Goal: Complete application form

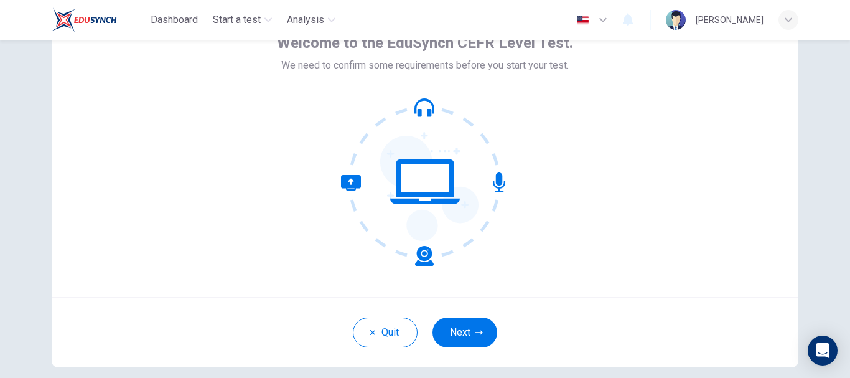
scroll to position [103, 0]
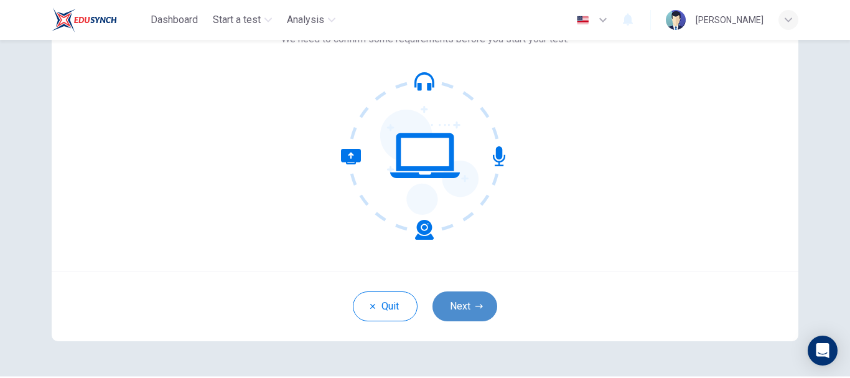
click at [476, 299] on button "Next" at bounding box center [464, 306] width 65 height 30
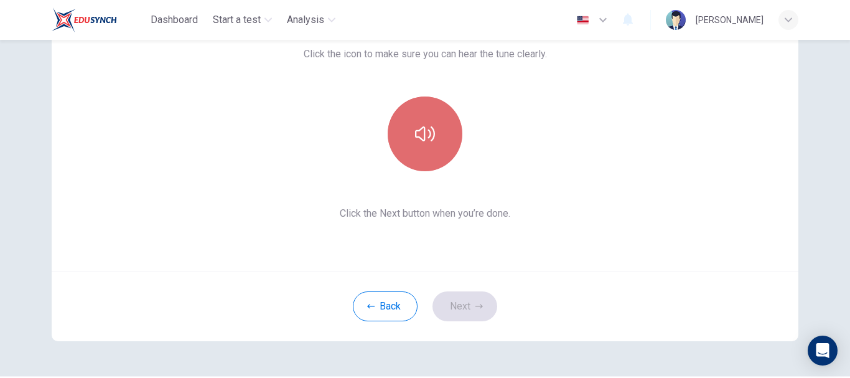
click at [411, 164] on button "button" at bounding box center [425, 133] width 75 height 75
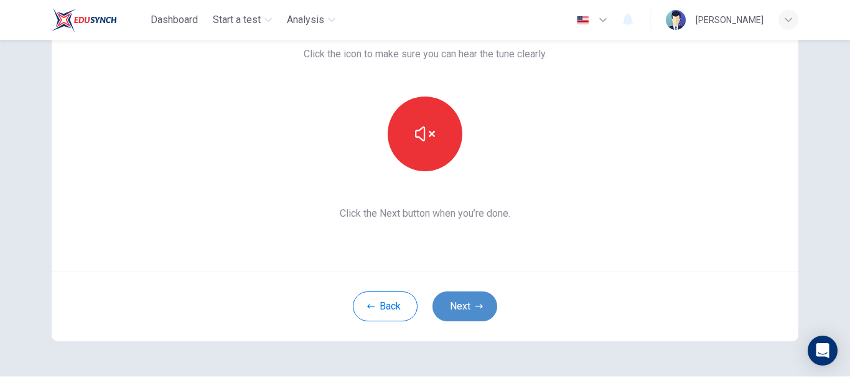
click at [459, 307] on button "Next" at bounding box center [464, 306] width 65 height 30
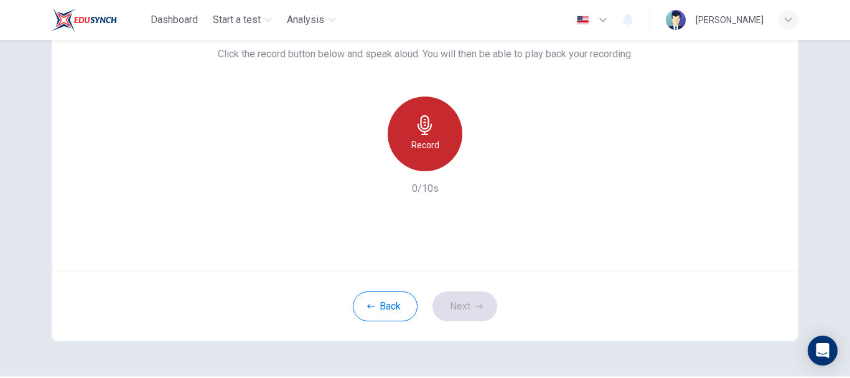
click at [430, 138] on h6 "Record" at bounding box center [425, 145] width 28 height 15
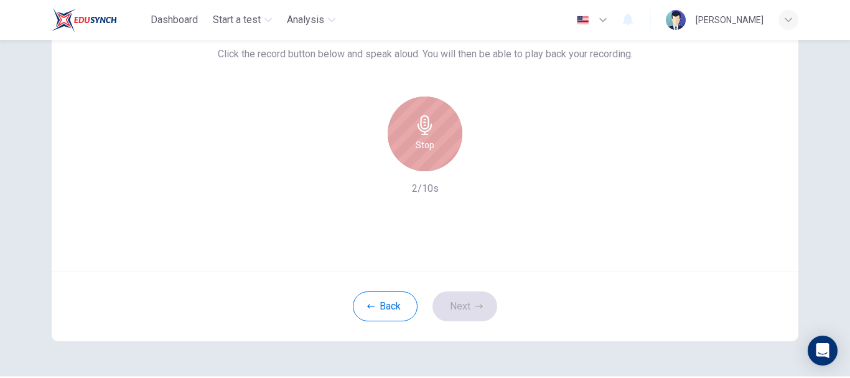
click at [430, 138] on h6 "Stop" at bounding box center [425, 145] width 19 height 15
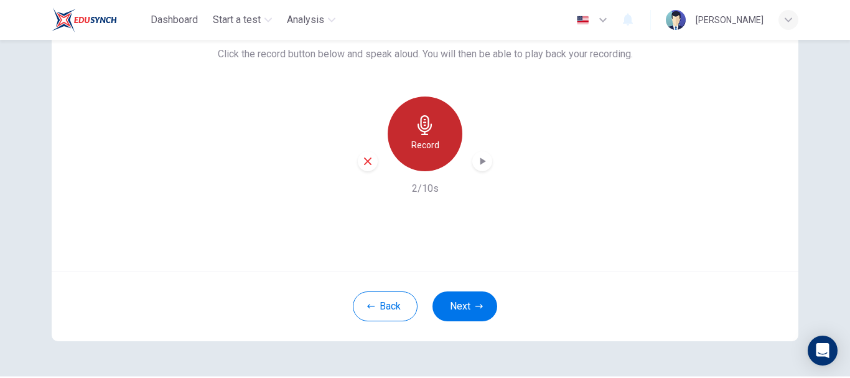
click at [430, 138] on h6 "Record" at bounding box center [425, 145] width 28 height 15
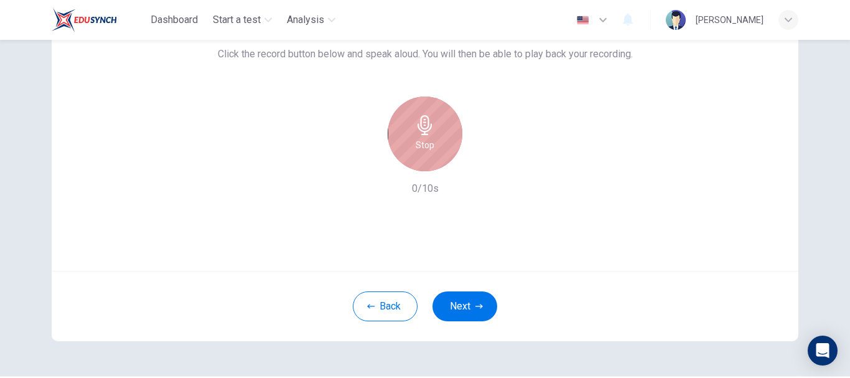
click at [430, 138] on h6 "Stop" at bounding box center [425, 145] width 19 height 15
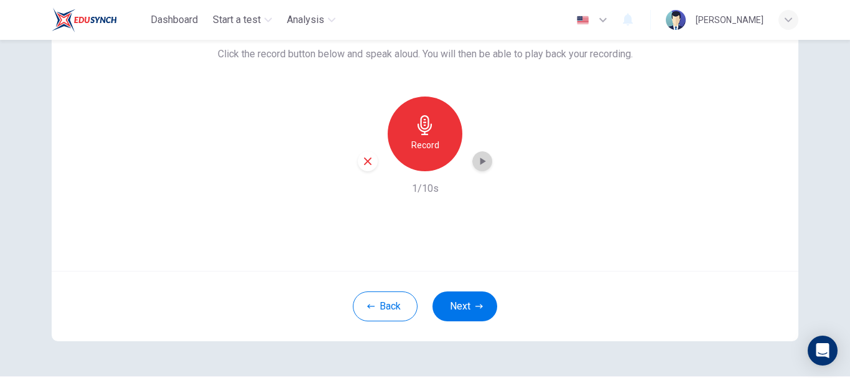
click at [480, 164] on icon "button" at bounding box center [482, 161] width 12 height 12
click at [364, 160] on icon "button" at bounding box center [367, 160] width 7 height 7
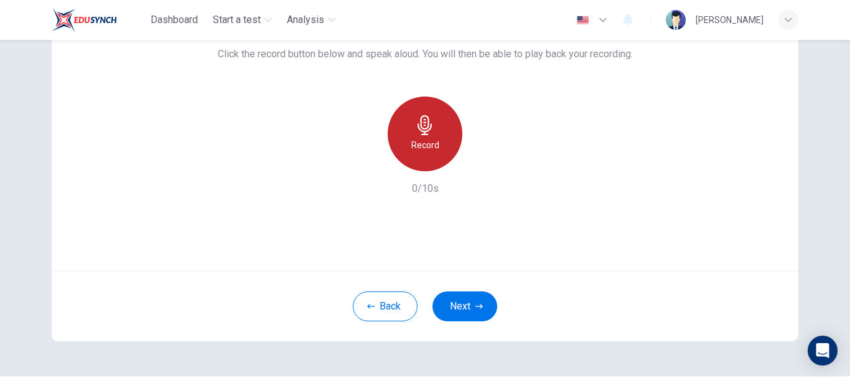
click at [417, 152] on h6 "Record" at bounding box center [425, 145] width 28 height 15
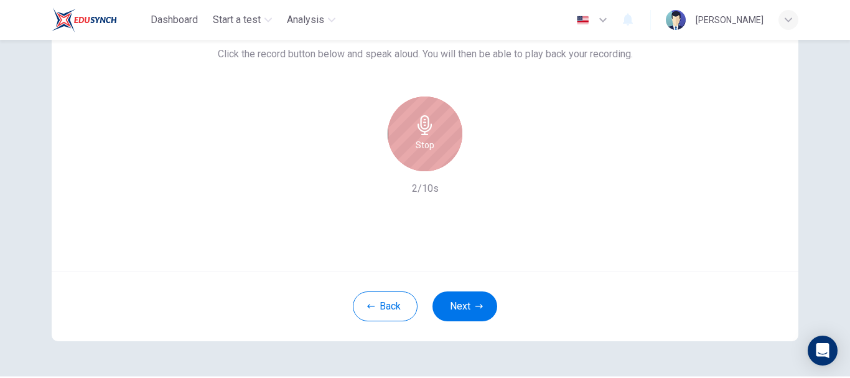
click at [417, 152] on h6 "Stop" at bounding box center [425, 145] width 19 height 15
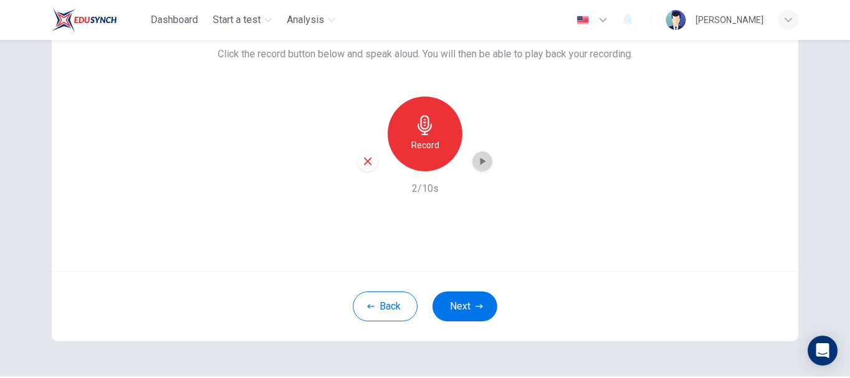
click at [477, 166] on icon "button" at bounding box center [482, 161] width 12 height 12
click at [469, 306] on button "Next" at bounding box center [464, 306] width 65 height 30
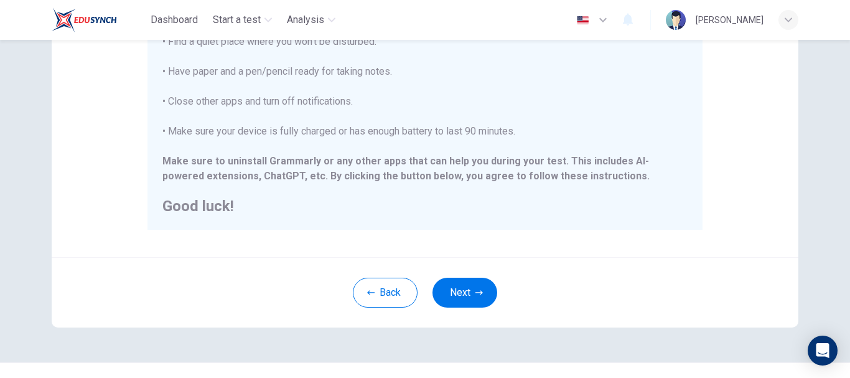
scroll to position [314, 0]
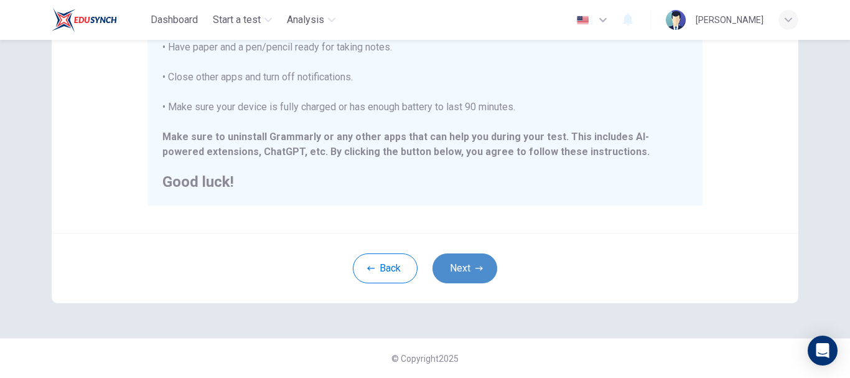
click at [456, 268] on button "Next" at bounding box center [464, 268] width 65 height 30
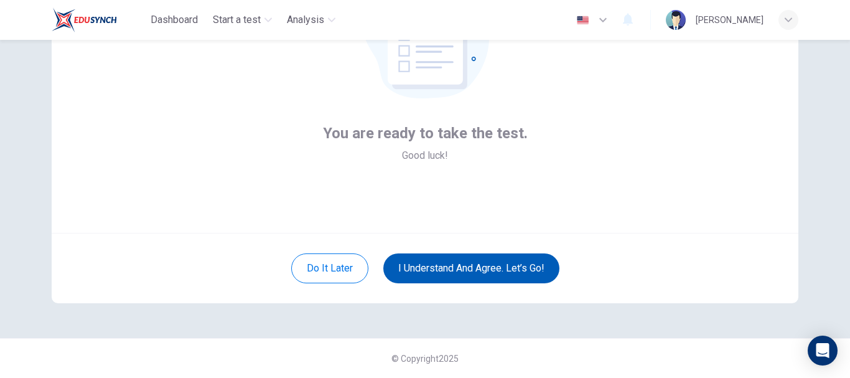
scroll to position [141, 0]
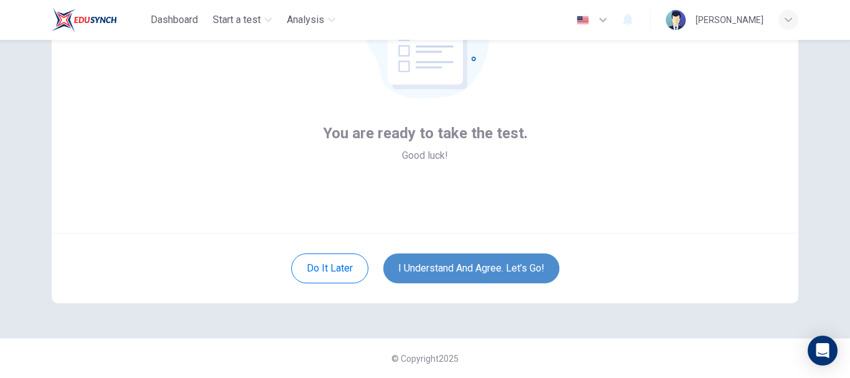
click at [483, 274] on button "I understand and agree. Let’s go!" at bounding box center [471, 268] width 176 height 30
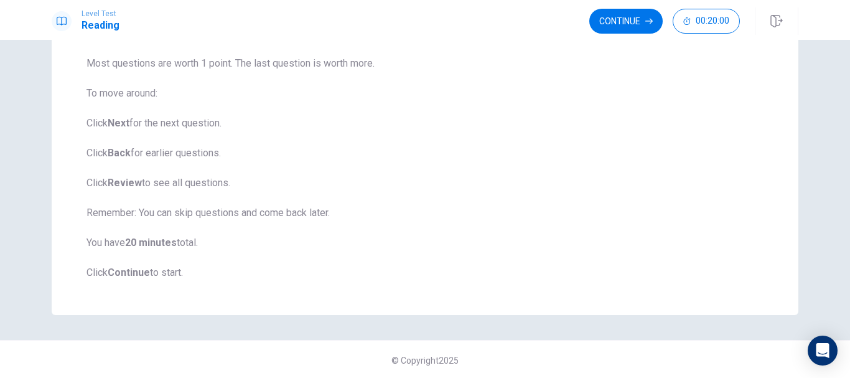
scroll to position [155, 0]
click at [612, 21] on button "Continue" at bounding box center [625, 21] width 73 height 25
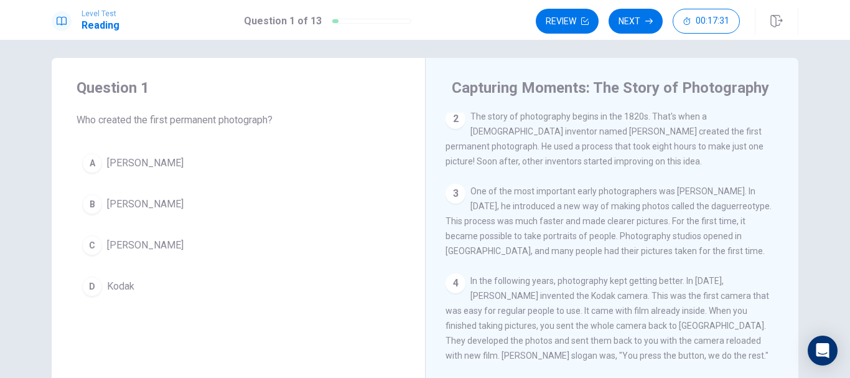
scroll to position [0, 0]
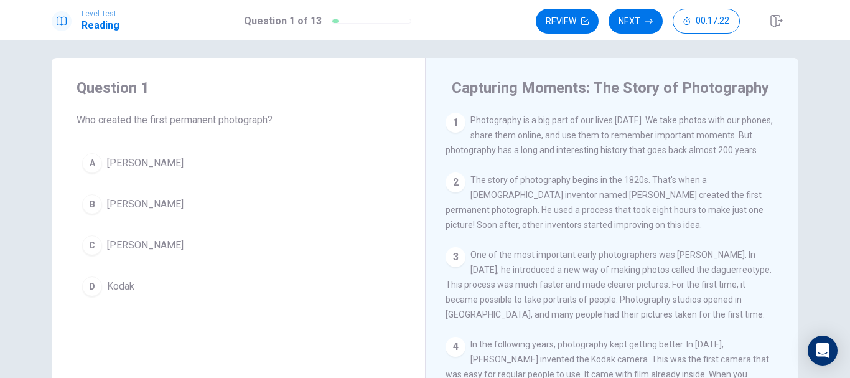
click at [91, 243] on div "C" at bounding box center [92, 245] width 20 height 20
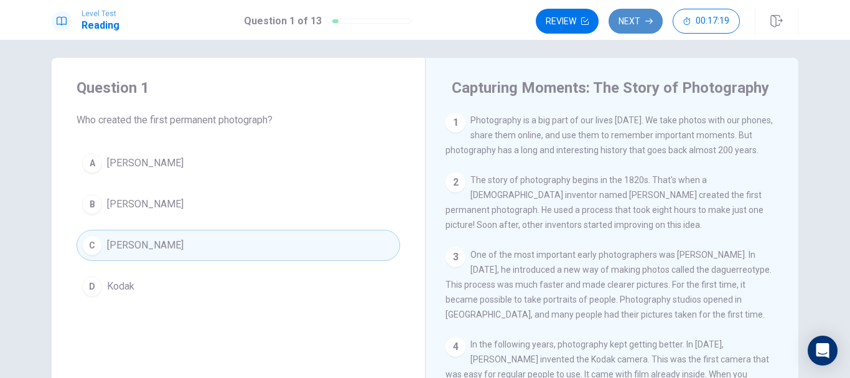
click at [632, 28] on button "Next" at bounding box center [636, 21] width 54 height 25
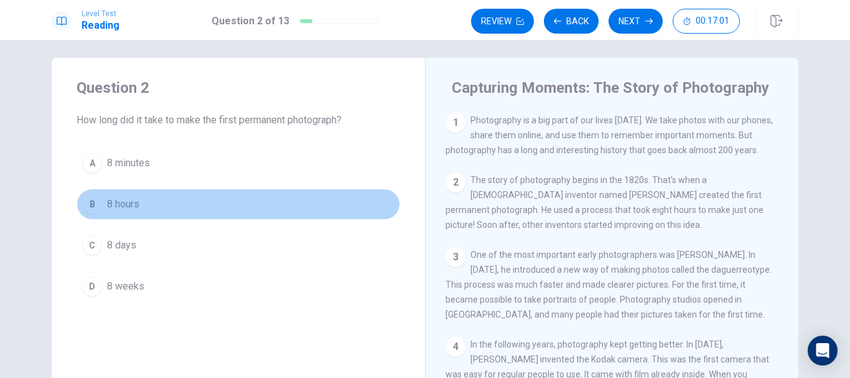
click at [90, 207] on div "B" at bounding box center [92, 204] width 20 height 20
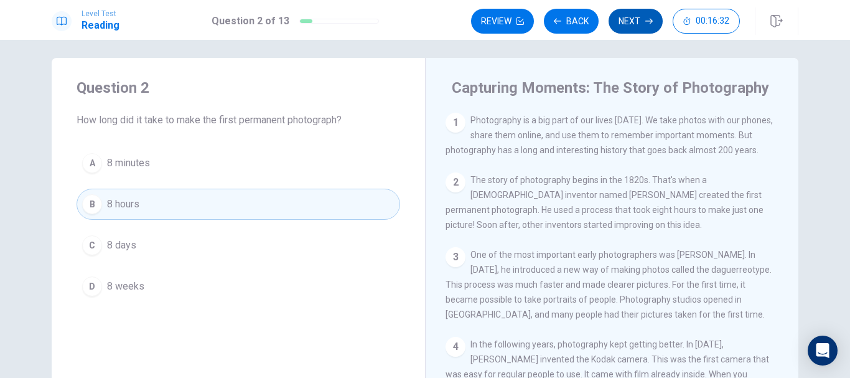
click at [622, 27] on button "Next" at bounding box center [636, 21] width 54 height 25
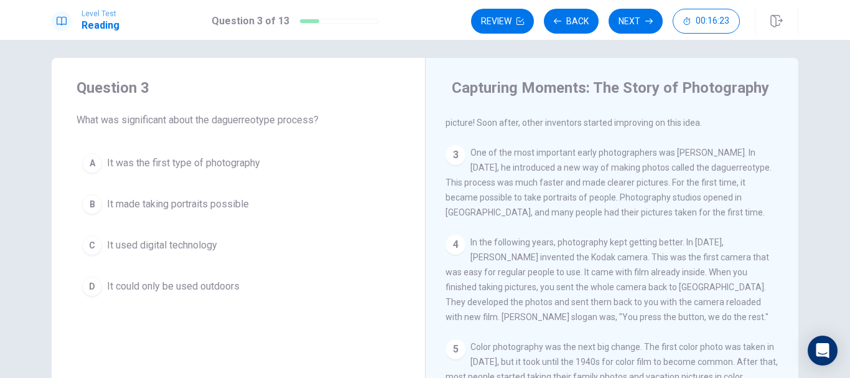
scroll to position [104, 0]
click at [89, 207] on div "B" at bounding box center [92, 204] width 20 height 20
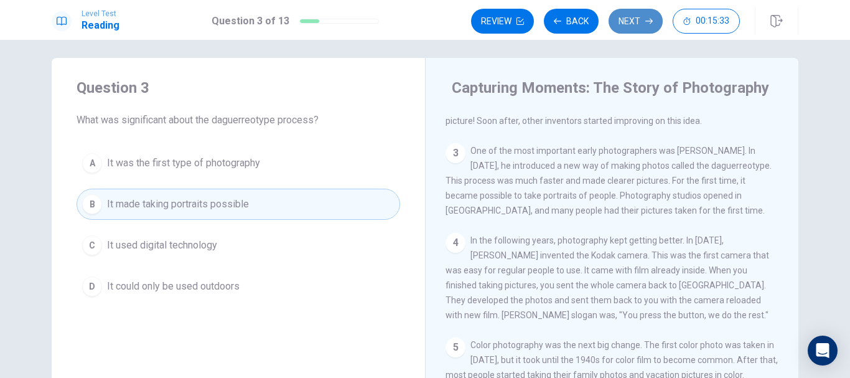
click at [630, 18] on button "Next" at bounding box center [636, 21] width 54 height 25
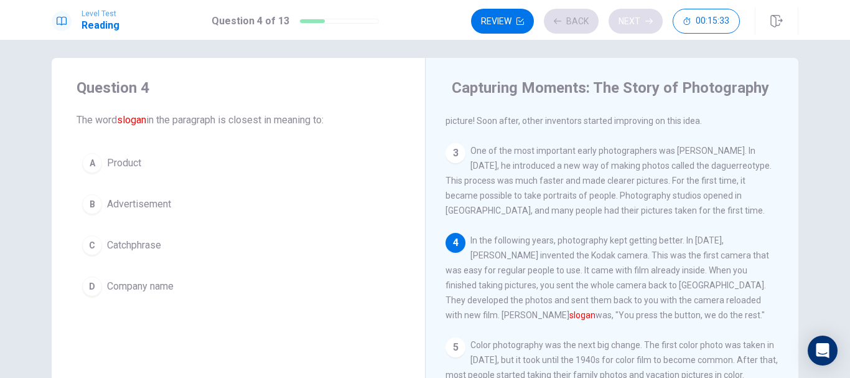
scroll to position [198, 0]
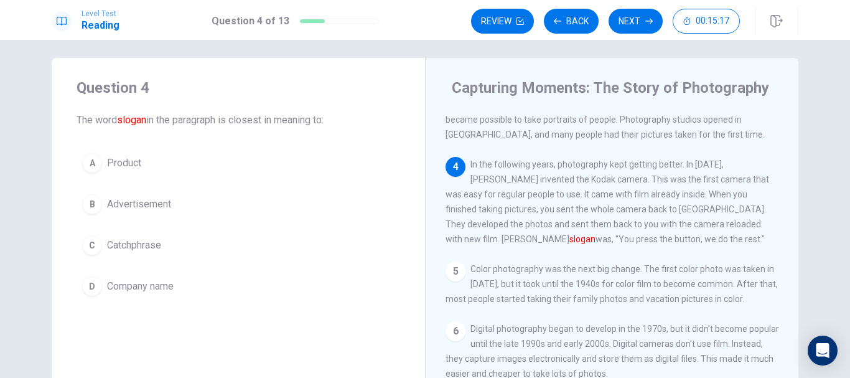
click at [124, 244] on span "Catchphrase" at bounding box center [134, 245] width 54 height 15
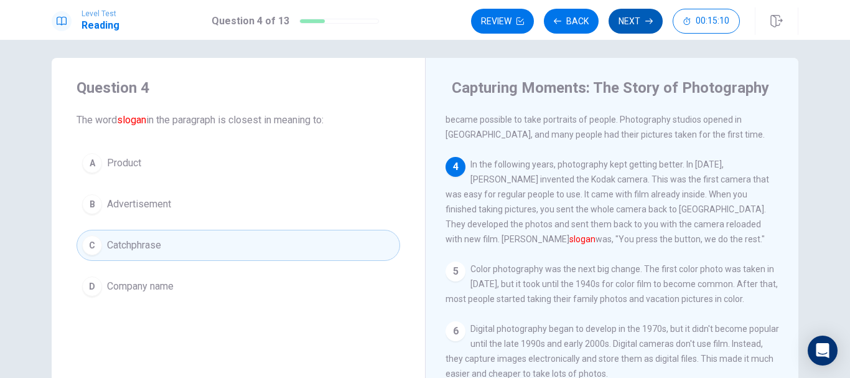
click at [640, 26] on button "Next" at bounding box center [636, 21] width 54 height 25
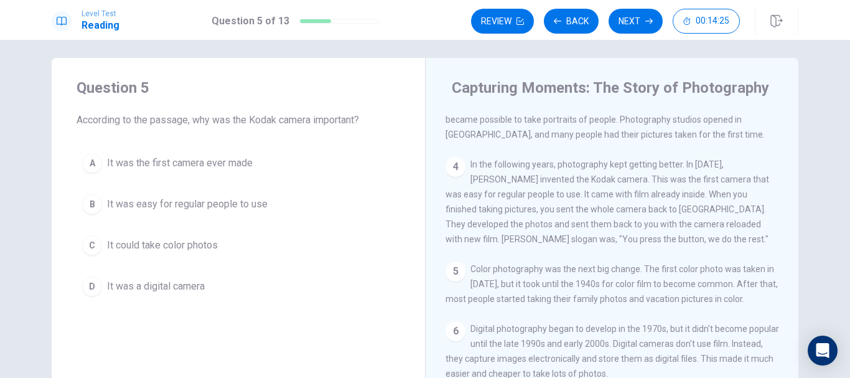
click at [189, 207] on span "It was easy for regular people to use" at bounding box center [187, 204] width 161 height 15
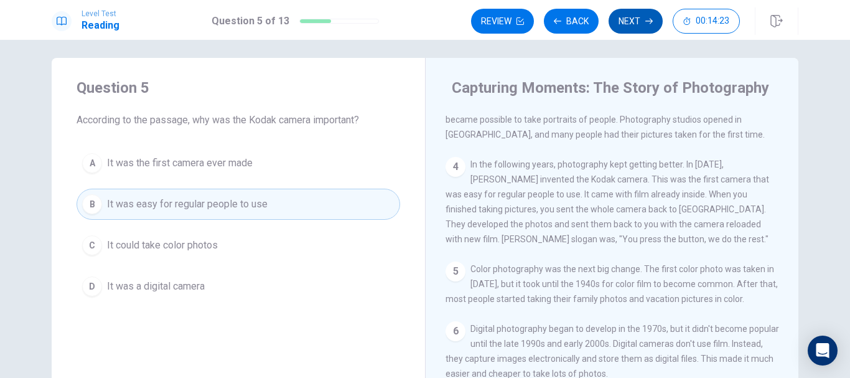
click at [620, 21] on button "Next" at bounding box center [636, 21] width 54 height 25
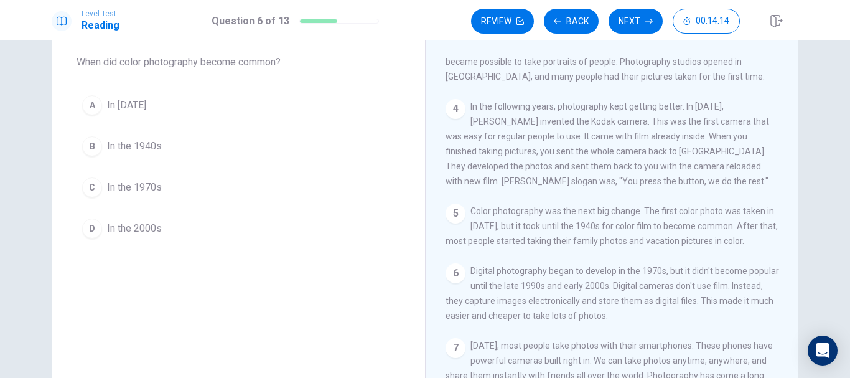
scroll to position [62, 0]
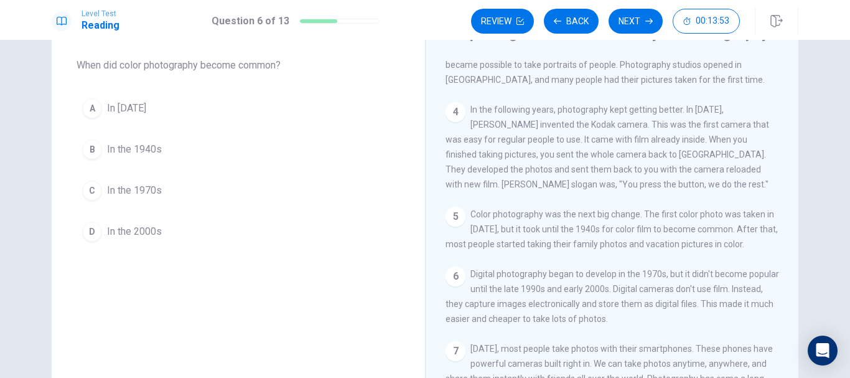
click at [132, 140] on button "B In the 1940s" at bounding box center [239, 149] width 324 height 31
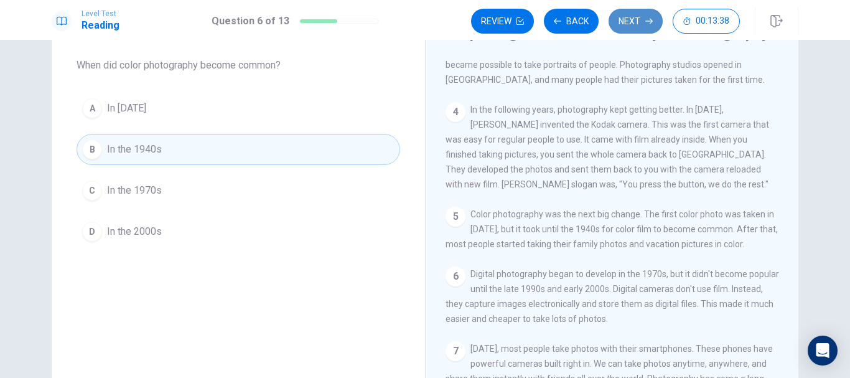
click at [635, 24] on button "Next" at bounding box center [636, 21] width 54 height 25
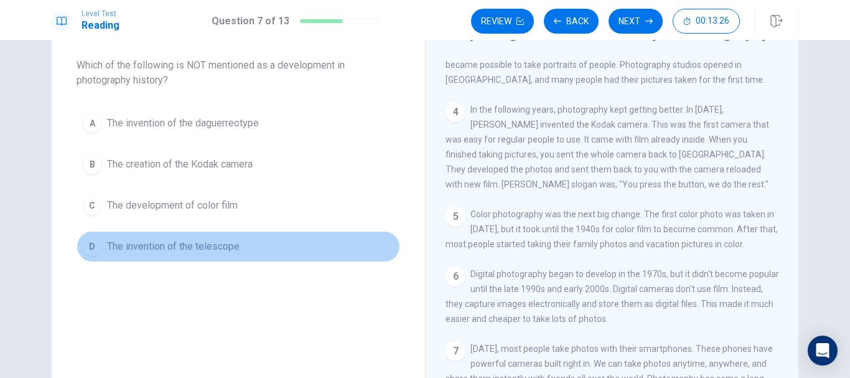
click at [200, 245] on span "The invention of the telescope" at bounding box center [173, 246] width 133 height 15
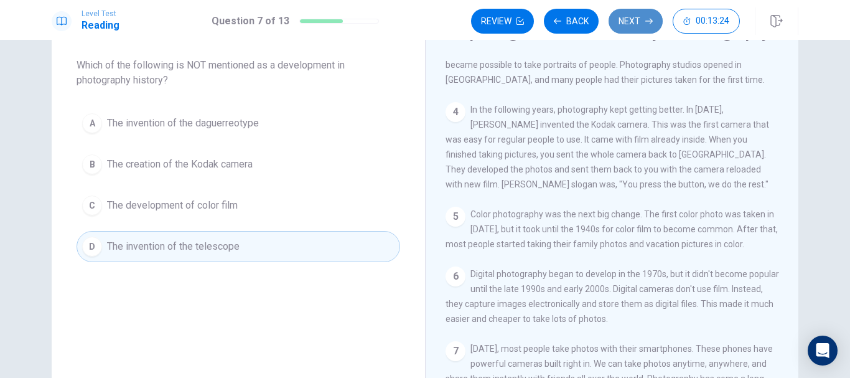
click at [643, 27] on button "Next" at bounding box center [636, 21] width 54 height 25
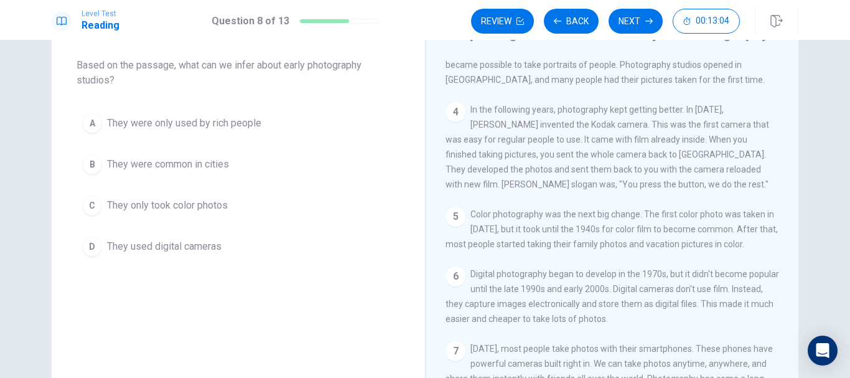
drag, startPoint x: 787, startPoint y: 230, endPoint x: 789, endPoint y: 255, distance: 25.0
click at [789, 255] on div "1 Photography is a big part of our lives [DATE]. We take photos with our phones…" at bounding box center [621, 237] width 350 height 358
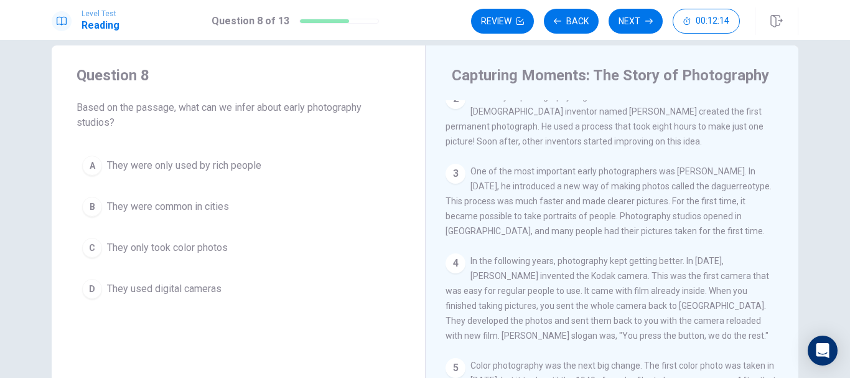
scroll to position [73, 0]
click at [91, 209] on div "B" at bounding box center [92, 207] width 20 height 20
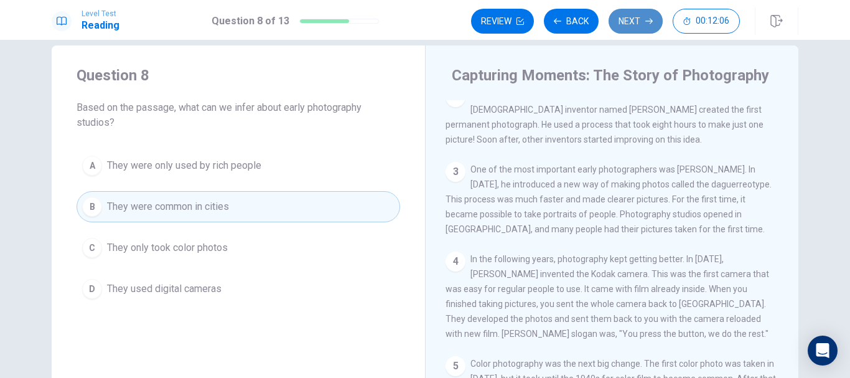
click at [624, 19] on button "Next" at bounding box center [636, 21] width 54 height 25
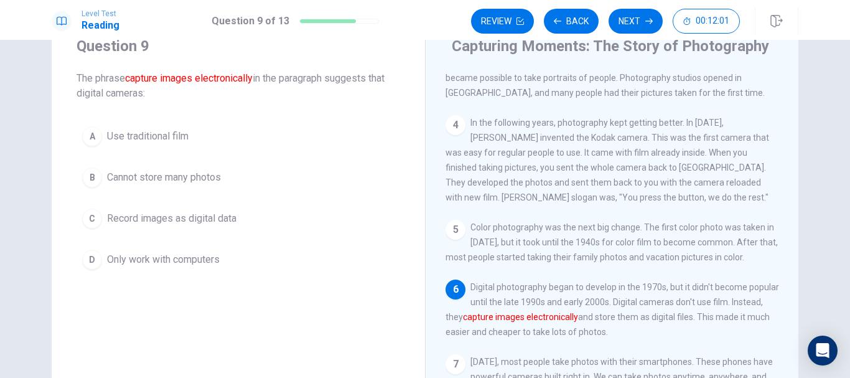
scroll to position [44, 0]
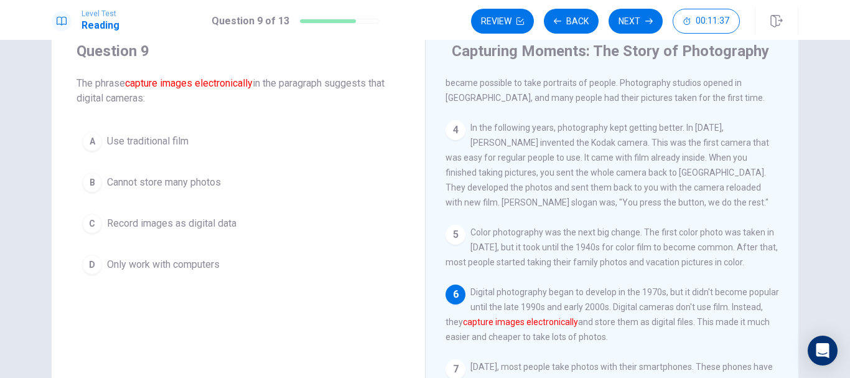
click at [183, 230] on span "Record images as digital data" at bounding box center [171, 223] width 129 height 15
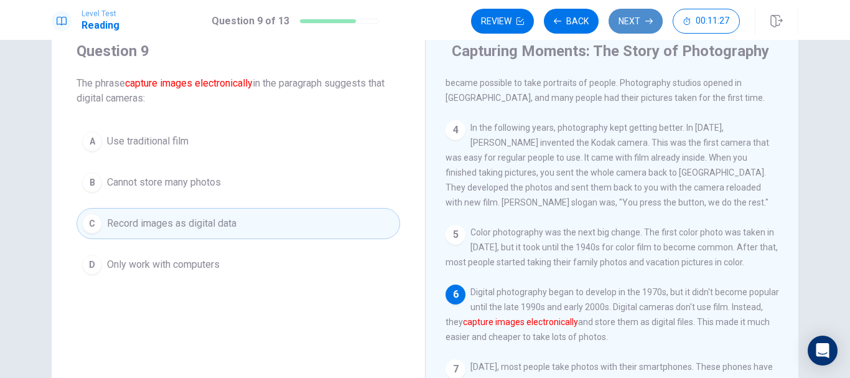
click at [636, 26] on button "Next" at bounding box center [636, 21] width 54 height 25
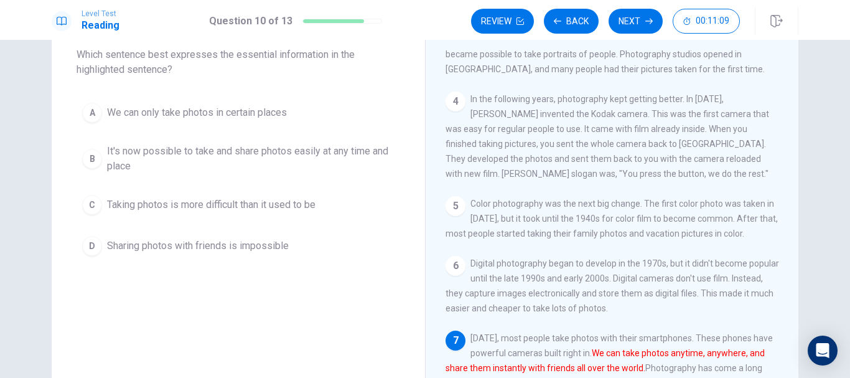
scroll to position [72, 0]
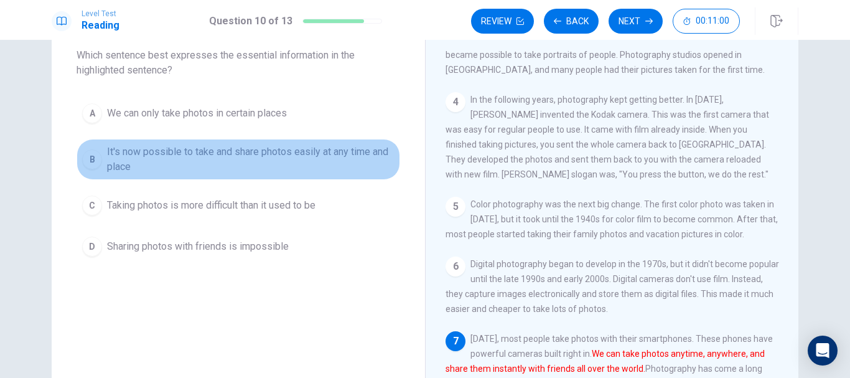
click at [184, 156] on span "It's now possible to take and share photos easily at any time and place" at bounding box center [250, 159] width 287 height 30
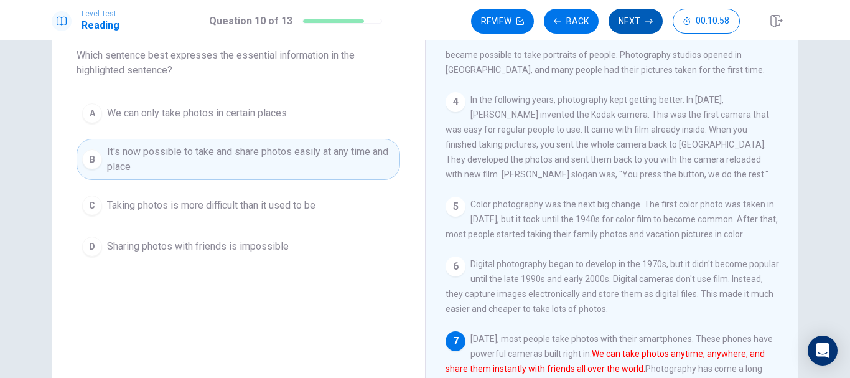
click at [637, 14] on button "Next" at bounding box center [636, 21] width 54 height 25
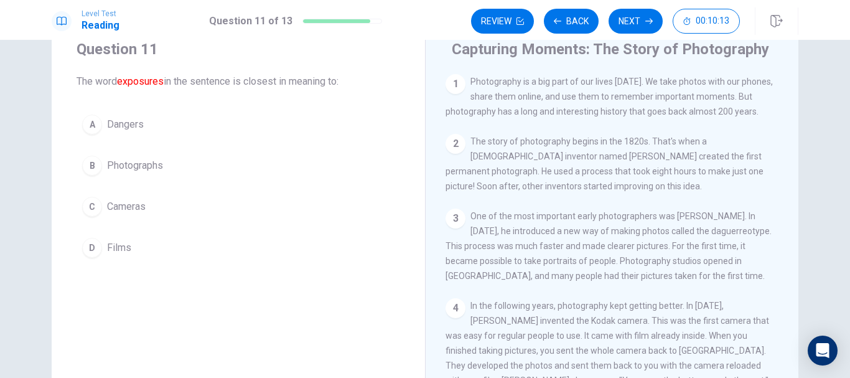
scroll to position [38, 0]
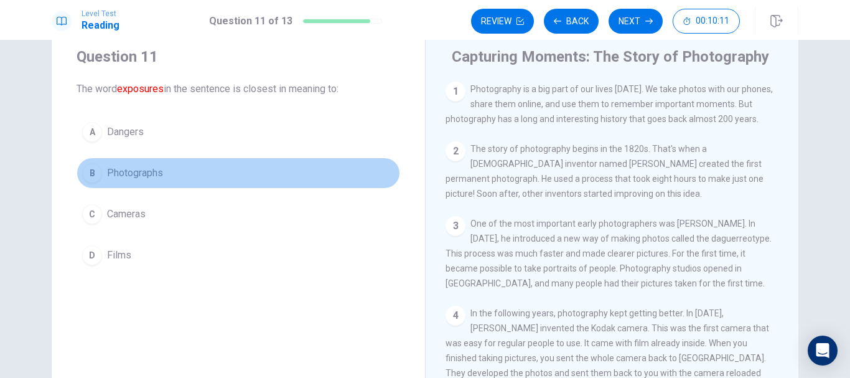
click at [158, 172] on span "Photographs" at bounding box center [135, 173] width 56 height 15
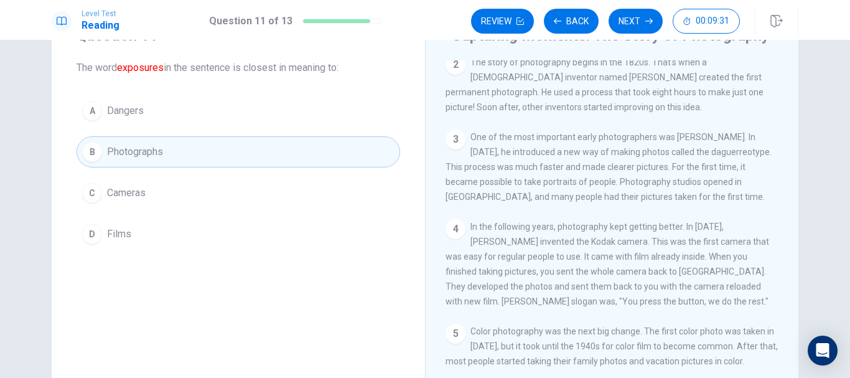
scroll to position [60, 0]
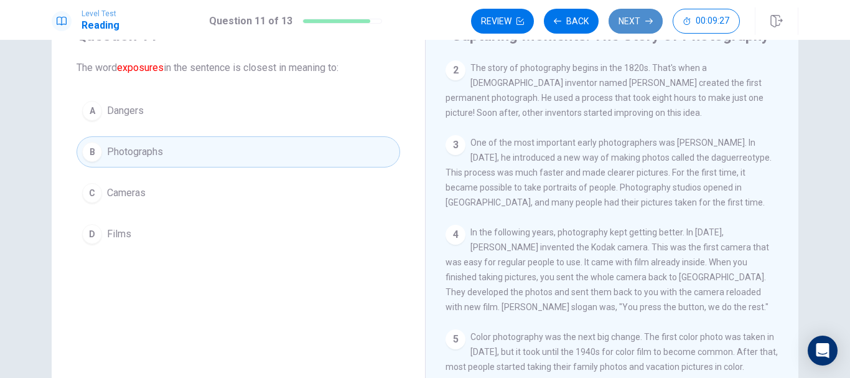
click at [629, 23] on button "Next" at bounding box center [636, 21] width 54 height 25
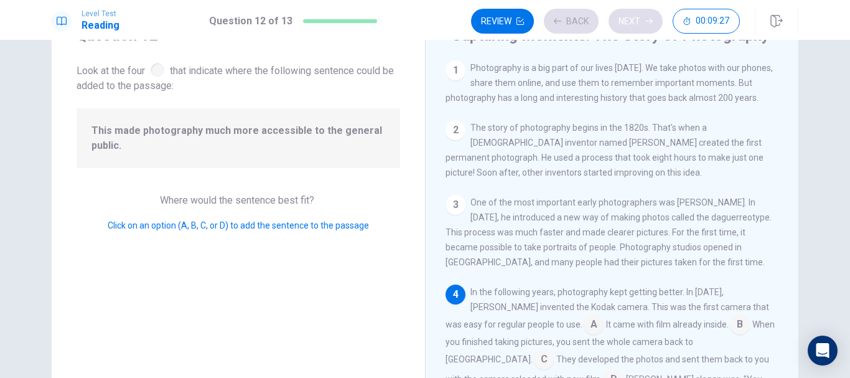
scroll to position [103, 0]
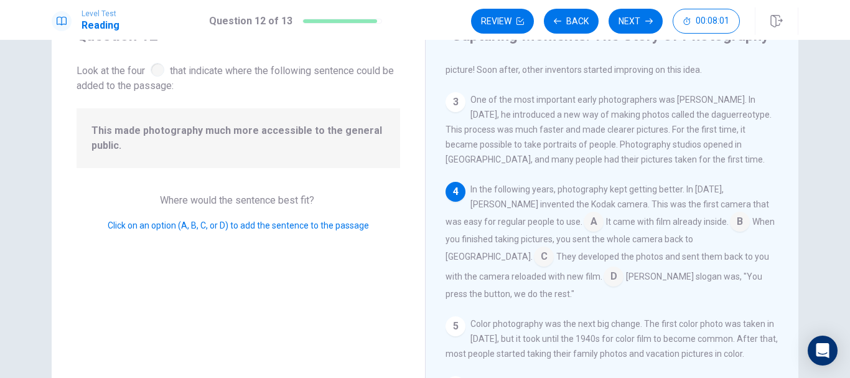
click at [730, 231] on input at bounding box center [740, 223] width 20 height 20
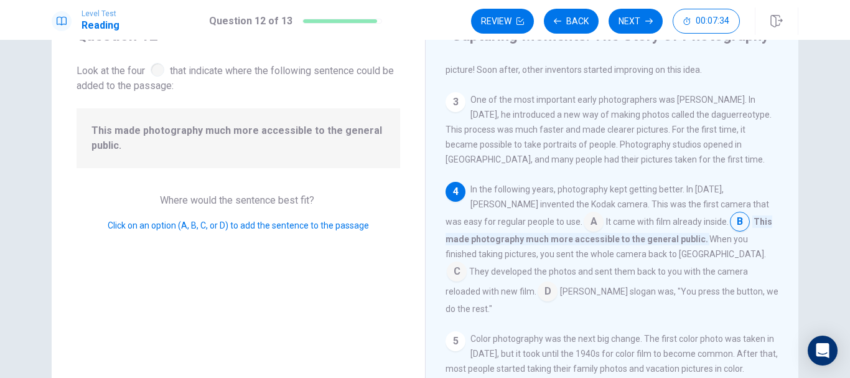
click at [584, 228] on input at bounding box center [594, 223] width 20 height 20
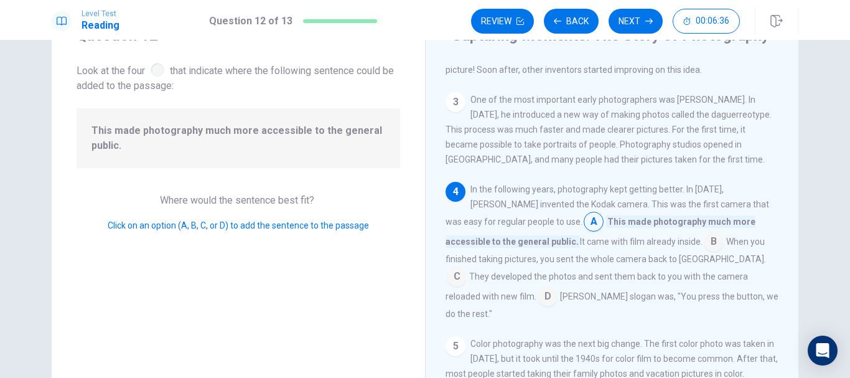
click at [558, 287] on input at bounding box center [548, 297] width 20 height 20
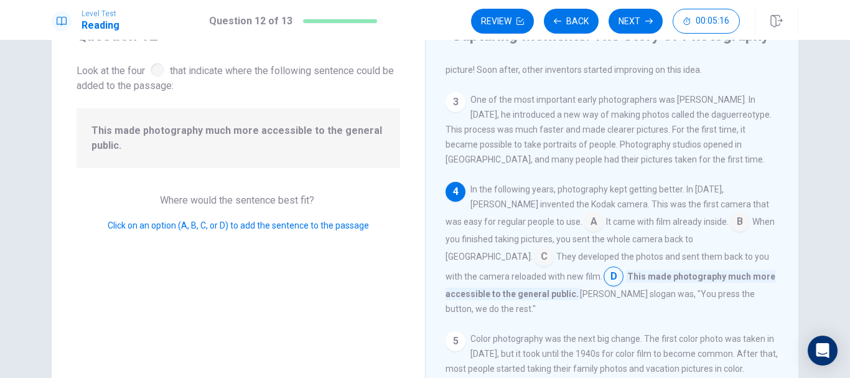
click at [686, 303] on div "In the following years, photography kept getting better. In [DATE], [PERSON_NAM…" at bounding box center [613, 249] width 334 height 134
click at [616, 16] on button "Next" at bounding box center [636, 21] width 54 height 25
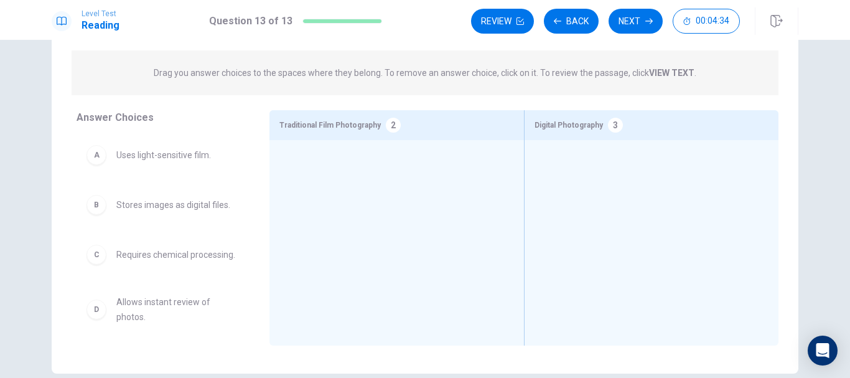
scroll to position [127, 0]
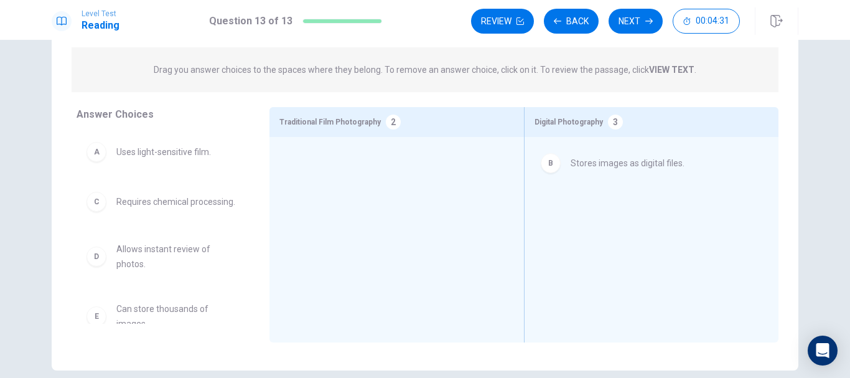
drag, startPoint x: 94, startPoint y: 210, endPoint x: 557, endPoint y: 171, distance: 464.7
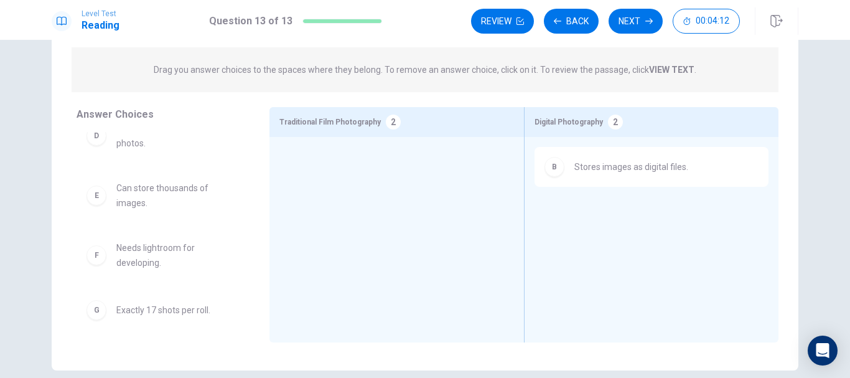
scroll to position [118, 0]
drag, startPoint x: 156, startPoint y: 210, endPoint x: 640, endPoint y: 212, distance: 483.5
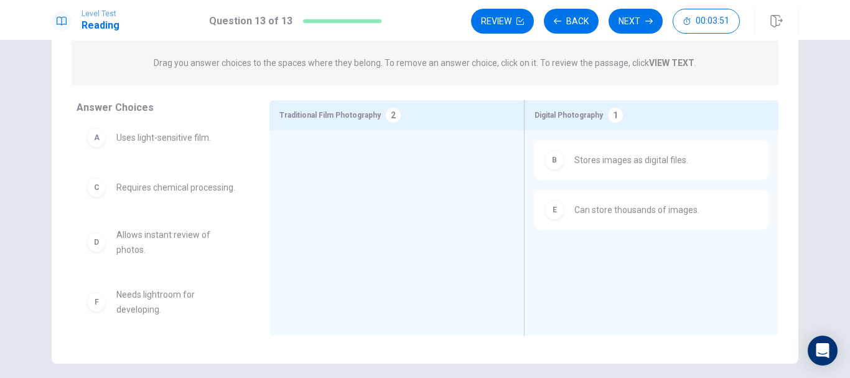
scroll to position [0, 0]
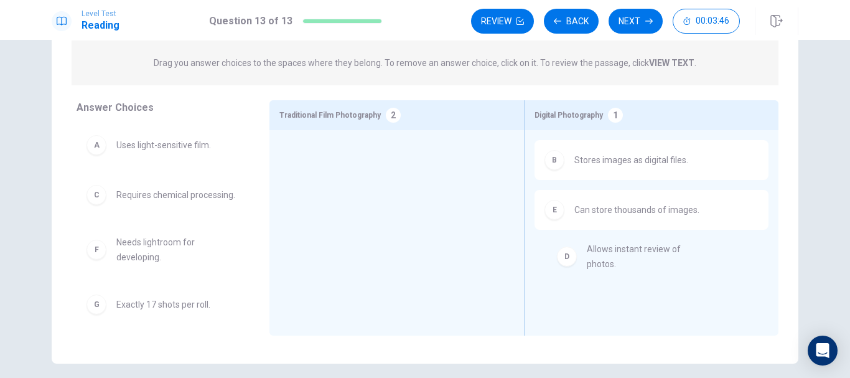
drag, startPoint x: 145, startPoint y: 267, endPoint x: 661, endPoint y: 259, distance: 516.6
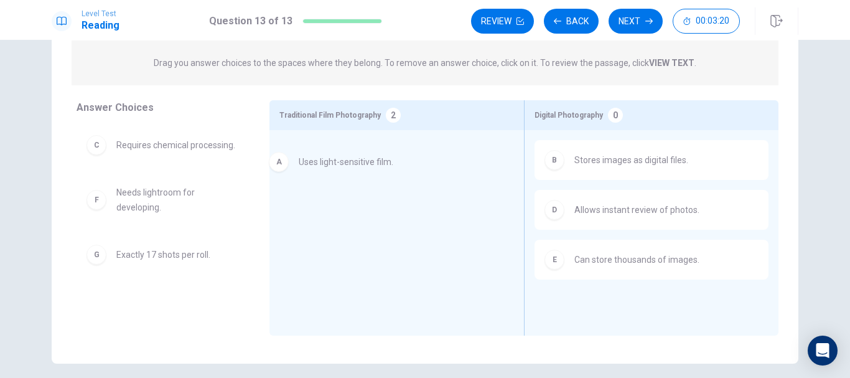
drag, startPoint x: 151, startPoint y: 151, endPoint x: 339, endPoint y: 167, distance: 189.3
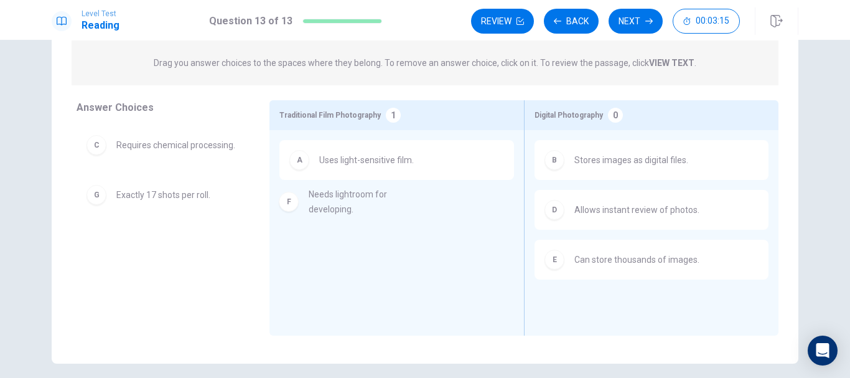
drag, startPoint x: 156, startPoint y: 210, endPoint x: 386, endPoint y: 214, distance: 230.3
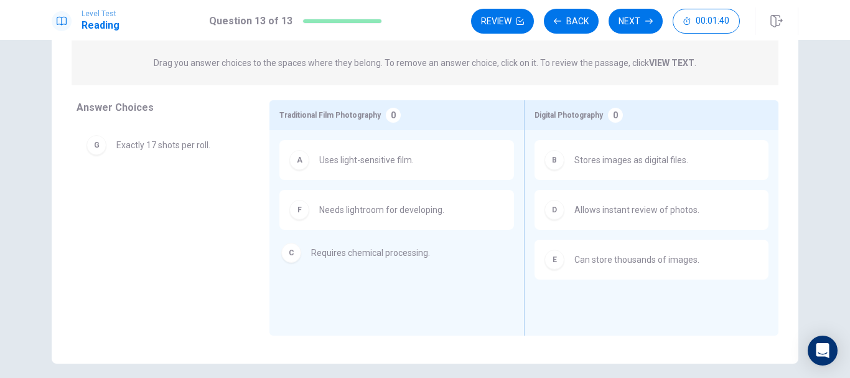
drag, startPoint x: 178, startPoint y: 145, endPoint x: 385, endPoint y: 255, distance: 234.7
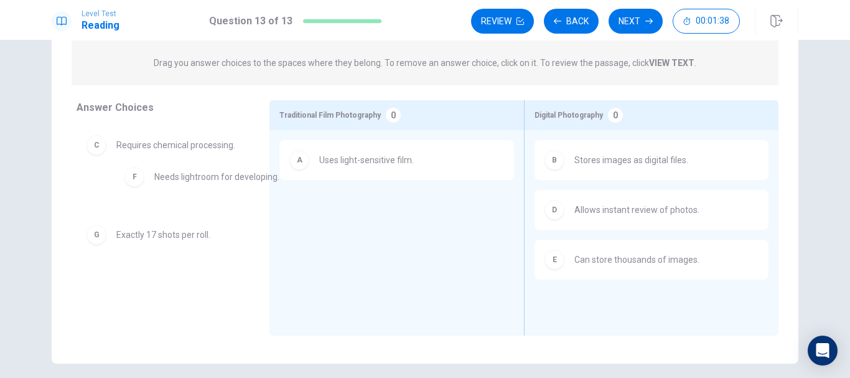
drag, startPoint x: 378, startPoint y: 218, endPoint x: 174, endPoint y: 179, distance: 208.5
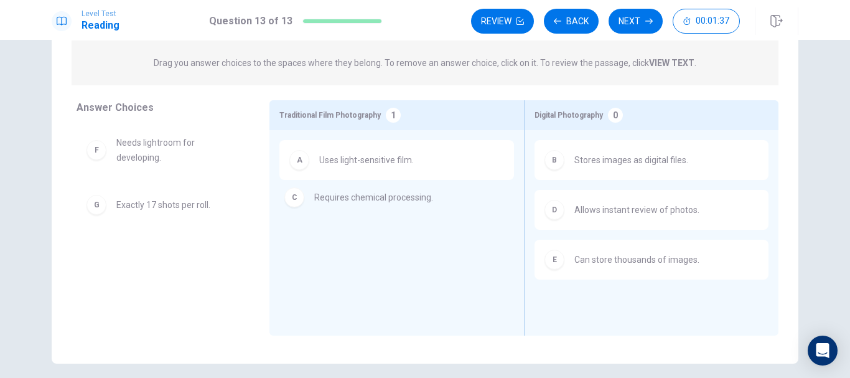
drag, startPoint x: 179, startPoint y: 151, endPoint x: 434, endPoint y: 208, distance: 261.5
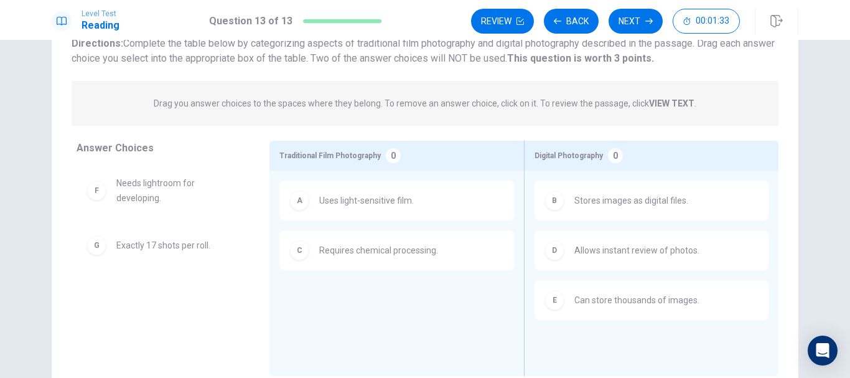
scroll to position [88, 0]
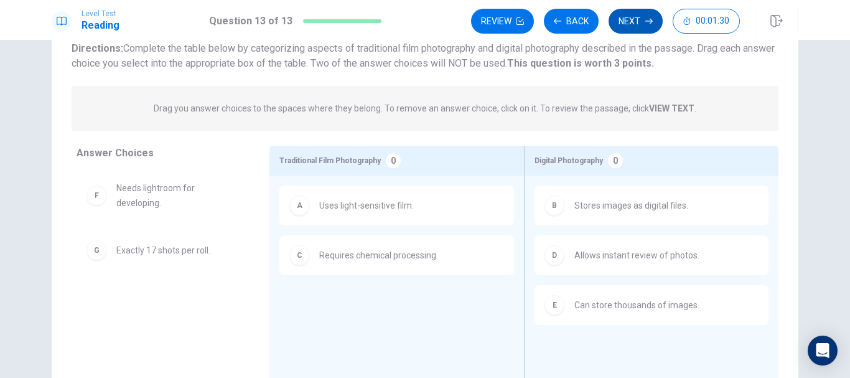
click at [627, 22] on button "Next" at bounding box center [636, 21] width 54 height 25
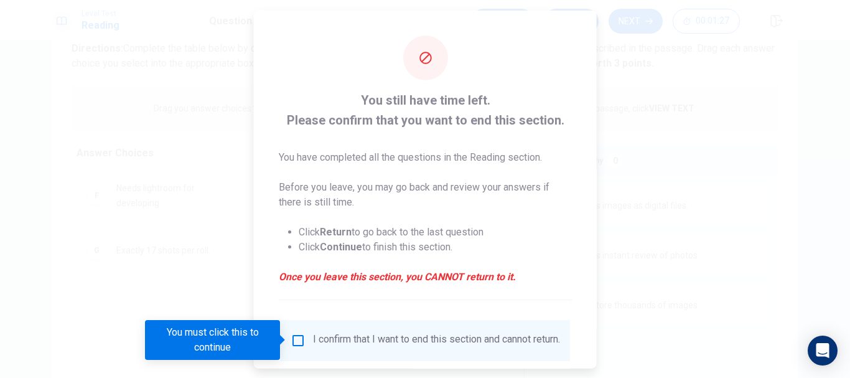
click at [296, 339] on input "You must click this to continue" at bounding box center [298, 339] width 15 height 15
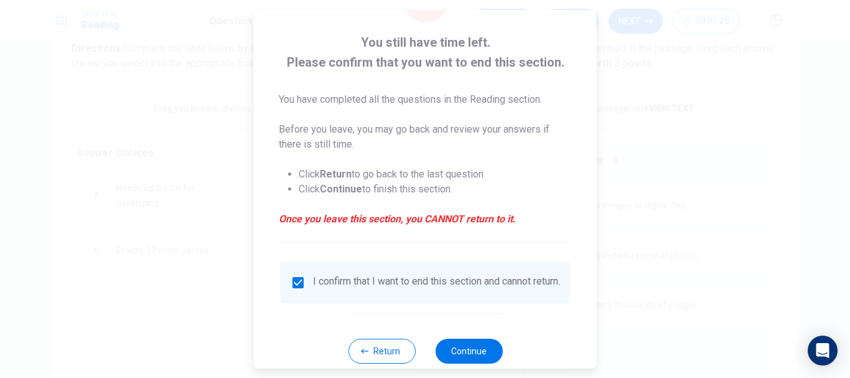
scroll to position [86, 0]
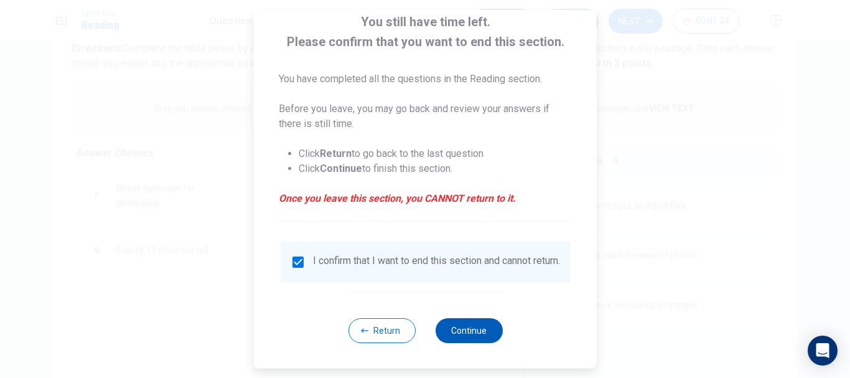
click at [463, 333] on button "Continue" at bounding box center [468, 330] width 67 height 25
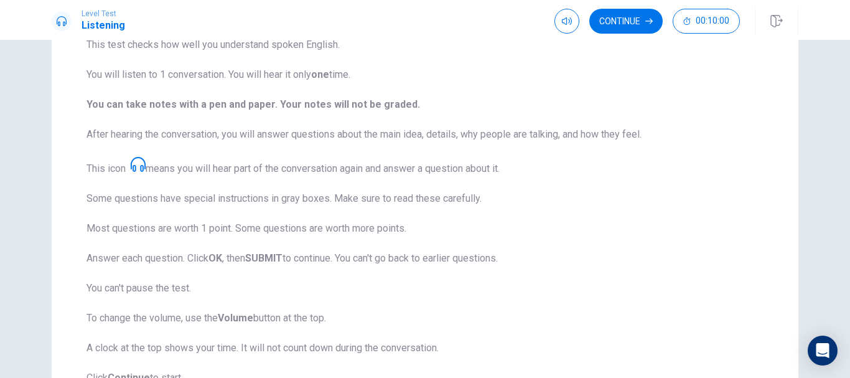
scroll to position [0, 0]
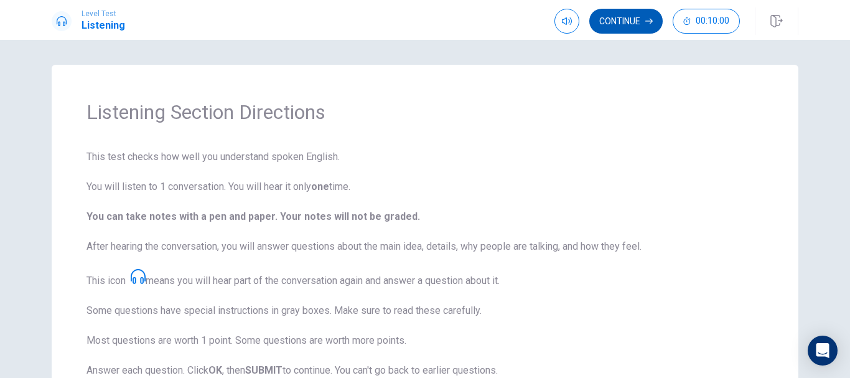
click at [629, 24] on button "Continue" at bounding box center [625, 21] width 73 height 25
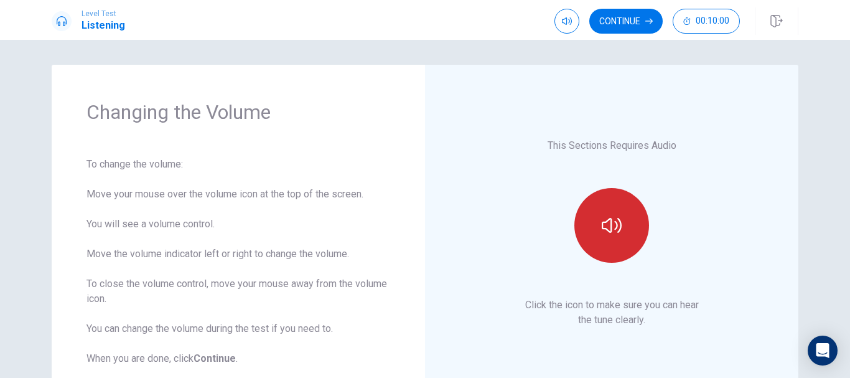
click at [619, 222] on button "button" at bounding box center [611, 225] width 75 height 75
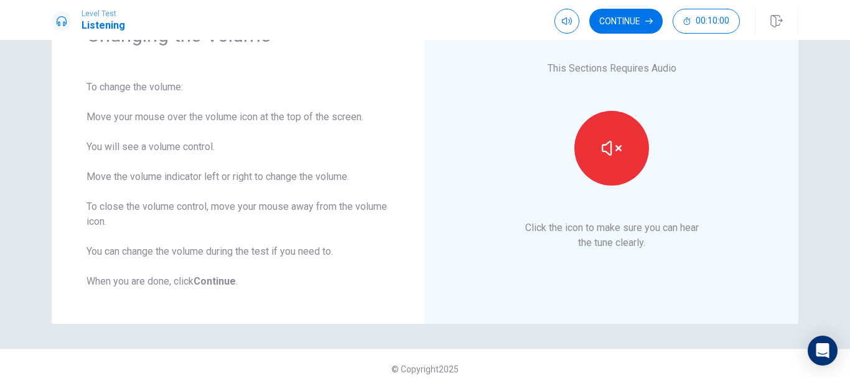
scroll to position [88, 0]
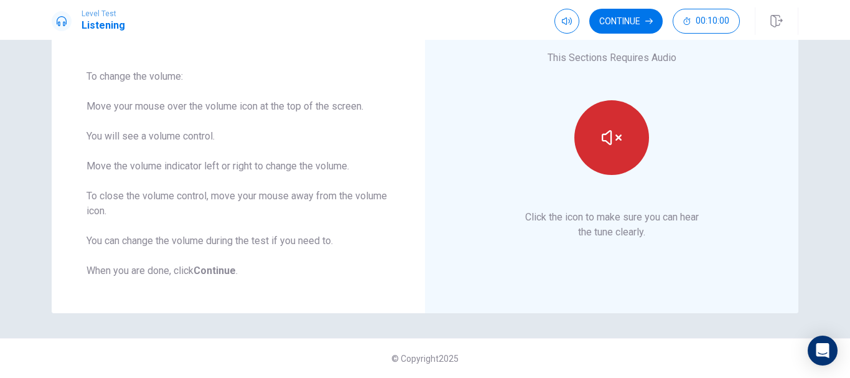
click at [606, 142] on icon "button" at bounding box center [612, 138] width 20 height 20
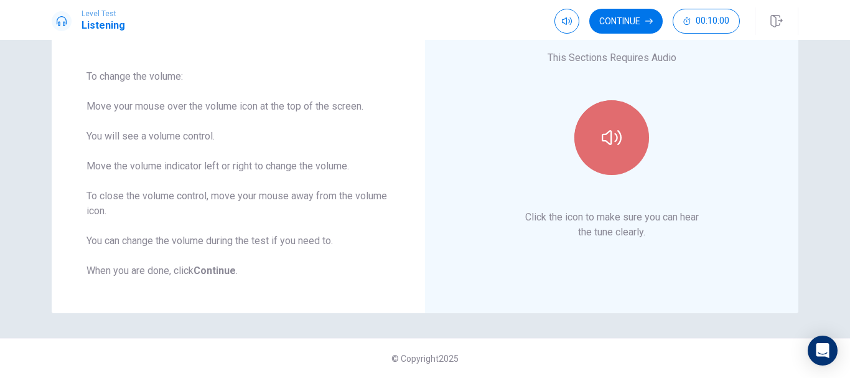
click at [606, 142] on icon "button" at bounding box center [612, 138] width 20 height 20
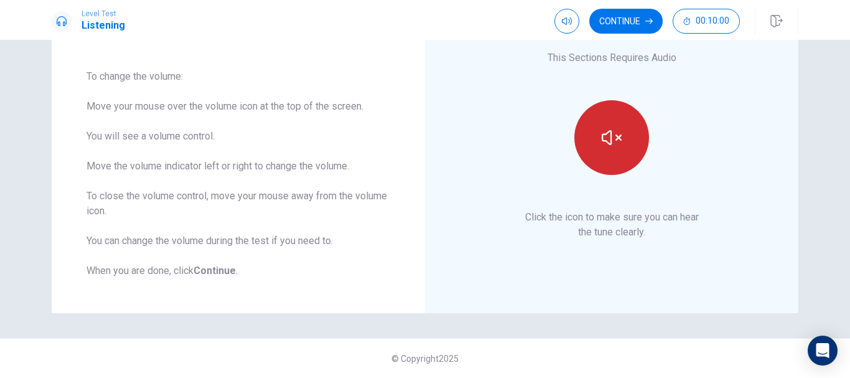
click at [606, 142] on icon "button" at bounding box center [612, 138] width 20 height 20
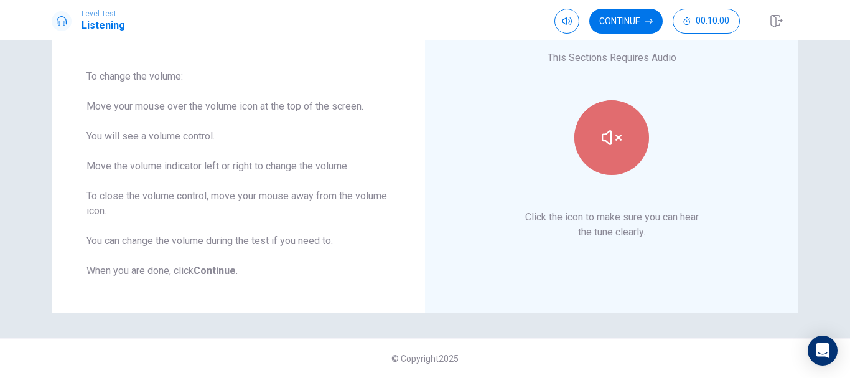
click at [606, 142] on icon "button" at bounding box center [612, 138] width 20 height 20
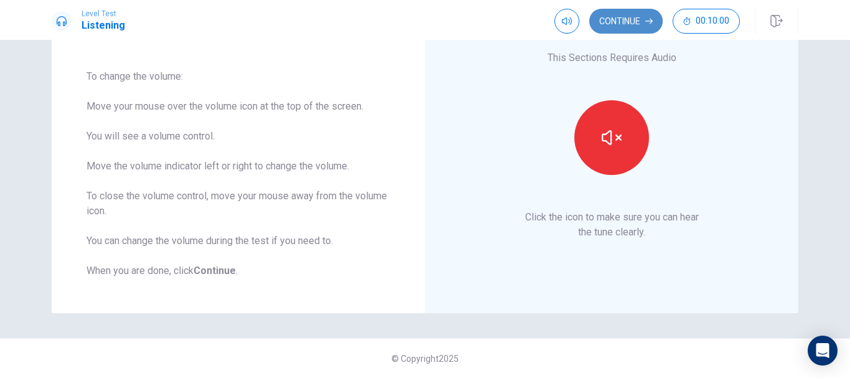
click at [616, 17] on button "Continue" at bounding box center [625, 21] width 73 height 25
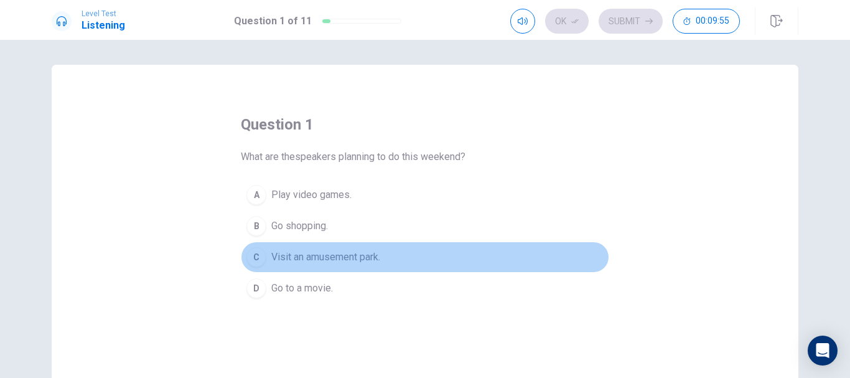
click at [355, 261] on span "Visit an amusement park." at bounding box center [325, 257] width 109 height 15
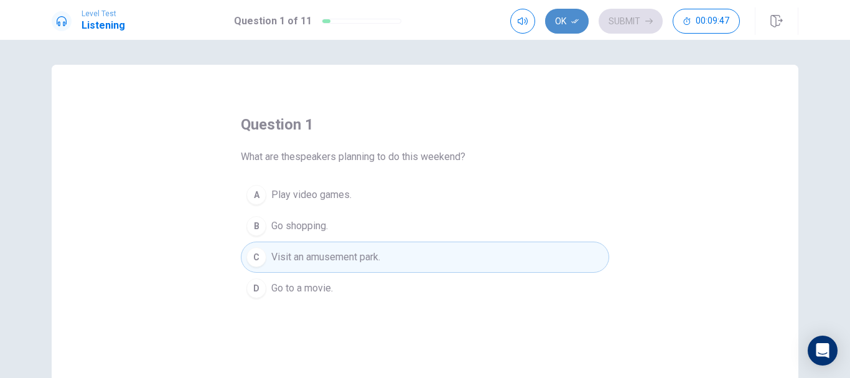
click at [569, 23] on button "Ok" at bounding box center [567, 21] width 44 height 25
click at [630, 26] on button "Submit" at bounding box center [631, 21] width 64 height 25
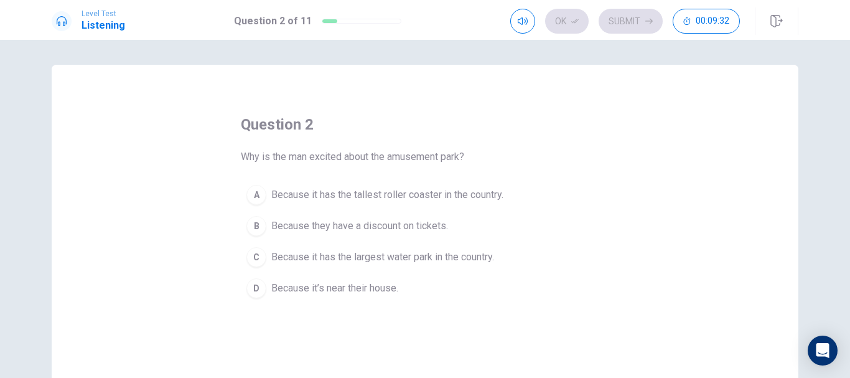
click at [441, 200] on span "Because it has the tallest roller coaster in the country." at bounding box center [387, 194] width 232 height 15
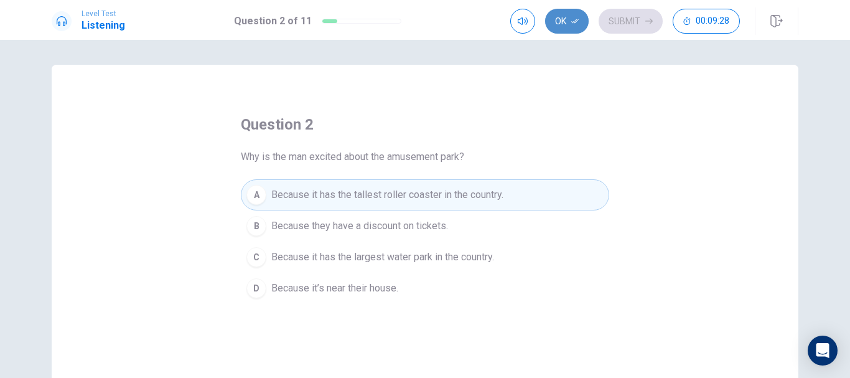
click at [566, 18] on button "Ok" at bounding box center [567, 21] width 44 height 25
click at [625, 21] on button "Submit" at bounding box center [631, 21] width 64 height 25
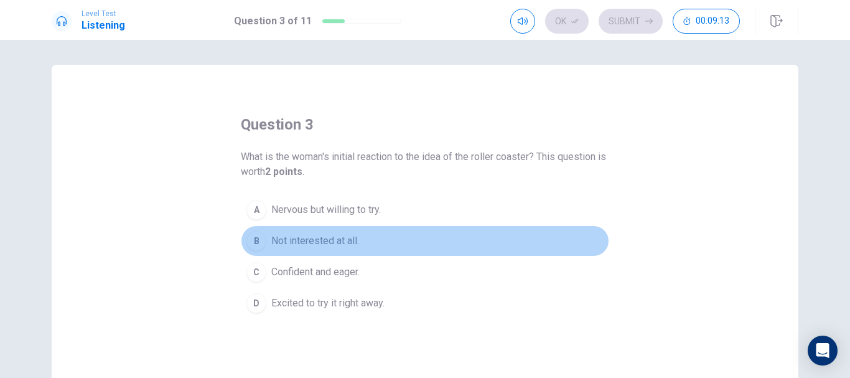
click at [260, 238] on div "B" at bounding box center [256, 241] width 20 height 20
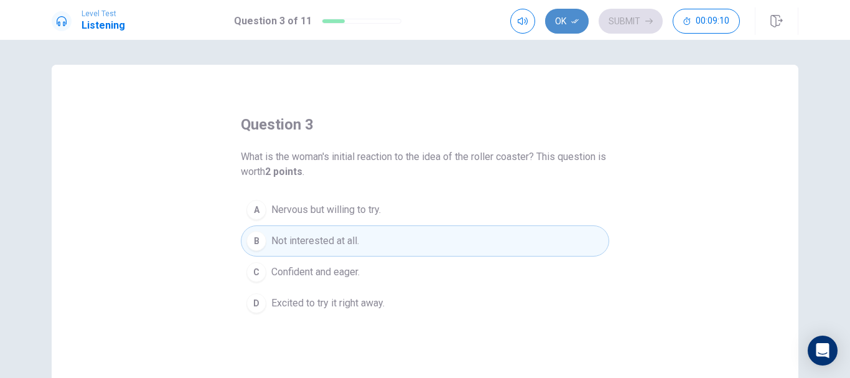
click at [561, 24] on button "Ok" at bounding box center [567, 21] width 44 height 25
click at [642, 22] on button "Submit" at bounding box center [631, 21] width 64 height 25
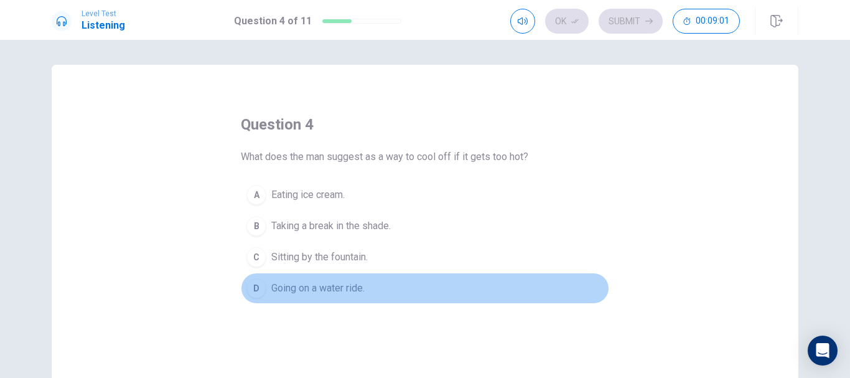
click at [248, 288] on div "D" at bounding box center [256, 288] width 20 height 20
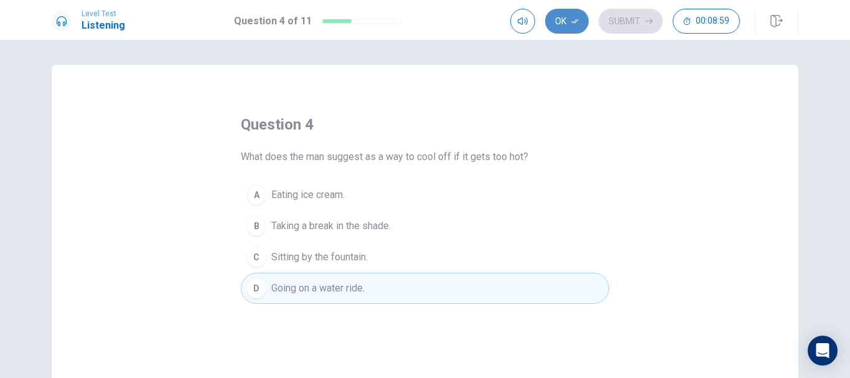
click at [573, 17] on icon "button" at bounding box center [574, 20] width 7 height 7
click at [630, 21] on button "Submit" at bounding box center [631, 21] width 64 height 25
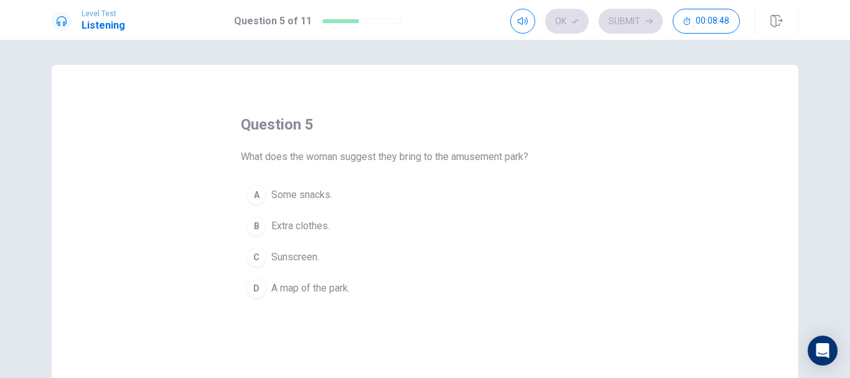
click at [296, 222] on span "Extra clothes." at bounding box center [300, 225] width 58 height 15
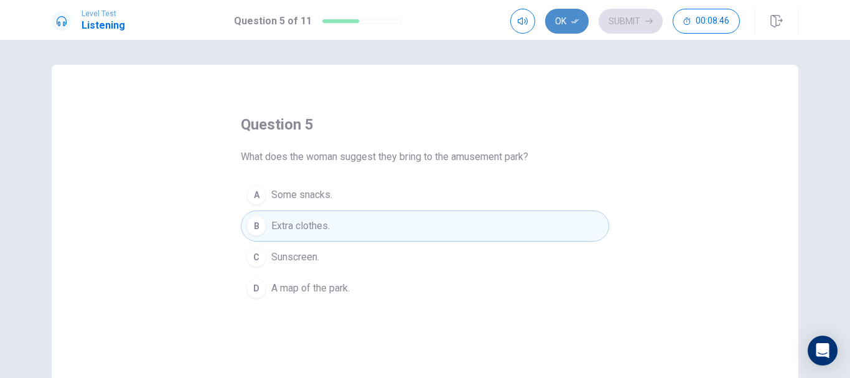
click at [564, 19] on button "Ok" at bounding box center [567, 21] width 44 height 25
click at [628, 24] on button "Submit" at bounding box center [631, 21] width 64 height 25
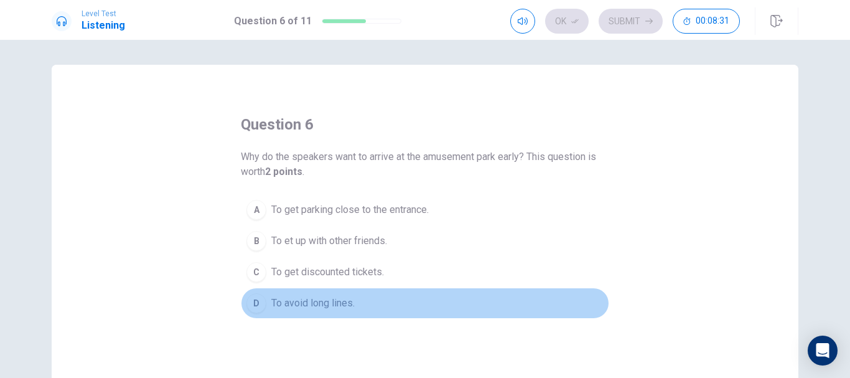
click at [279, 295] on button "D To avoid long lines." at bounding box center [425, 302] width 368 height 31
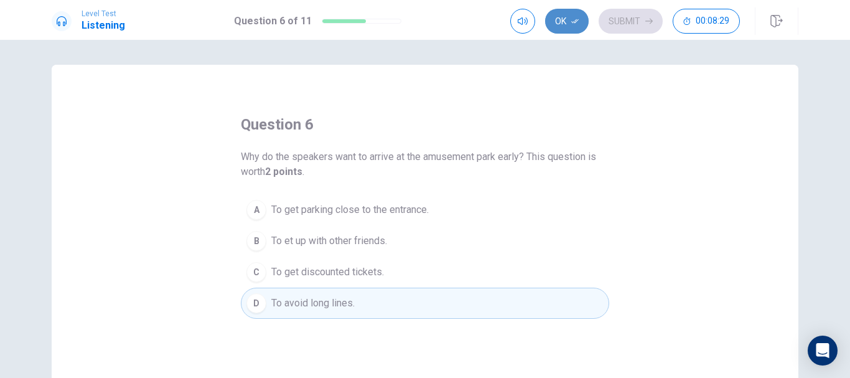
click at [567, 17] on button "Ok" at bounding box center [567, 21] width 44 height 25
click at [623, 19] on button "Submit" at bounding box center [631, 21] width 64 height 25
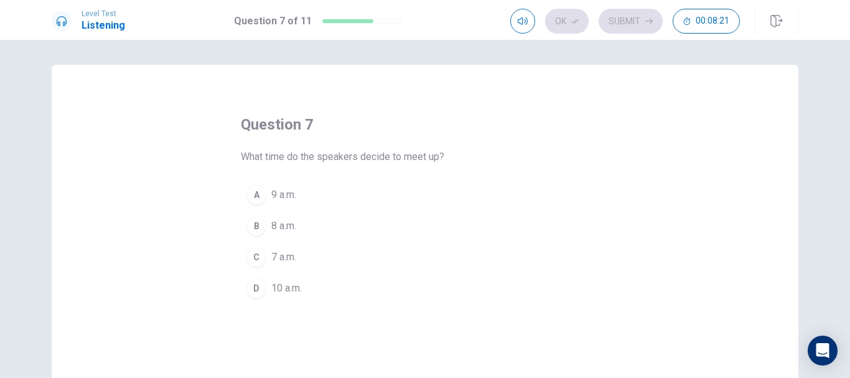
click at [287, 199] on span "9 a.m." at bounding box center [283, 194] width 25 height 15
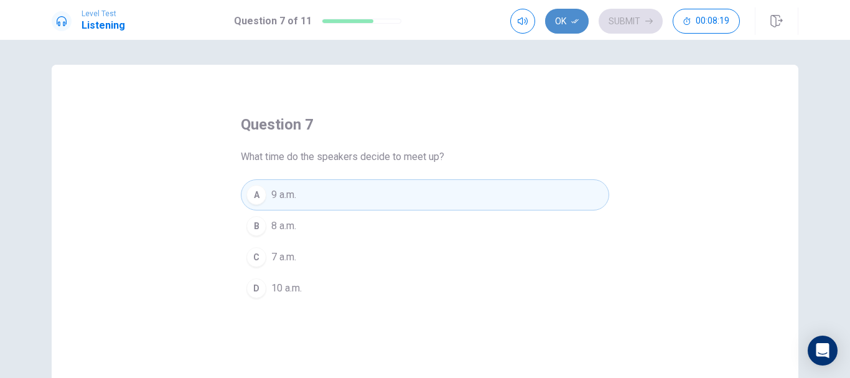
click at [561, 24] on button "Ok" at bounding box center [567, 21] width 44 height 25
click at [626, 21] on button "Submit" at bounding box center [631, 21] width 64 height 25
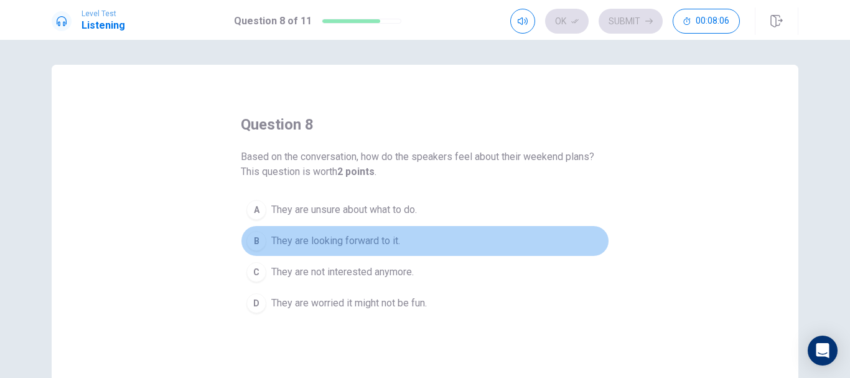
click at [340, 241] on span "They are looking forward to it." at bounding box center [335, 240] width 129 height 15
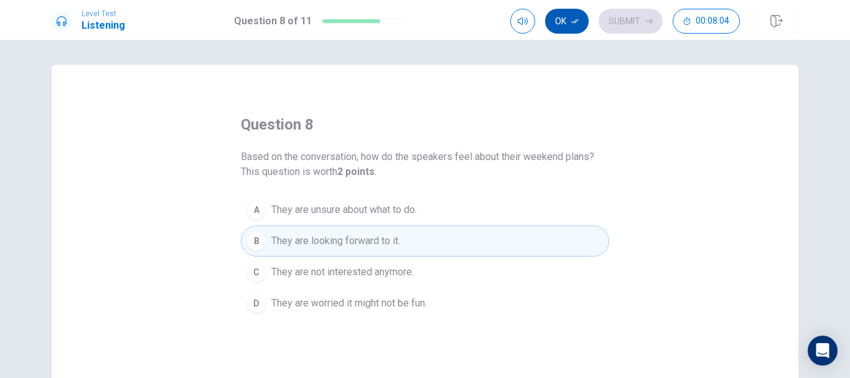
click at [561, 27] on button "Ok" at bounding box center [567, 21] width 44 height 25
click at [605, 24] on button "Submit" at bounding box center [631, 21] width 64 height 25
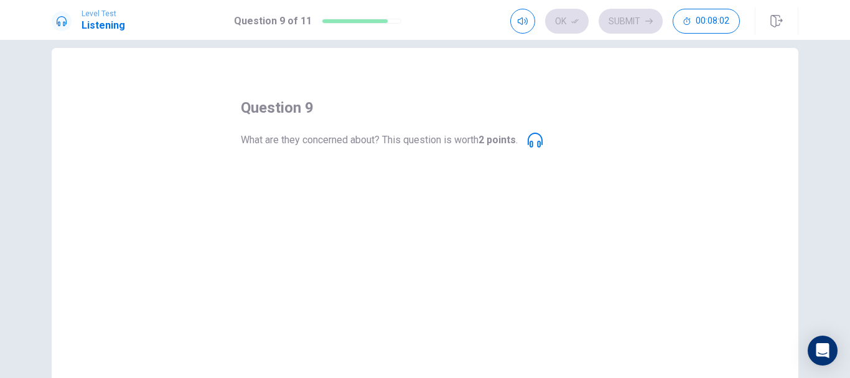
scroll to position [16, 0]
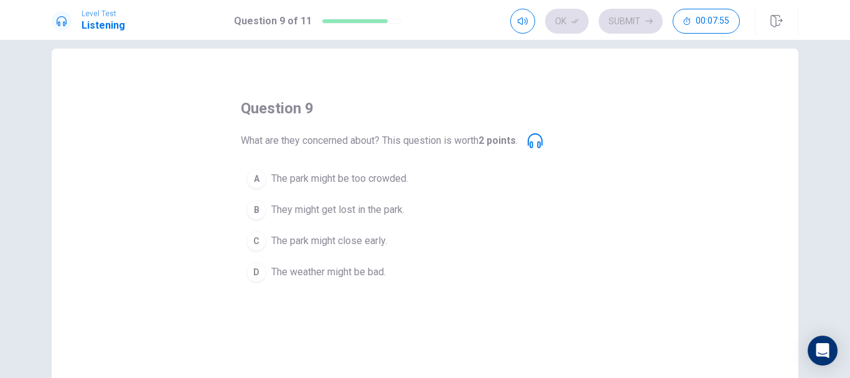
click at [332, 175] on span "The park might be too crowded." at bounding box center [339, 178] width 137 height 15
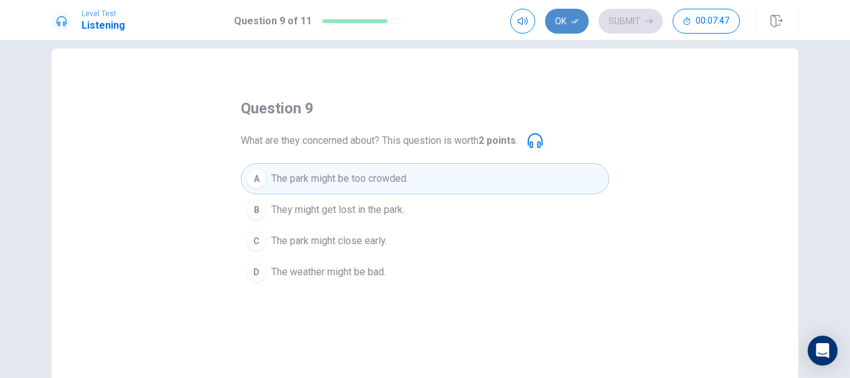
click at [568, 19] on button "Ok" at bounding box center [567, 21] width 44 height 25
click at [622, 20] on button "Submit" at bounding box center [631, 21] width 64 height 25
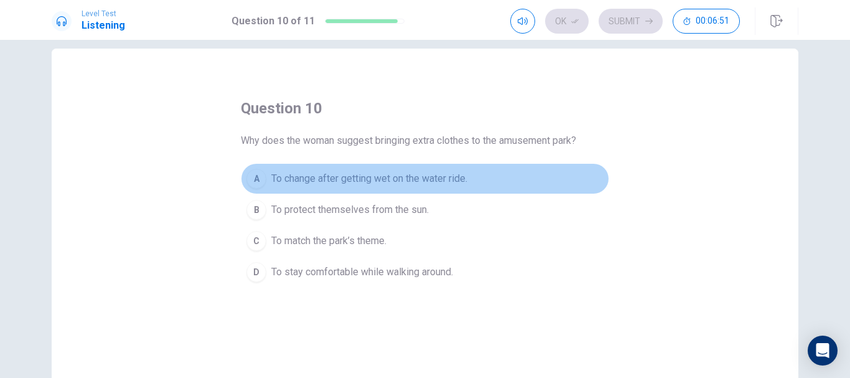
click at [434, 183] on span "To change after getting wet on the water ride." at bounding box center [369, 178] width 196 height 15
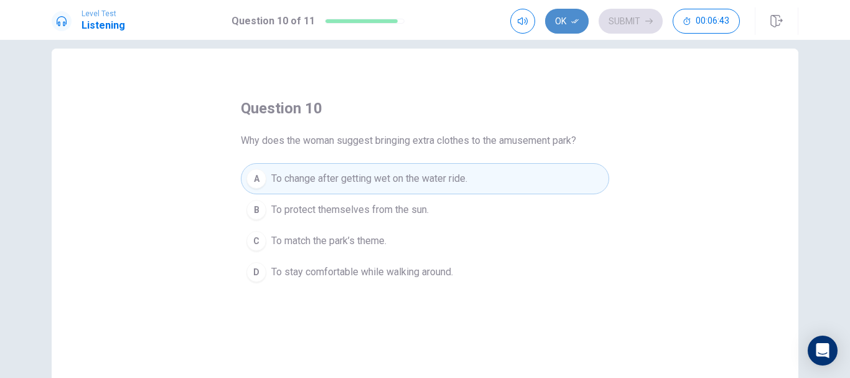
click at [561, 23] on button "Ok" at bounding box center [567, 21] width 44 height 25
click at [624, 22] on button "Submit" at bounding box center [631, 21] width 64 height 25
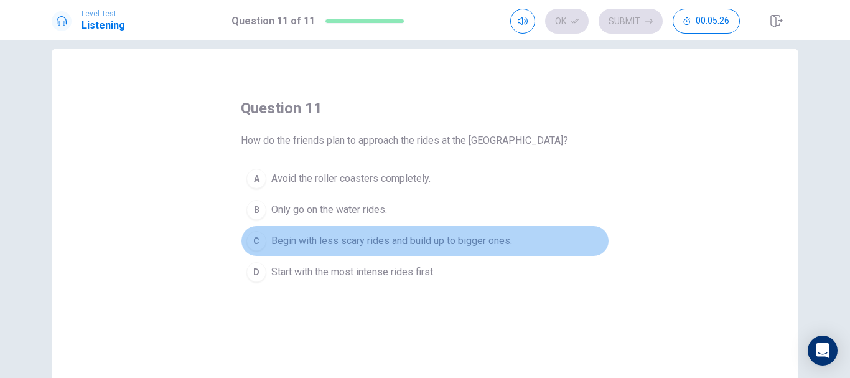
click at [395, 243] on span "Begin with less scary rides and build up to bigger ones." at bounding box center [391, 240] width 241 height 15
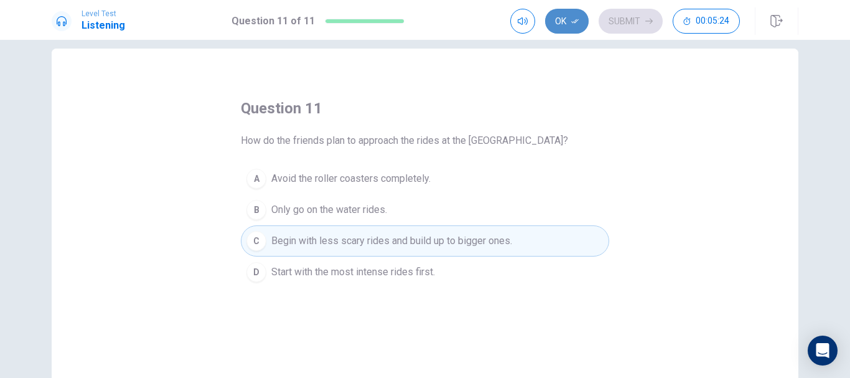
click at [568, 18] on button "Ok" at bounding box center [567, 21] width 44 height 25
click at [630, 21] on button "Submit" at bounding box center [631, 21] width 64 height 25
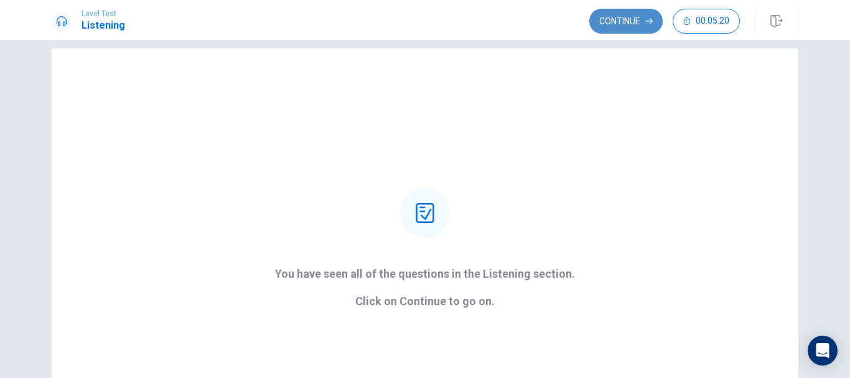
click at [611, 22] on button "Continue" at bounding box center [625, 21] width 73 height 25
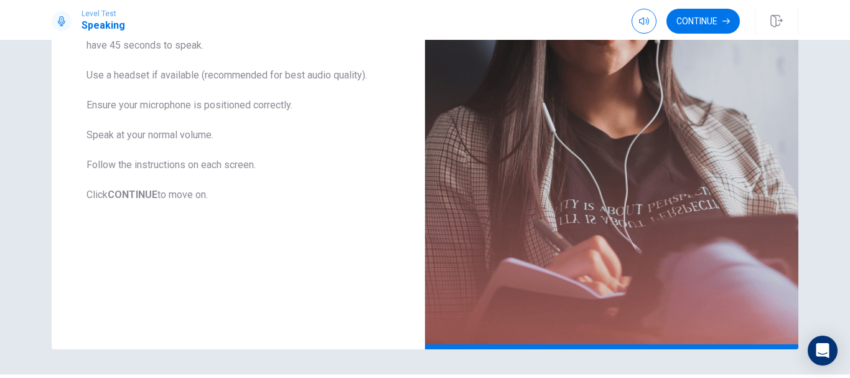
scroll to position [259, 0]
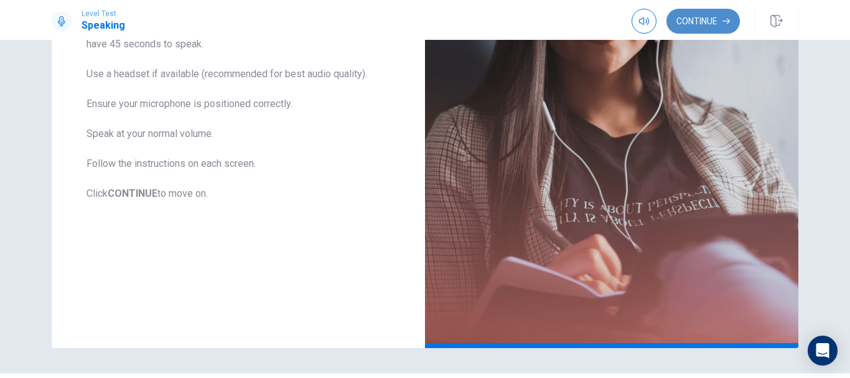
click at [703, 22] on button "Continue" at bounding box center [702, 21] width 73 height 25
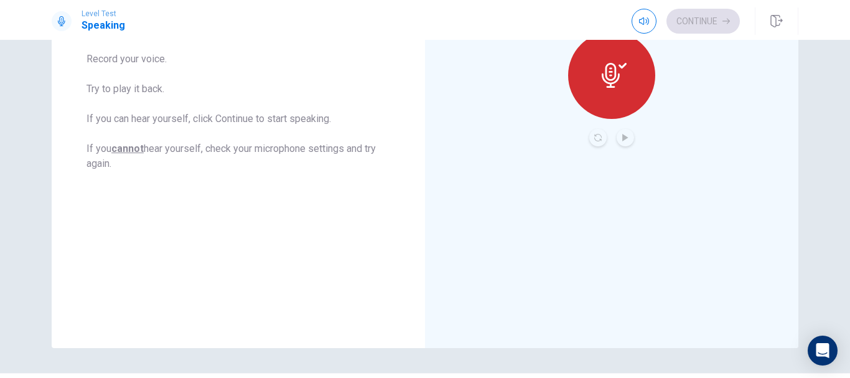
click at [703, 22] on div "Continue" at bounding box center [686, 21] width 108 height 25
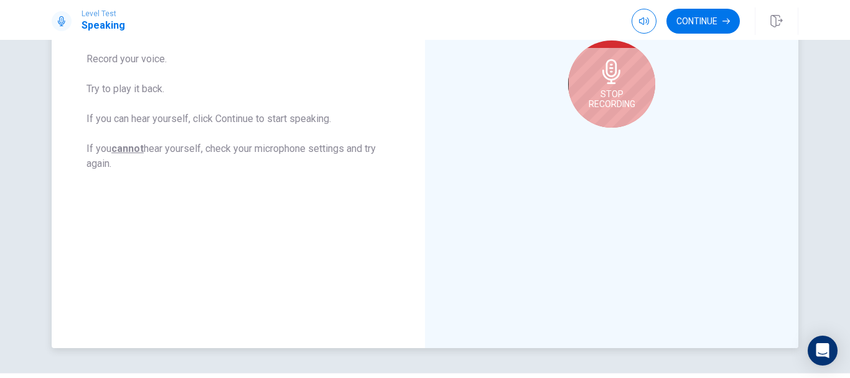
click at [614, 81] on icon at bounding box center [611, 71] width 25 height 25
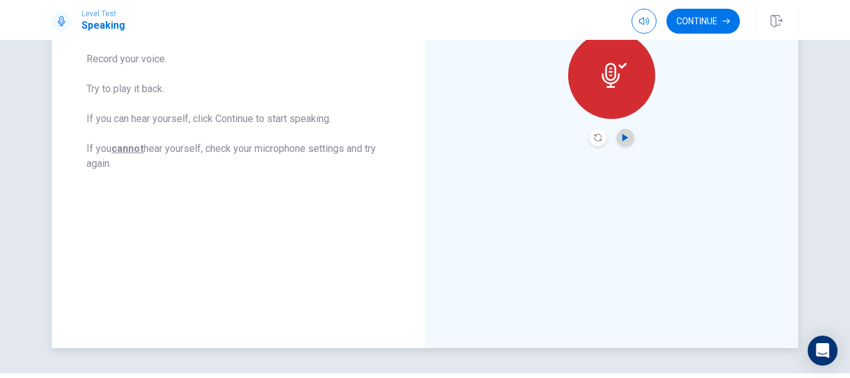
click at [624, 138] on icon "Play Audio" at bounding box center [625, 137] width 6 height 7
click at [699, 21] on button "Continue" at bounding box center [702, 21] width 73 height 25
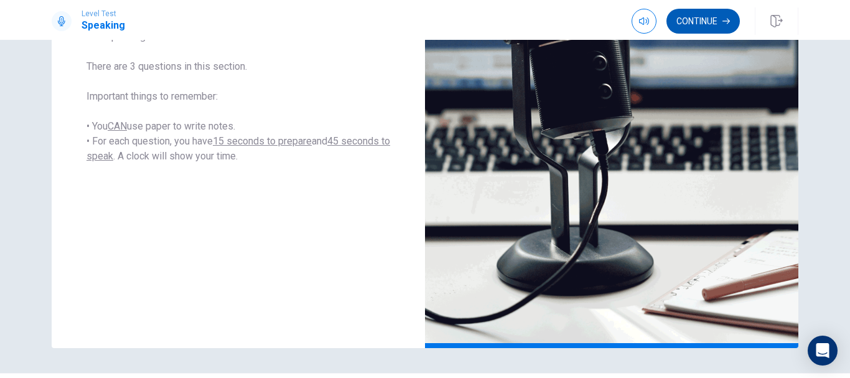
click at [716, 29] on button "Continue" at bounding box center [702, 21] width 73 height 25
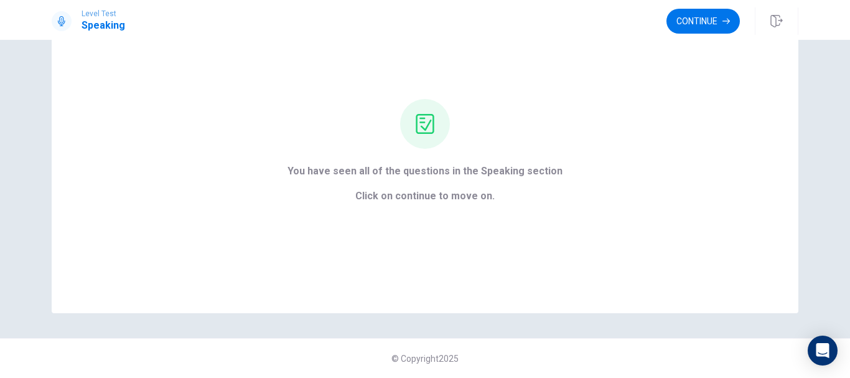
scroll to position [75, 0]
click at [717, 26] on button "Continue" at bounding box center [702, 21] width 73 height 25
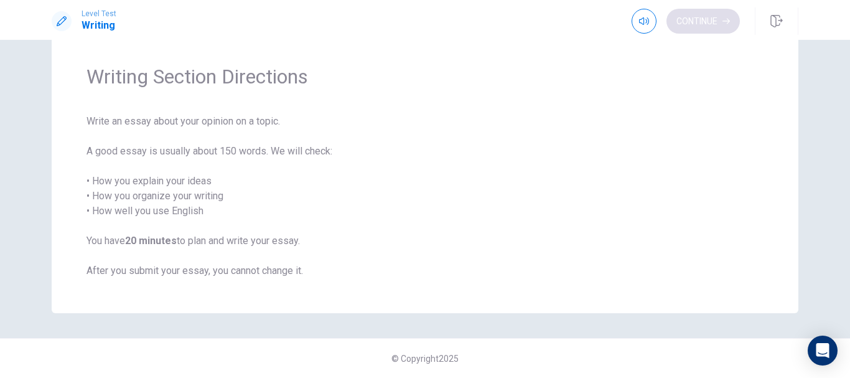
scroll to position [35, 0]
click at [691, 29] on button "Continue" at bounding box center [702, 21] width 73 height 25
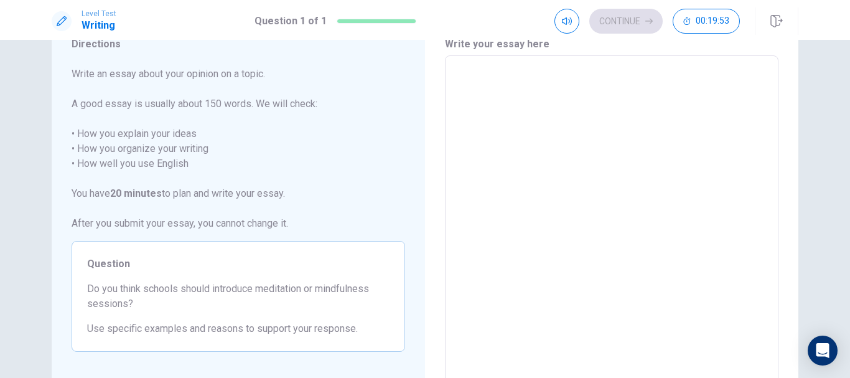
scroll to position [52, 0]
click at [511, 257] on textarea at bounding box center [612, 229] width 316 height 324
type textarea "M"
type textarea "x"
type textarea "Me"
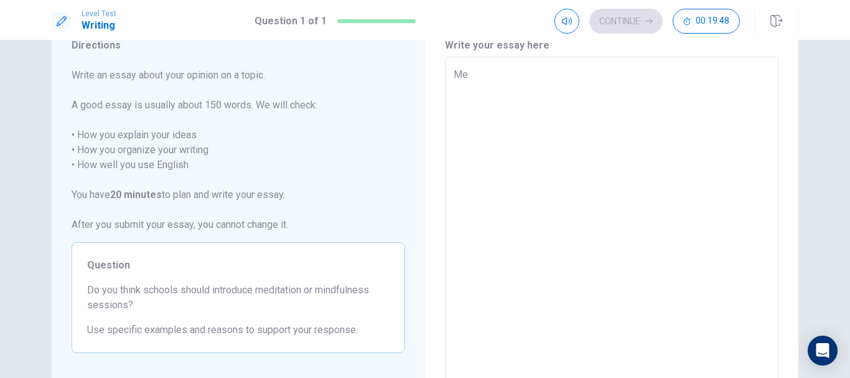
type textarea "x"
type textarea "Med"
type textarea "x"
type textarea "Medi"
type textarea "x"
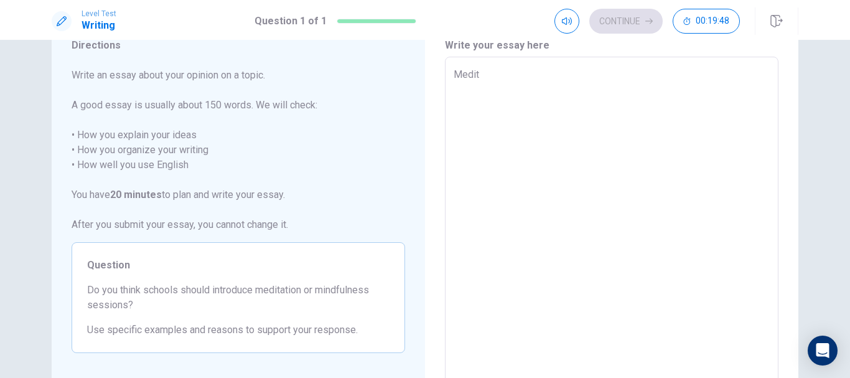
type textarea "Meditr"
type textarea "x"
type textarea "Meditra"
type textarea "x"
type textarea "Meditrat"
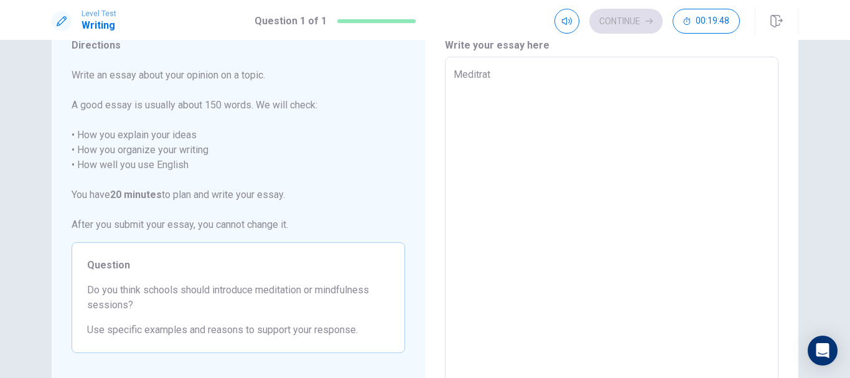
type textarea "x"
type textarea "Meditrati"
type textarea "x"
type textarea "Meditratio"
type textarea "x"
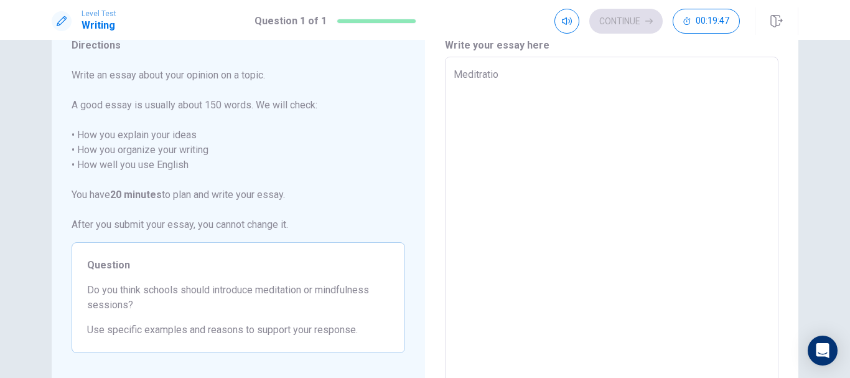
type textarea "Meditratiom"
type textarea "x"
type textarea "Meditratio"
type textarea "x"
type textarea "Meditrati"
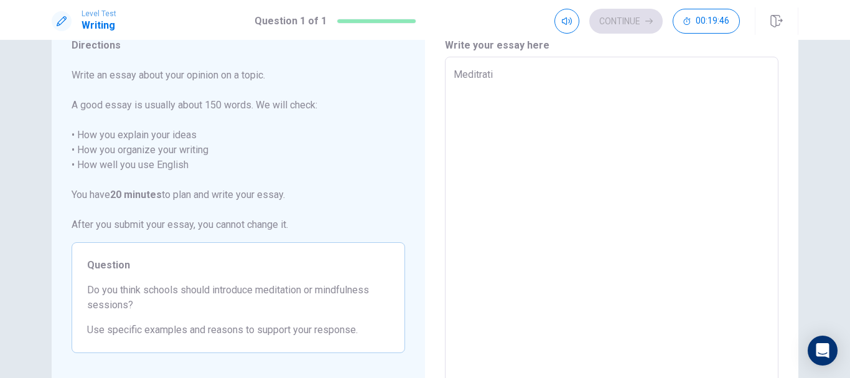
type textarea "x"
type textarea "Meditrat"
type textarea "x"
type textarea "Meditra"
type textarea "x"
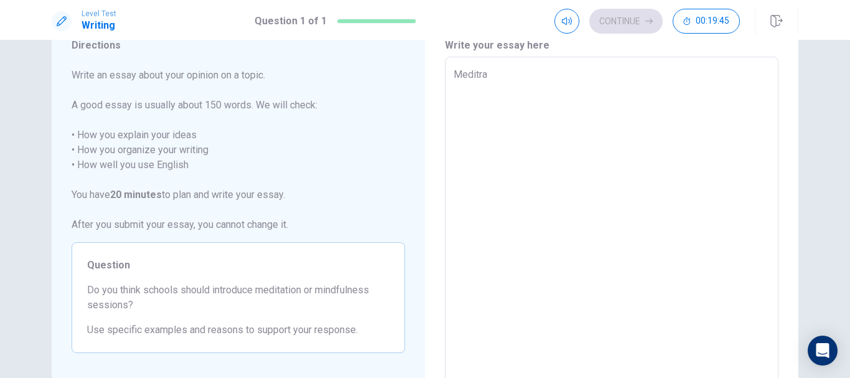
type textarea "Meditr"
type textarea "x"
type textarea "Medit"
type textarea "x"
type textarea "Medita"
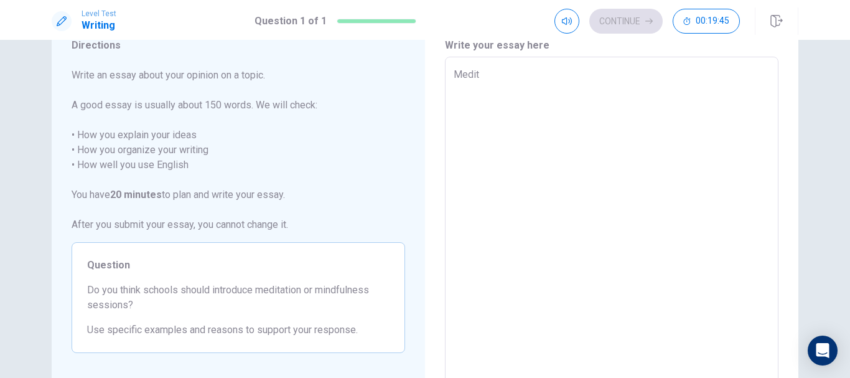
type textarea "x"
type textarea "Meditat"
type textarea "x"
type textarea "Meditati"
type textarea "x"
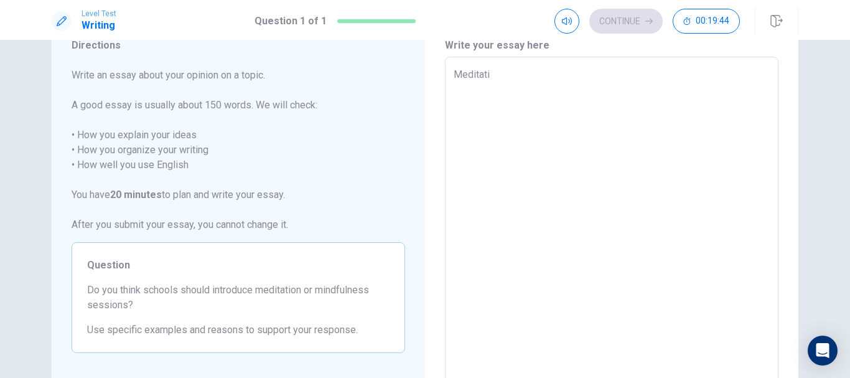
type textarea "Meditatio"
type textarea "x"
type textarea "Meditation"
type textarea "x"
type textarea "Meditation"
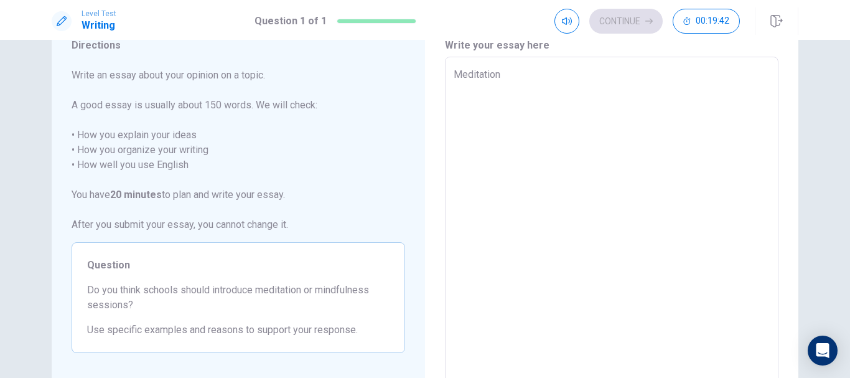
type textarea "x"
type textarea "Meditation a"
type textarea "x"
type textarea "Meditation an"
type textarea "x"
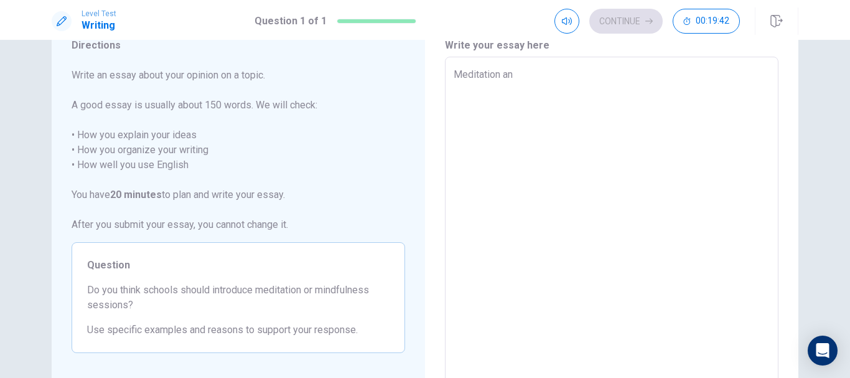
type textarea "Meditation and"
type textarea "x"
type textarea "Meditation and"
type textarea "x"
type textarea "Meditation and m"
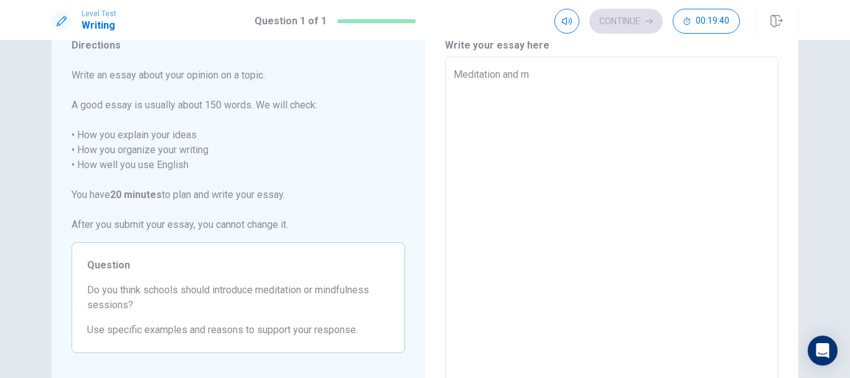
type textarea "x"
type textarea "Meditation and mi"
type textarea "x"
type textarea "Meditation and min"
type textarea "x"
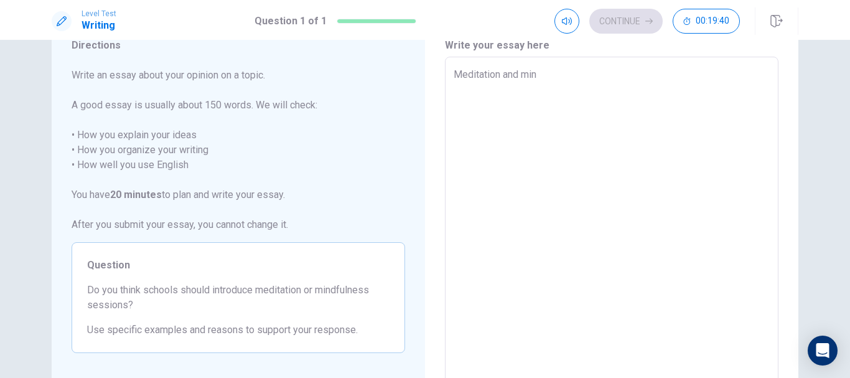
type textarea "Meditation and mind"
type textarea "x"
type textarea "Meditation and mindf"
type textarea "x"
type textarea "Meditation and mindfu"
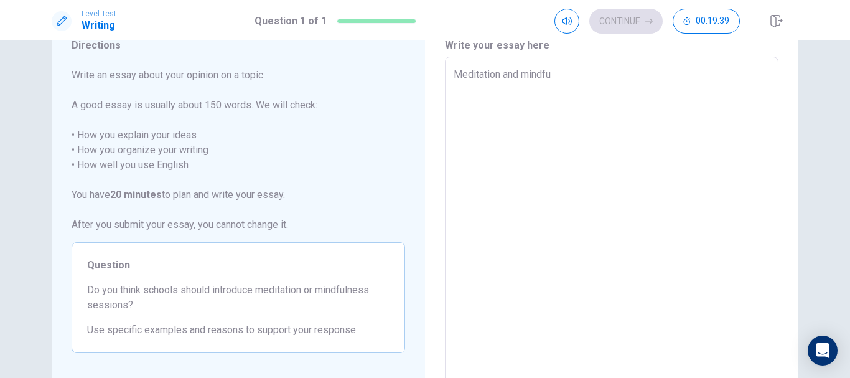
type textarea "x"
type textarea "Meditation and mindful"
type textarea "x"
type textarea "Meditation and mindfuln"
type textarea "x"
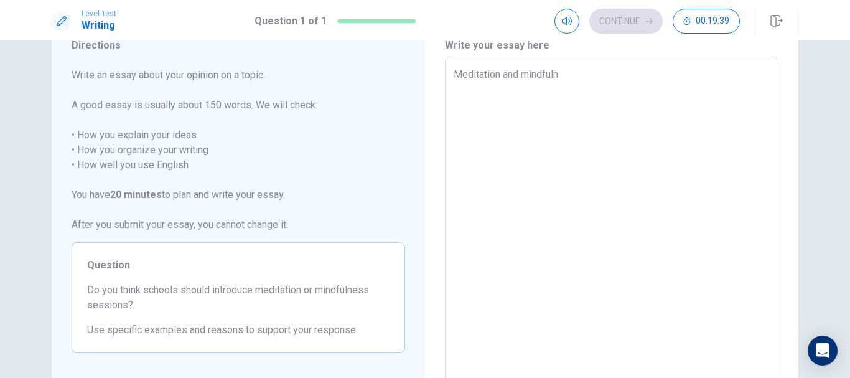
type textarea "Meditation and mindfulne"
type textarea "x"
type textarea "Meditation and mindfulnes"
type textarea "x"
type textarea "Meditation and mindfulness"
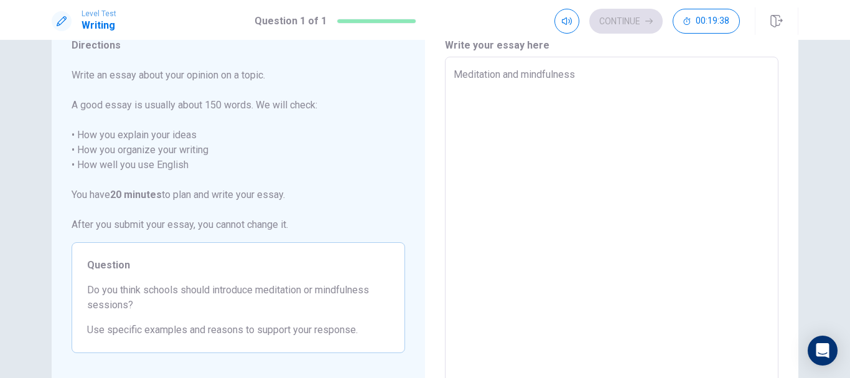
type textarea "x"
type textarea "Meditation and mindfulness"
type textarea "x"
type textarea "Meditation and mindfulness s"
type textarea "x"
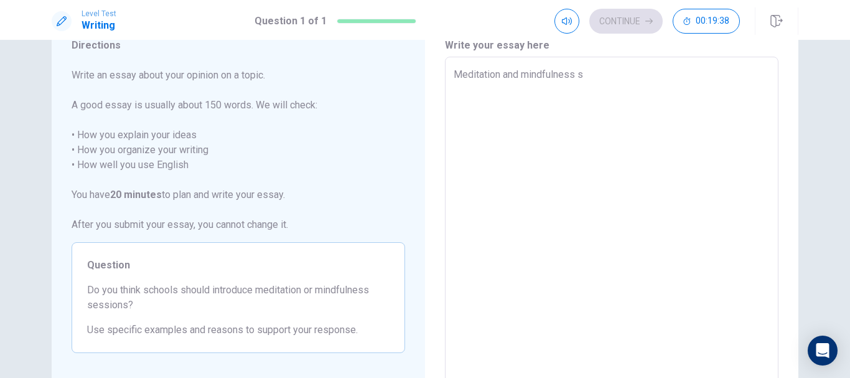
type textarea "Meditation and mindfulness se"
type textarea "x"
type textarea "Meditation and mindfulness ses"
type textarea "x"
type textarea "Meditation and mindfulness sess"
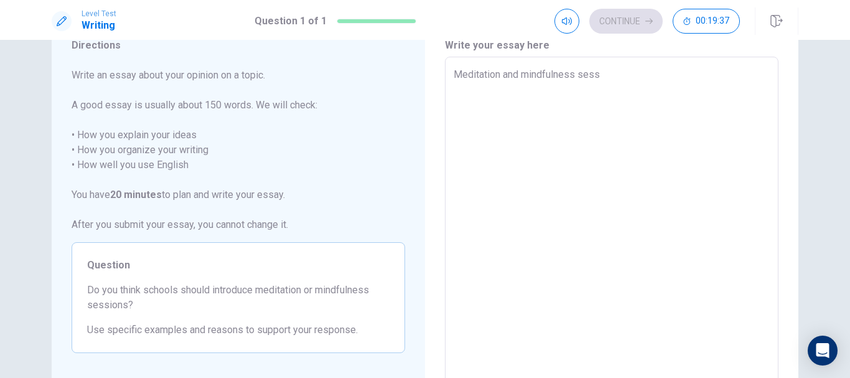
type textarea "x"
type textarea "Meditation and mindfulness sessi"
type textarea "x"
type textarea "Meditation and mindfulness sessio"
type textarea "x"
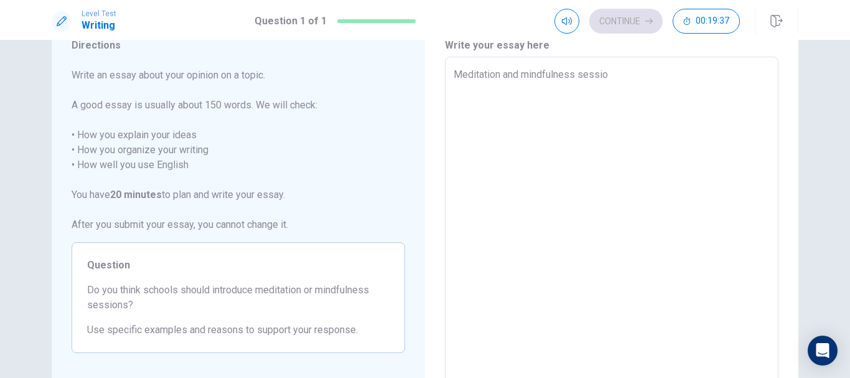
type textarea "Meditation and mindfulness session"
type textarea "x"
type textarea "Meditation and mindfulness session"
type textarea "x"
type textarea "Meditation and mindfulness session b"
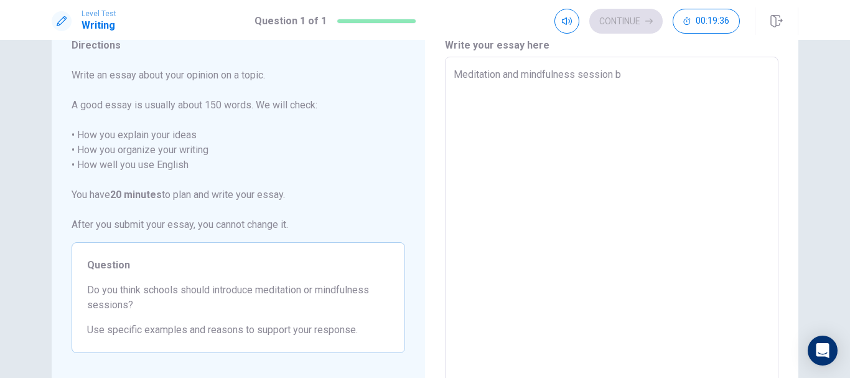
type textarea "x"
type textarea "Meditation and mindfulness session bo"
type textarea "x"
type textarea "Meditation and mindfulness session bot"
type textarea "x"
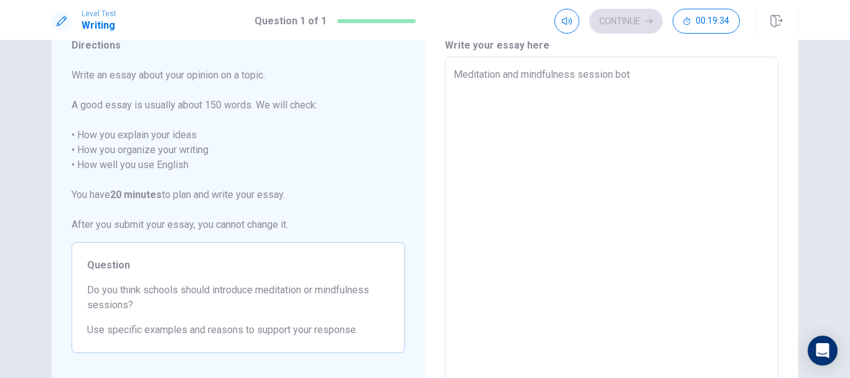
type textarea "Meditation and mindfulness session both"
type textarea "x"
type textarea "Meditation and mindfulness session both"
type textarea "x"
type textarea "Meditation and mindfulness session both s"
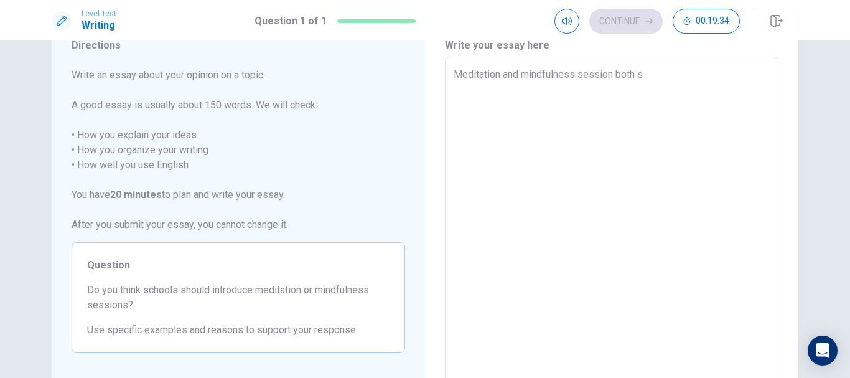
type textarea "x"
type textarea "Meditation and mindfulness session both se"
type textarea "x"
type textarea "Meditation and mindfulness session both s"
type textarea "x"
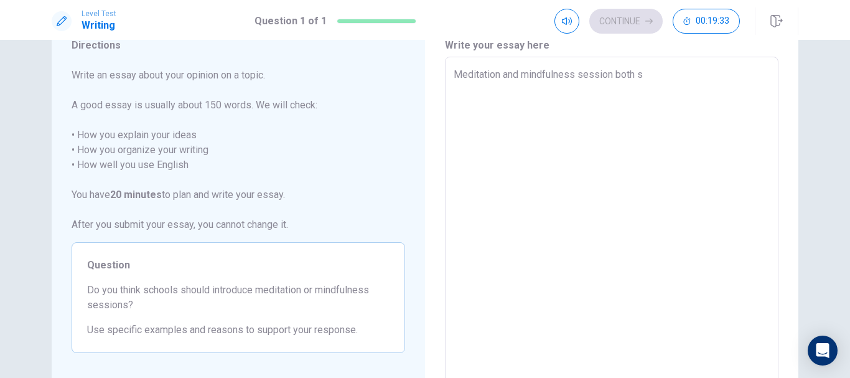
type textarea "Meditation and mindfulness session both"
type textarea "x"
type textarea "Meditation and mindfulness session both o"
type textarea "x"
type textarea "Meditation and mindfulness session both of"
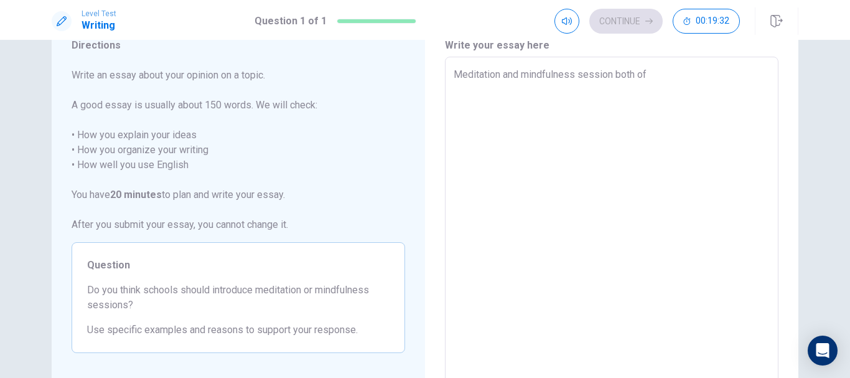
type textarea "x"
type textarea "Meditation and mindfulness session both off"
type textarea "x"
type textarea "Meditation and mindfulness session both offe"
type textarea "x"
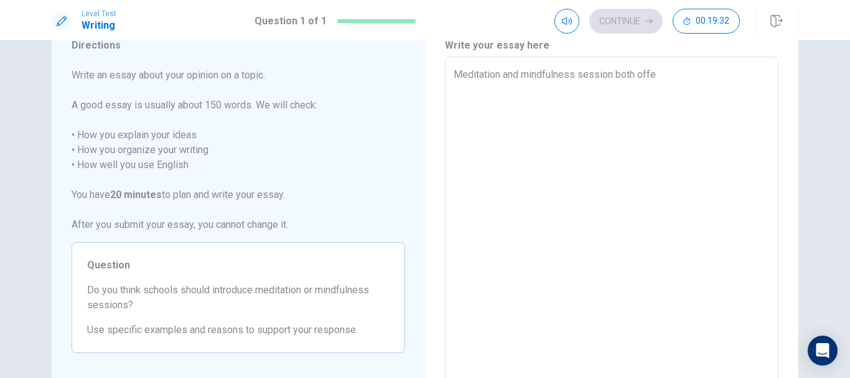
type textarea "Meditation and mindfulness session both offer"
type textarea "x"
type textarea "Meditation and mindfulness session both offers"
type textarea "x"
type textarea "Meditation and mindfulness session both offers"
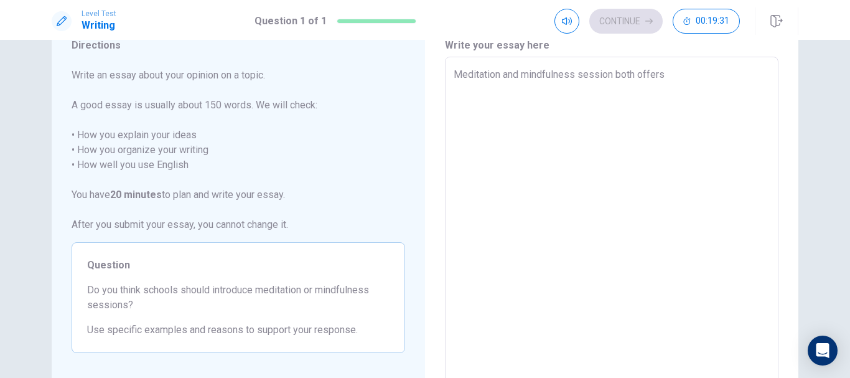
type textarea "x"
type textarea "Meditation and mindfulness session both offers v"
type textarea "x"
type textarea "Meditation and mindfulness session both offers va"
type textarea "x"
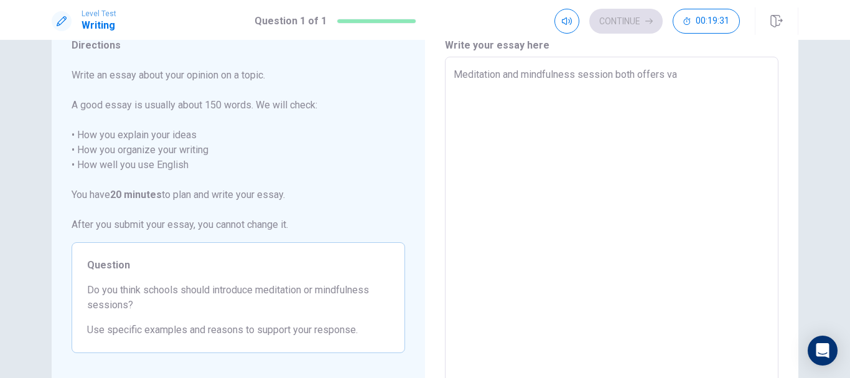
type textarea "Meditation and mindfulness session both offers val"
type textarea "x"
type textarea "Meditation and mindfulness session both offers valu"
type textarea "x"
type textarea "Meditation and mindfulness session both offers valua"
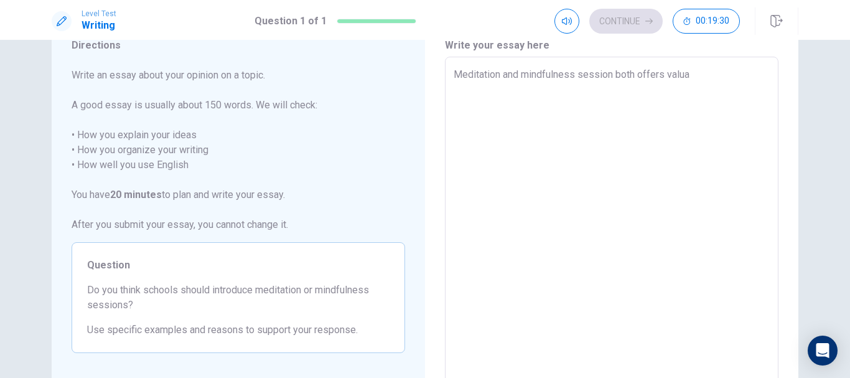
type textarea "x"
type textarea "Meditation and mindfulness session both offers valuab"
type textarea "x"
type textarea "Meditation and mindfulness session both offers valuabl"
type textarea "x"
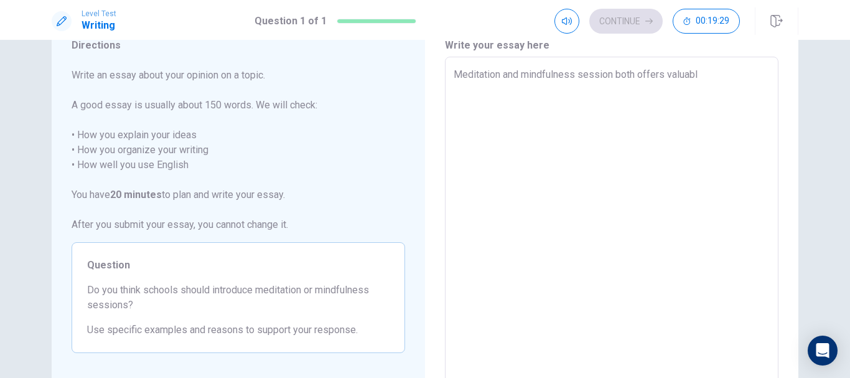
type textarea "Meditation and mindfulness session both offers valuable"
type textarea "x"
type textarea "Meditation and mindfulness session both offers valuable"
type textarea "x"
type textarea "Meditation and mindfulness session both offers valuable b"
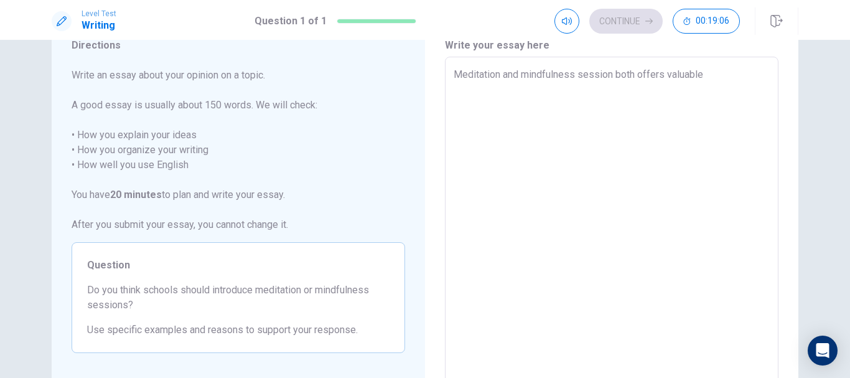
type textarea "x"
type textarea "Meditation and mindfulness session both offers valuable be"
type textarea "x"
type textarea "Meditation and mindfulness session both offers valuable ben"
type textarea "x"
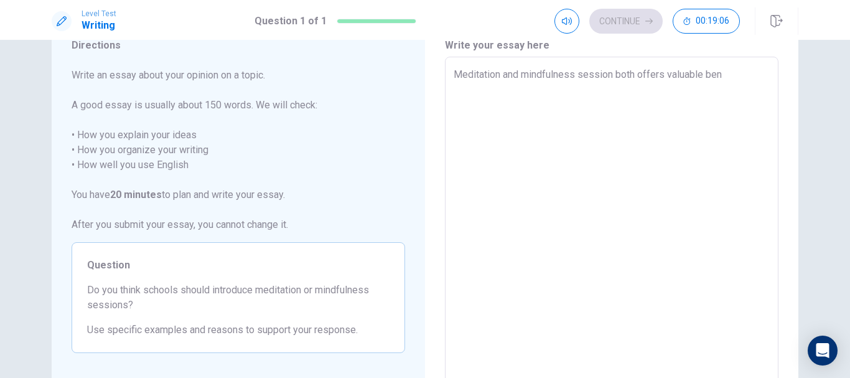
type textarea "Meditation and mindfulness session both offers valuable bene"
type textarea "x"
type textarea "Meditation and mindfulness session both offers valuable benef"
type textarea "x"
type textarea "Meditation and mindfulness session both offers valuable benefi"
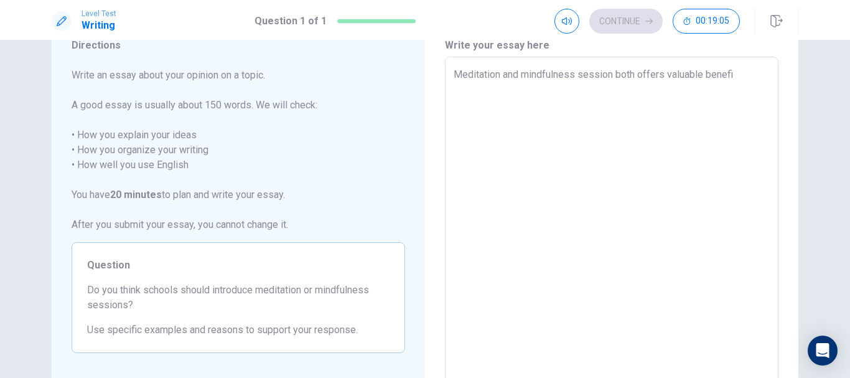
type textarea "x"
type textarea "Meditation and mindfulness session both offers valuable benefit"
type textarea "x"
type textarea "Meditation and mindfulness session both offers valuable benefits"
type textarea "x"
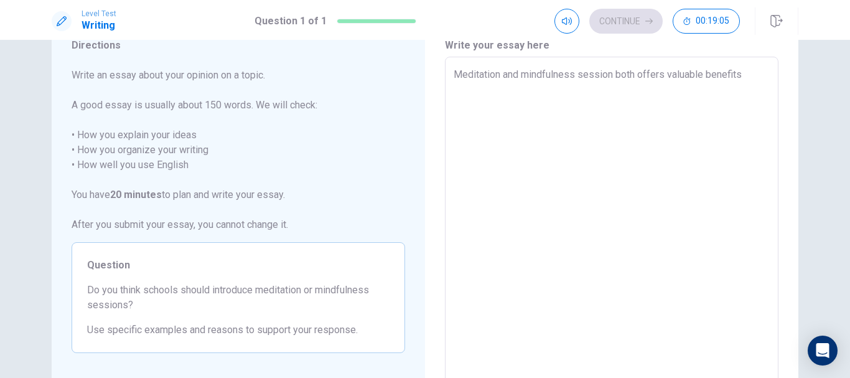
type textarea "Meditation and mindfulness session both offers valuable benefits"
type textarea "x"
type textarea "Meditation and mindfulness session both offers valuable benefits t"
type textarea "x"
type textarea "Meditation and mindfulness session both offers valuable benefits to"
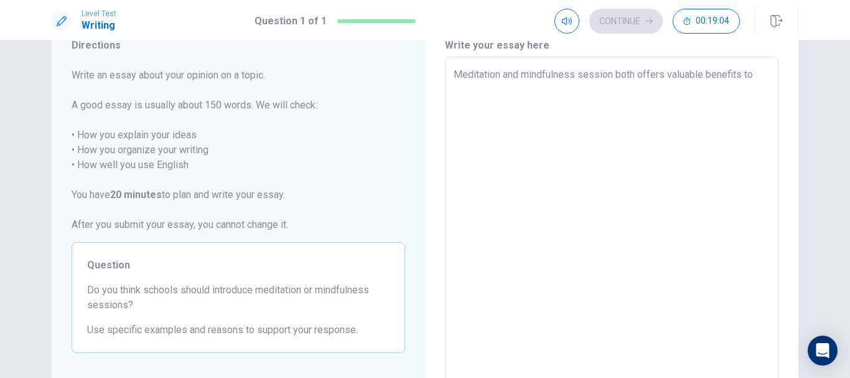
type textarea "x"
type textarea "Meditation and mindfulness session both offers valuable benefits to"
type textarea "x"
type textarea "Meditation and mindfulness session both offers valuable benefits to s"
type textarea "x"
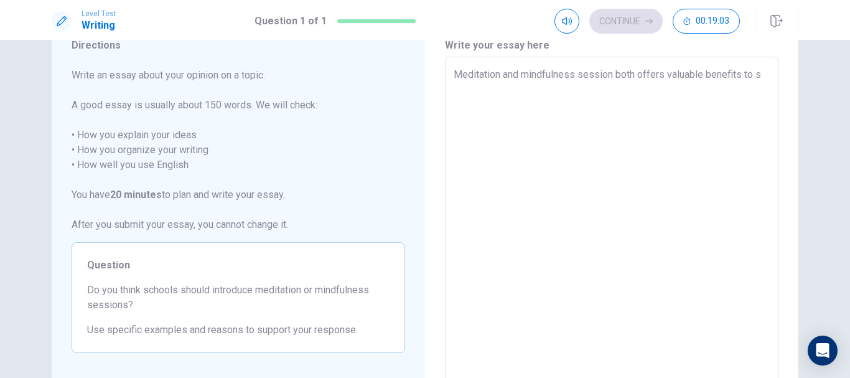
type textarea "Meditation and mindfulness session both offers valuable benefits to st"
type textarea "x"
type textarea "Meditation and mindfulness session both offers valuable benefits to stu"
type textarea "x"
type textarea "Meditation and mindfulness session both offers valuable benefits to stud"
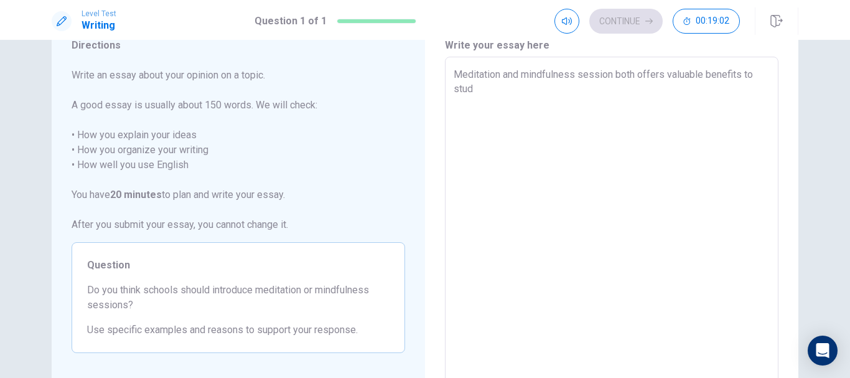
type textarea "x"
type textarea "Meditation and mindfulness session both offers valuable benefits to stude"
type textarea "x"
type textarea "Meditation and mindfulness session both offers valuable benefits to studen"
type textarea "x"
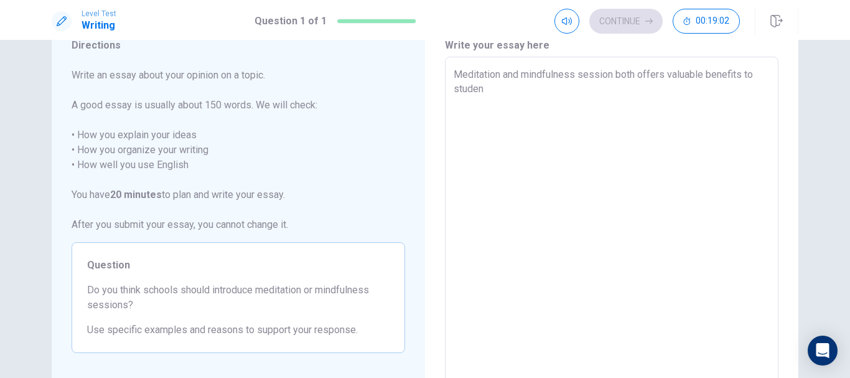
type textarea "Meditation and mindfulness session both offers valuable benefits to student"
type textarea "x"
type textarea "Meditation and mindfulness session both offers valuable benefits to students"
type textarea "x"
type textarea "Meditation and mindfulness session both offers valuable benefits to students."
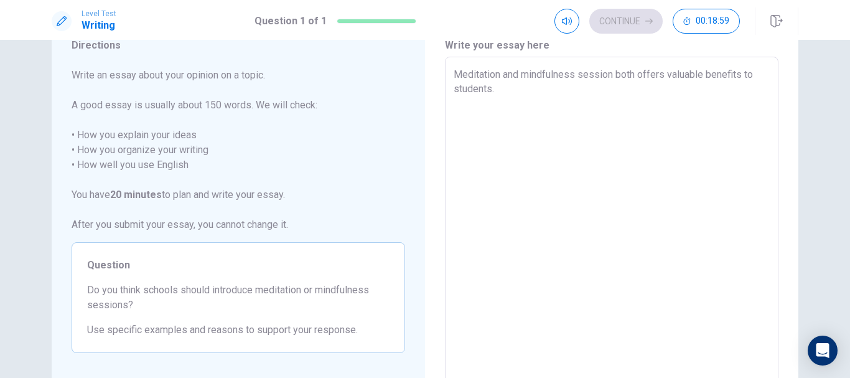
type textarea "x"
type textarea "Meditation and mindfulness session both offers valuable benefits to students."
type textarea "x"
type textarea "Meditation and mindfulness session both offers valuable benefits to students. H"
type textarea "x"
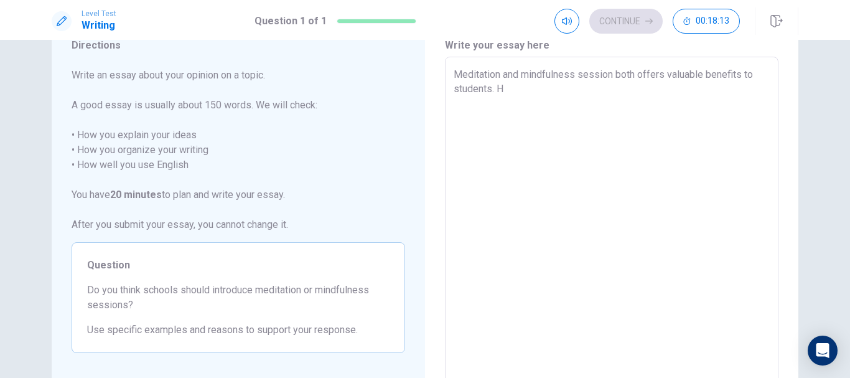
type textarea "Meditation and mindfulness session both offers valuable benefits to students. Ho"
type textarea "x"
type textarea "Meditation and mindfulness session both offers valuable benefits to students. H…"
type textarea "x"
type textarea "Meditation and mindfulness session both offers valuable benefits to students. […"
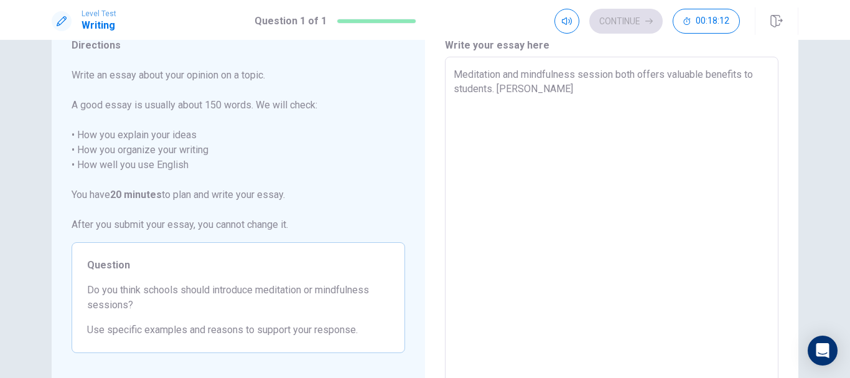
type textarea "x"
type textarea "Meditation and mindfulness session both offers valuable benefits to students. […"
type textarea "x"
type textarea "Meditation and mindfulness session both offers valuable benefits to students. […"
type textarea "x"
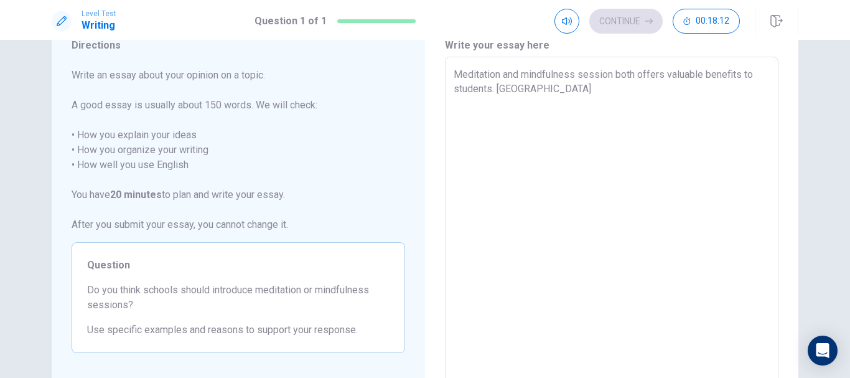
type textarea "Meditation and mindfulness session both offers valuable benefits to students. H…"
type textarea "x"
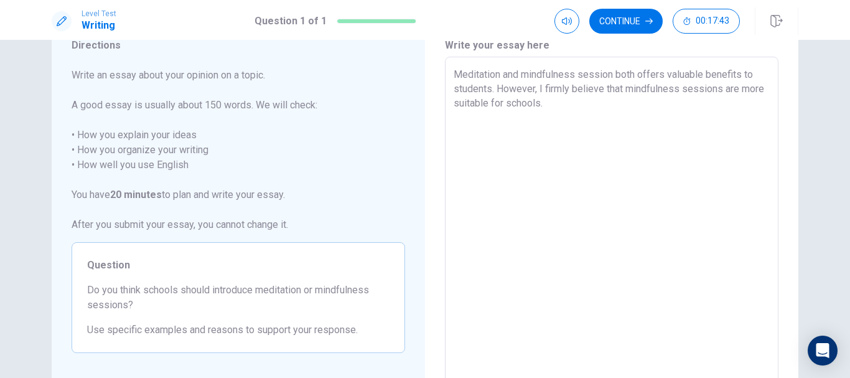
click at [573, 88] on textarea "Meditation and mindfulness session both offers valuable benefits to students. H…" at bounding box center [612, 229] width 316 height 324
click at [553, 94] on textarea "Meditation and mindfulness session both offers valuable benefits to students. H…" at bounding box center [612, 229] width 316 height 324
click at [520, 119] on textarea "Meditation and mindfulness session both offers valuable benefits to students. H…" at bounding box center [612, 229] width 316 height 324
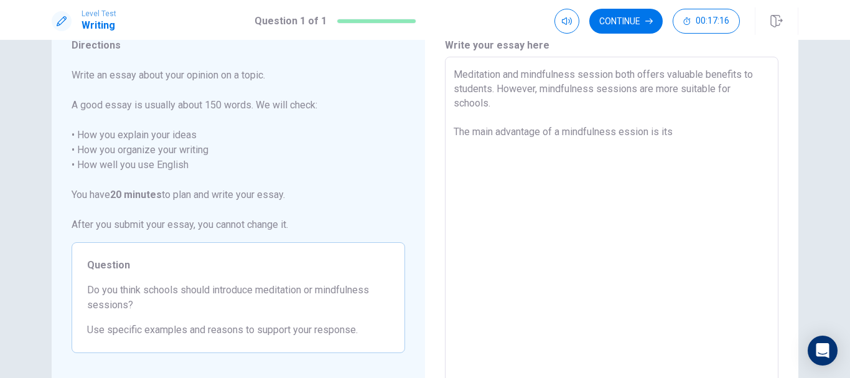
click at [624, 134] on textarea "Meditation and mindfulness session both offers valuable benefits to students. H…" at bounding box center [612, 229] width 316 height 324
click at [619, 134] on textarea "Meditation and mindfulness session both offers valuable benefits to students. H…" at bounding box center [612, 229] width 316 height 324
click at [693, 135] on textarea "Meditation and mindfulness session both offers valuable benefits to students. H…" at bounding box center [612, 229] width 316 height 324
click at [674, 134] on textarea "Meditation and mindfulness session both offers valuable benefits to students. H…" at bounding box center [612, 229] width 316 height 324
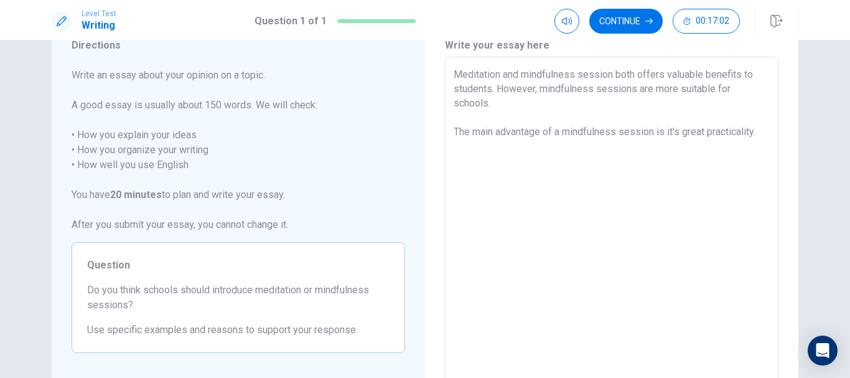
click at [675, 134] on textarea "Meditation and mindfulness session both offers valuable benefits to students. H…" at bounding box center [612, 229] width 316 height 324
click at [763, 136] on textarea "Meditation and mindfulness session both offers valuable benefits to students. H…" at bounding box center [612, 229] width 316 height 324
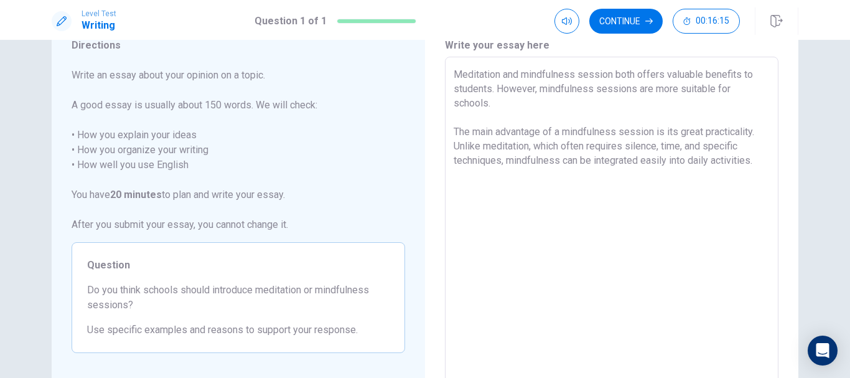
click at [490, 91] on textarea "Meditation and mindfulness session both offers valuable benefits to students. H…" at bounding box center [612, 229] width 316 height 324
click at [604, 91] on textarea "Meditation and mindfulness session both offers valuable benefits to students in…" at bounding box center [612, 229] width 316 height 324
click at [599, 93] on textarea "Meditation and mindfulness session both offers valuable benefits to students in…" at bounding box center [612, 229] width 316 height 324
click at [601, 91] on textarea "Meditation and mindfulness session both offers valuable benefits to students in…" at bounding box center [612, 229] width 316 height 324
click at [600, 91] on textarea "Meditation and mindfulness session both offers valuable benefits to students in…" at bounding box center [612, 229] width 316 height 324
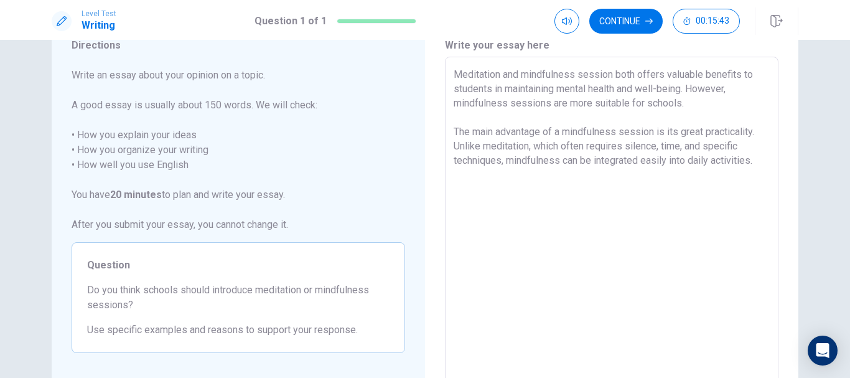
click at [686, 111] on textarea "Meditation and mindfulness session both offers valuable benefits to students in…" at bounding box center [612, 229] width 316 height 324
click at [684, 104] on textarea "Meditation and mindfulness session both offers valuable benefits to students in…" at bounding box center [612, 229] width 316 height 324
click at [756, 166] on textarea "Meditation and mindfulness session both offers valuable benefits to students in…" at bounding box center [612, 229] width 316 height 324
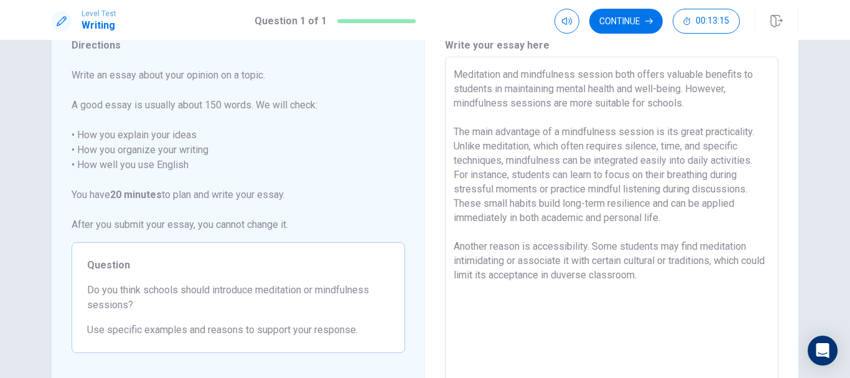
click at [705, 259] on textarea "Meditation and mindfulness session both offers valuable benefits to students in…" at bounding box center [612, 229] width 316 height 324
click at [597, 279] on textarea "Meditation and mindfulness session both offers valuable benefits to students in…" at bounding box center [612, 229] width 316 height 324
click at [640, 279] on textarea "Meditation and mindfulness session both offers valuable benefits to students in…" at bounding box center [612, 229] width 316 height 324
click at [590, 274] on textarea "Meditation and mindfulness session both offers valuable benefits to students in…" at bounding box center [612, 229] width 316 height 324
click at [667, 274] on textarea "Meditation and mindfulness session both offers valuable benefits to students in…" at bounding box center [612, 229] width 316 height 324
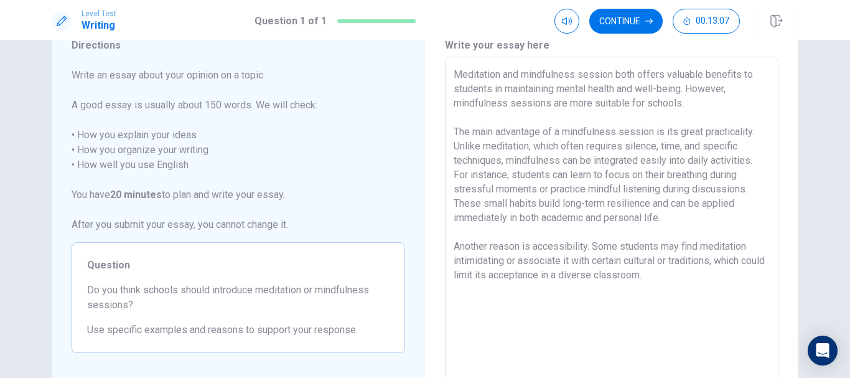
click at [673, 276] on textarea "Meditation and mindfulness session both offers valuable benefits to students in…" at bounding box center [612, 229] width 316 height 324
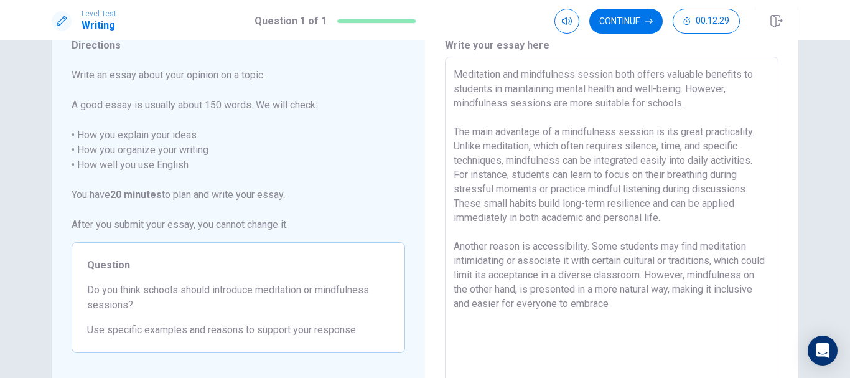
click at [513, 289] on textarea "Meditation and mindfulness session both offers valuable benefits to students in…" at bounding box center [612, 229] width 316 height 324
click at [665, 289] on textarea "Meditation and mindfulness session both offers valuable benefits to students in…" at bounding box center [612, 229] width 316 height 324
click at [677, 309] on textarea "Meditation and mindfulness session both offers valuable benefits to students in…" at bounding box center [612, 229] width 316 height 324
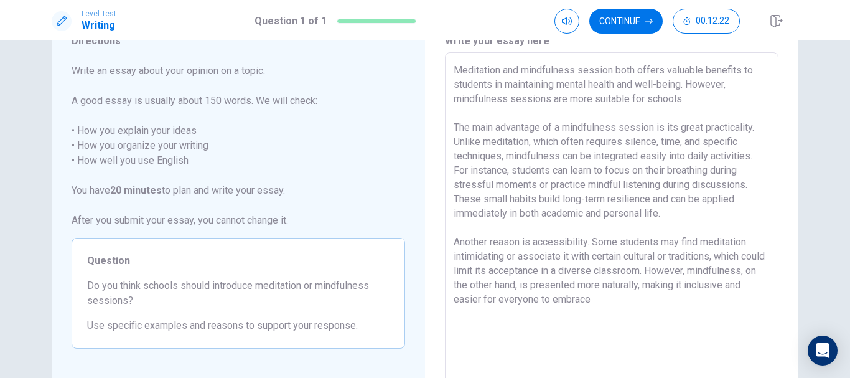
scroll to position [61, 0]
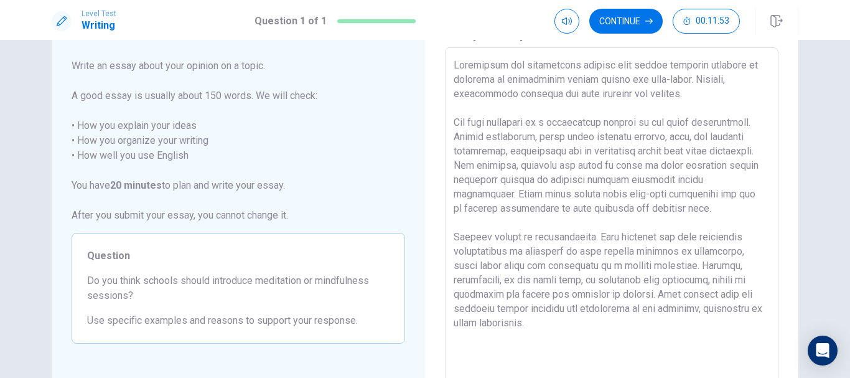
click at [633, 291] on textarea at bounding box center [612, 220] width 316 height 324
click at [694, 284] on textarea at bounding box center [612, 220] width 316 height 324
click at [714, 283] on textarea at bounding box center [612, 220] width 316 height 324
click at [712, 283] on textarea at bounding box center [612, 220] width 316 height 324
click at [648, 281] on textarea at bounding box center [612, 220] width 316 height 324
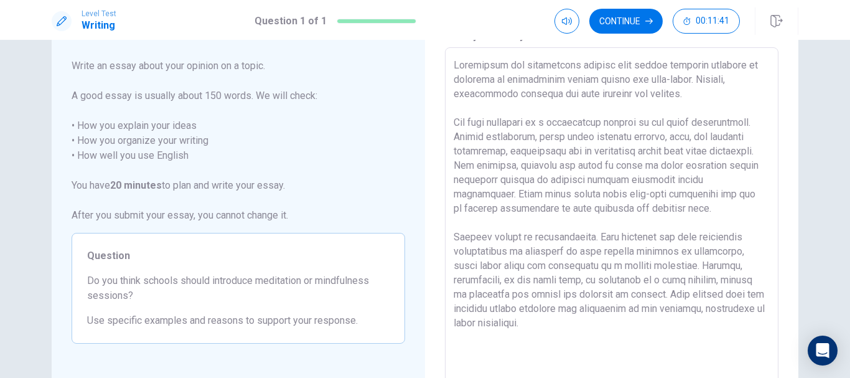
click at [722, 282] on textarea at bounding box center [612, 220] width 316 height 324
click at [719, 268] on textarea at bounding box center [612, 220] width 316 height 324
click at [678, 268] on textarea at bounding box center [612, 220] width 316 height 324
click at [555, 296] on textarea at bounding box center [612, 220] width 316 height 324
click at [558, 296] on textarea at bounding box center [612, 220] width 316 height 324
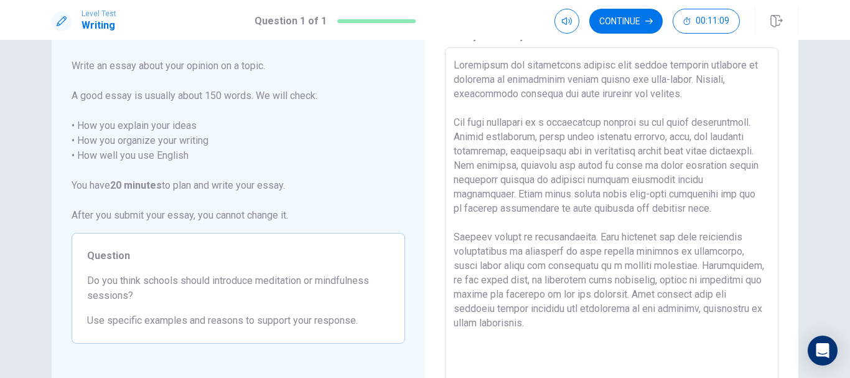
click at [597, 324] on textarea at bounding box center [612, 220] width 316 height 324
click at [553, 296] on textarea at bounding box center [612, 220] width 316 height 324
click at [474, 300] on textarea at bounding box center [612, 220] width 316 height 324
click at [551, 335] on textarea at bounding box center [612, 220] width 316 height 324
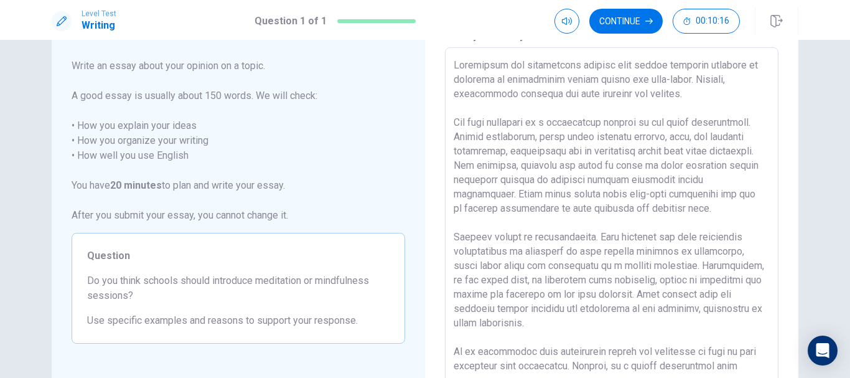
scroll to position [64, 0]
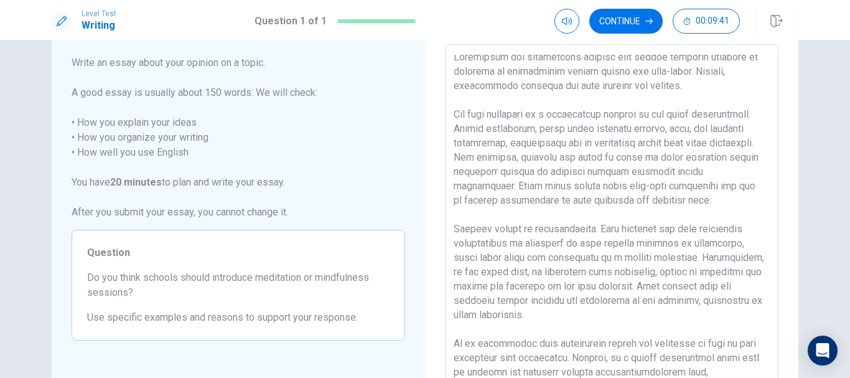
click at [681, 373] on textarea at bounding box center [612, 217] width 316 height 324
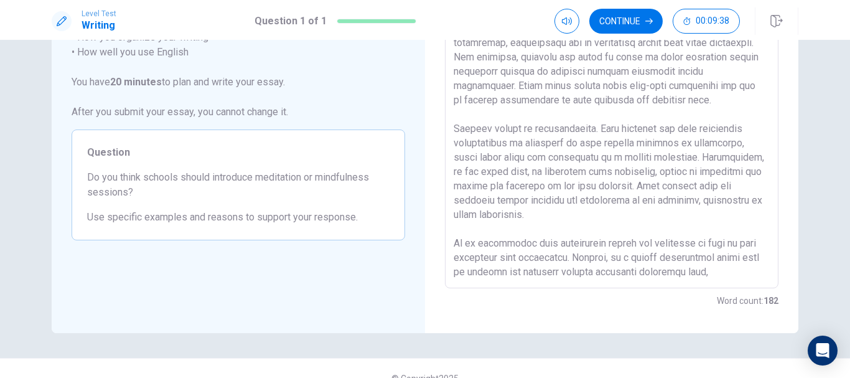
scroll to position [184, 0]
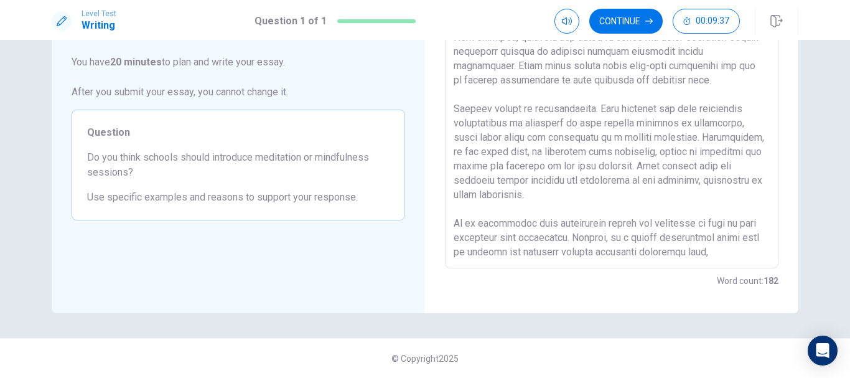
click at [753, 253] on textarea at bounding box center [612, 97] width 316 height 324
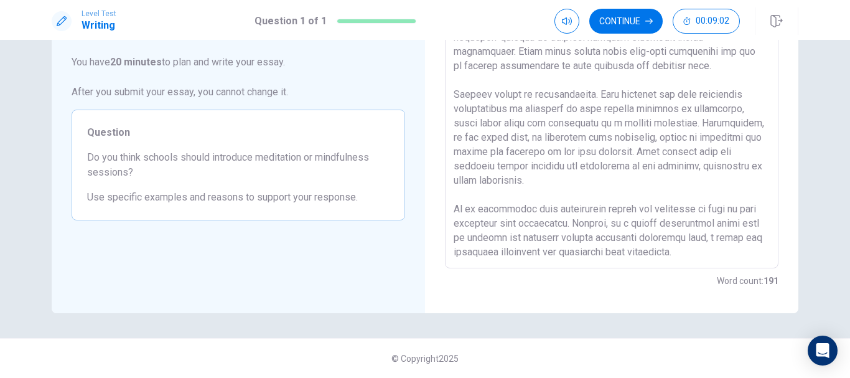
click at [619, 209] on textarea at bounding box center [612, 97] width 316 height 324
click at [471, 257] on textarea at bounding box center [612, 97] width 316 height 324
click at [614, 213] on textarea at bounding box center [612, 97] width 316 height 324
click at [740, 241] on textarea at bounding box center [612, 97] width 316 height 324
click at [734, 253] on textarea at bounding box center [612, 97] width 316 height 324
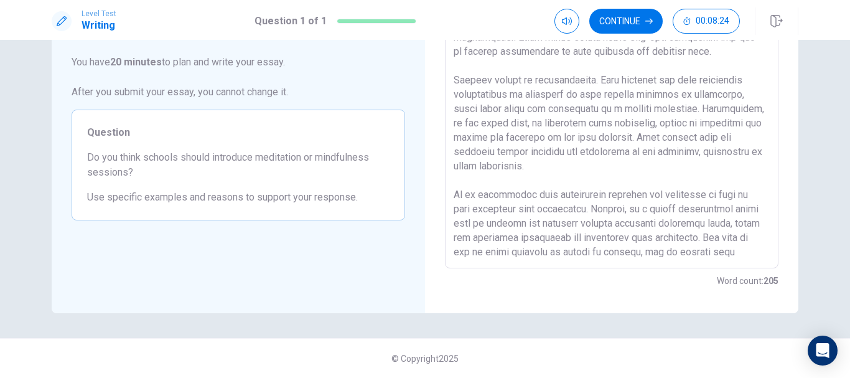
scroll to position [48, 0]
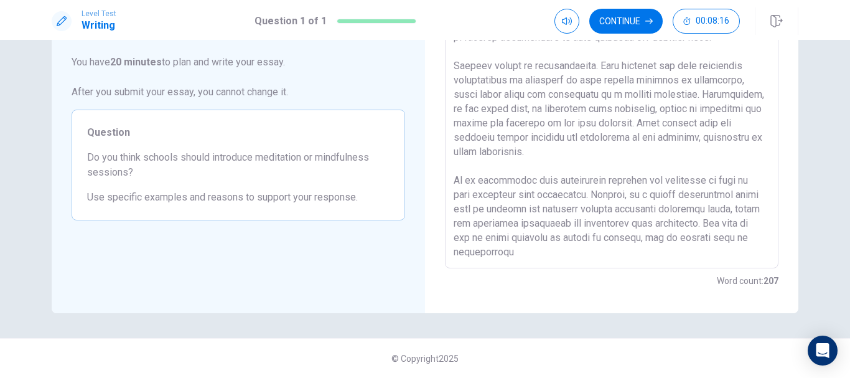
click at [487, 255] on textarea at bounding box center [612, 97] width 316 height 324
click at [593, 251] on textarea at bounding box center [612, 97] width 316 height 324
click at [513, 252] on textarea at bounding box center [612, 97] width 316 height 324
click at [535, 251] on textarea at bounding box center [612, 97] width 316 height 324
click at [648, 242] on textarea at bounding box center [612, 97] width 316 height 324
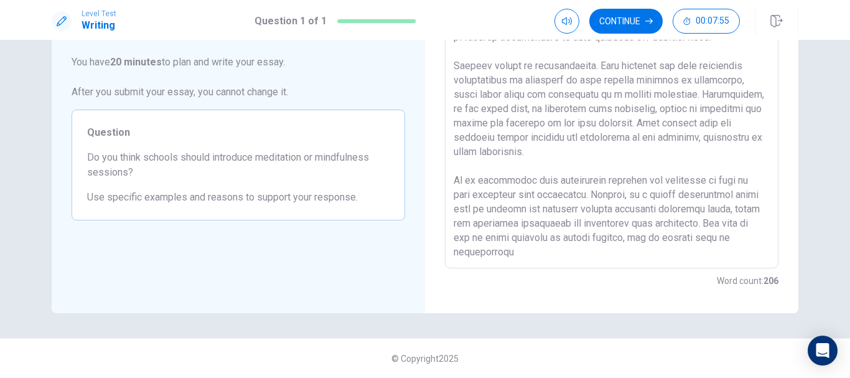
click at [554, 250] on textarea at bounding box center [612, 97] width 316 height 324
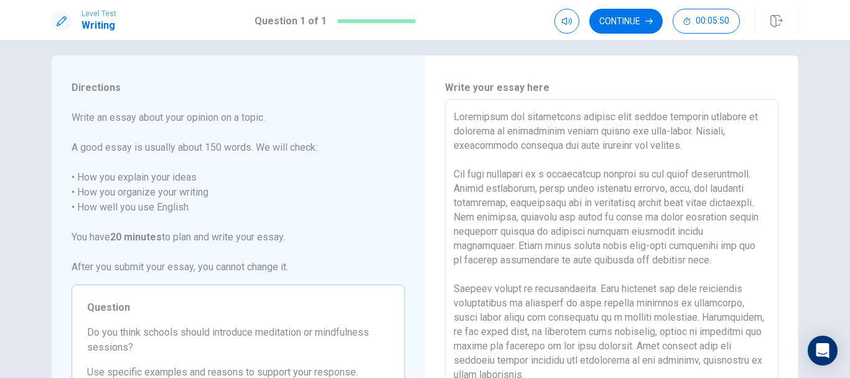
scroll to position [0, 0]
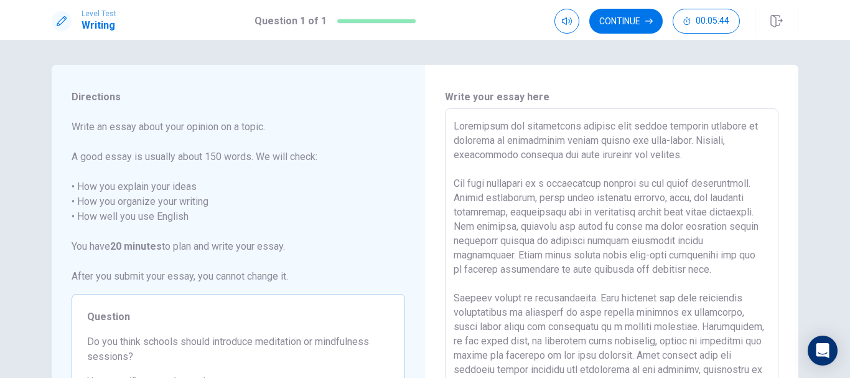
click at [643, 157] on textarea at bounding box center [612, 281] width 316 height 324
click at [650, 157] on textarea at bounding box center [612, 281] width 316 height 324
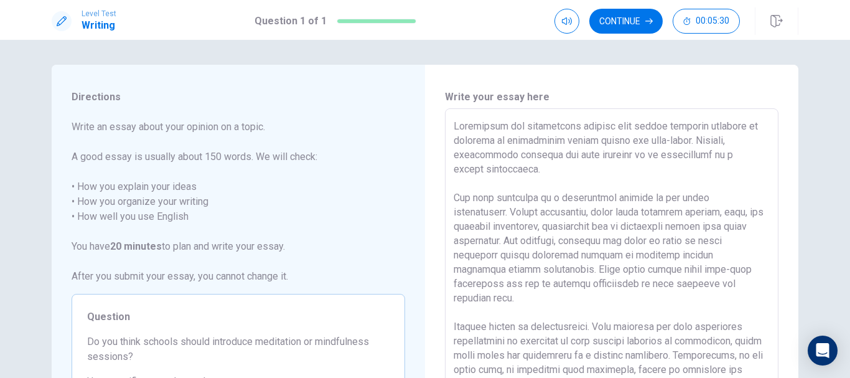
click at [660, 158] on textarea at bounding box center [612, 281] width 316 height 324
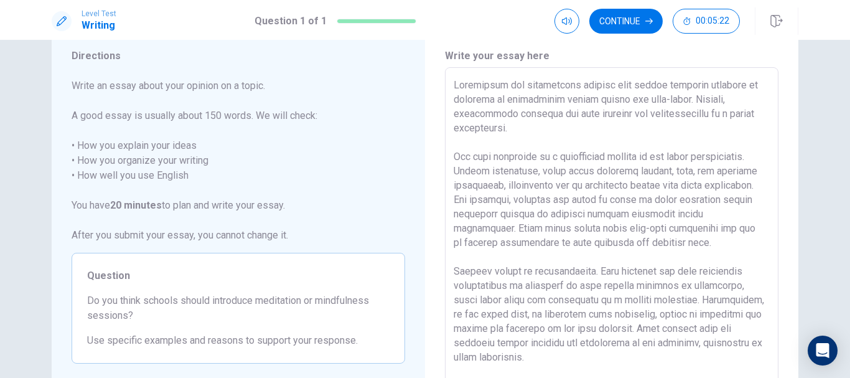
scroll to position [42, 0]
click at [485, 159] on textarea at bounding box center [612, 239] width 316 height 324
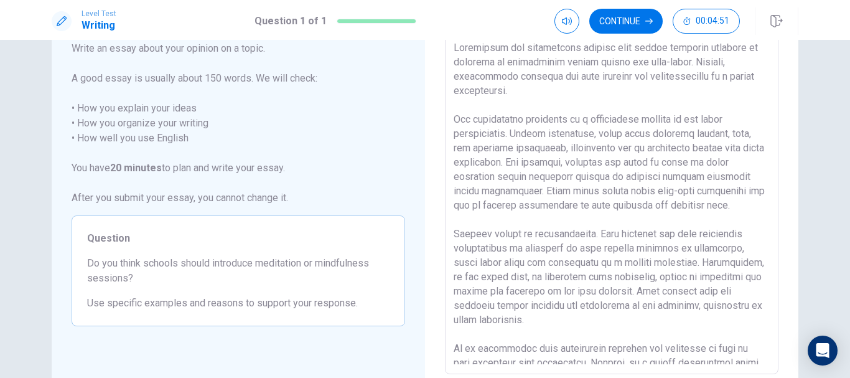
scroll to position [80, 0]
click at [510, 189] on textarea at bounding box center [612, 201] width 316 height 324
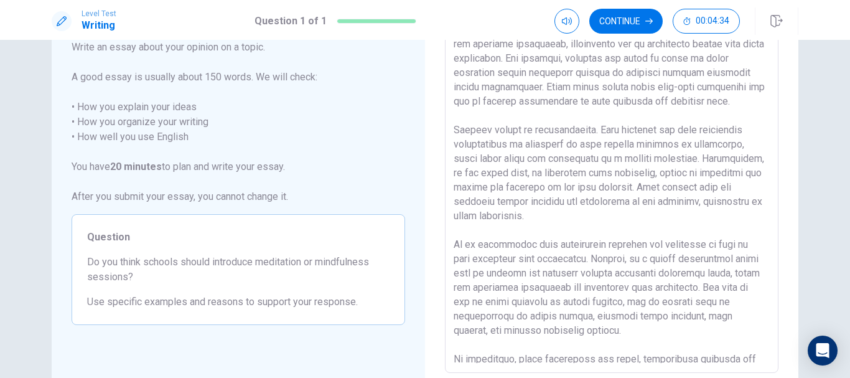
scroll to position [105, 0]
drag, startPoint x: 629, startPoint y: 186, endPoint x: 569, endPoint y: 185, distance: 59.1
click at [569, 185] on textarea at bounding box center [612, 201] width 316 height 324
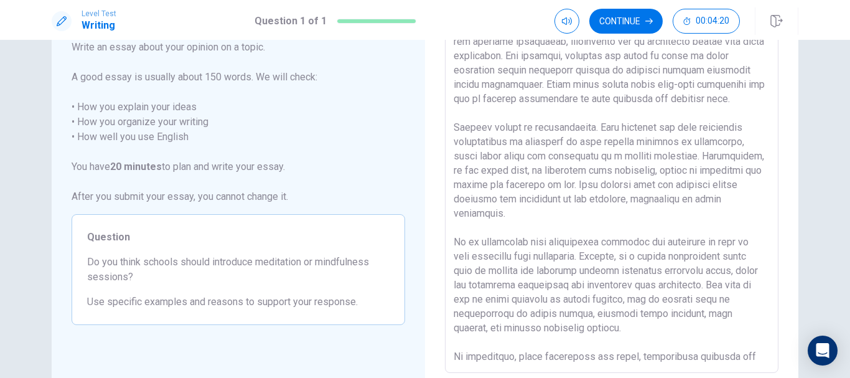
drag, startPoint x: 843, startPoint y: 198, endPoint x: 835, endPoint y: 271, distance: 73.2
click at [834, 289] on div "Directions Write an essay about your opinion on a topic. A good essay is usuall…" at bounding box center [425, 209] width 850 height 338
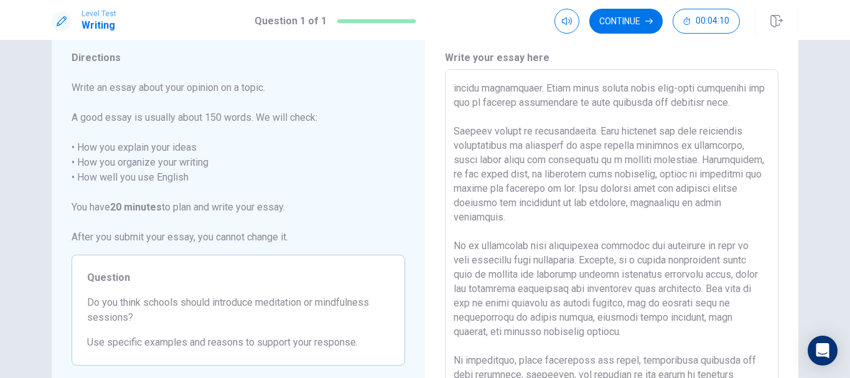
scroll to position [149, 0]
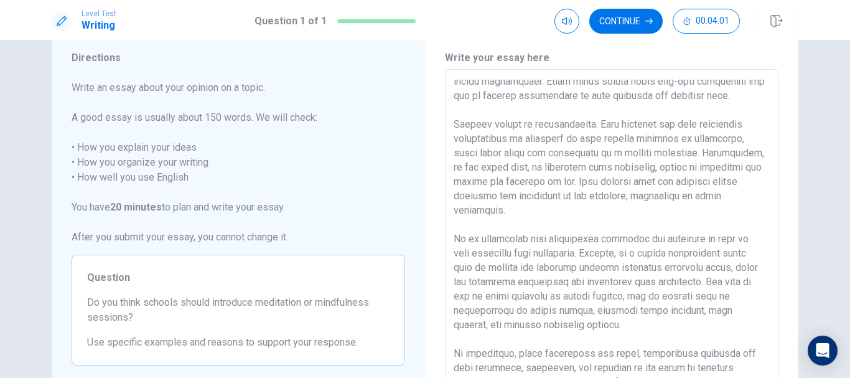
click at [645, 329] on textarea at bounding box center [612, 242] width 316 height 324
click at [656, 329] on textarea at bounding box center [612, 242] width 316 height 324
click at [741, 327] on textarea at bounding box center [612, 242] width 316 height 324
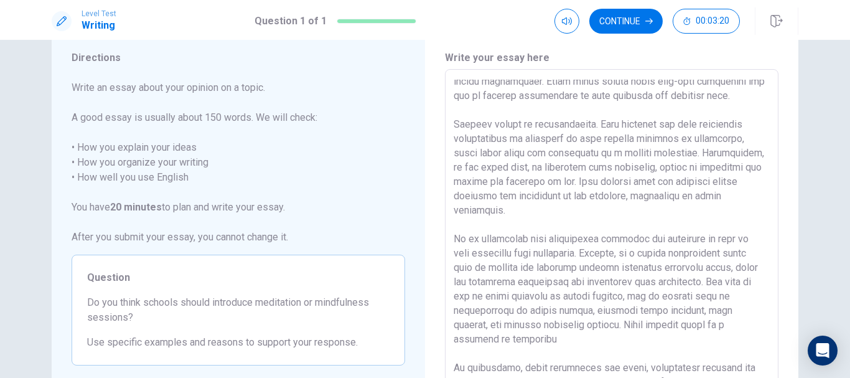
click at [723, 326] on textarea at bounding box center [612, 242] width 316 height 324
click at [723, 328] on textarea at bounding box center [612, 242] width 316 height 324
click at [508, 341] on textarea at bounding box center [612, 242] width 316 height 324
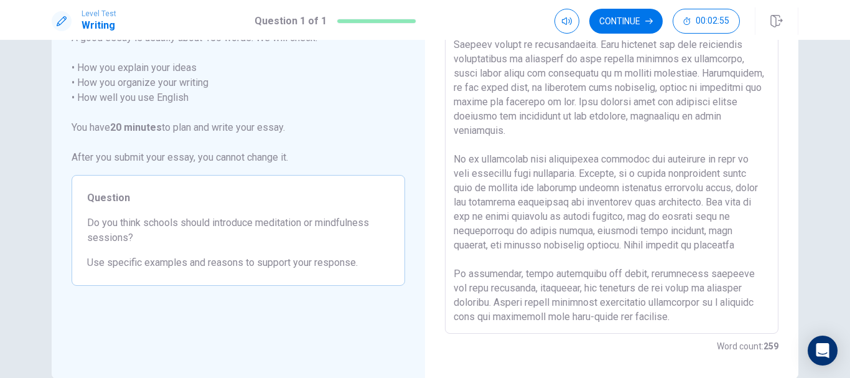
scroll to position [117, 0]
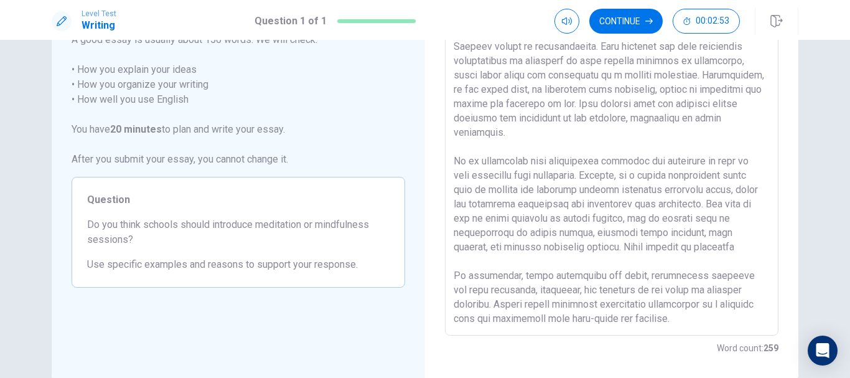
click at [708, 248] on textarea at bounding box center [612, 164] width 316 height 324
click at [721, 261] on textarea at bounding box center [612, 164] width 316 height 324
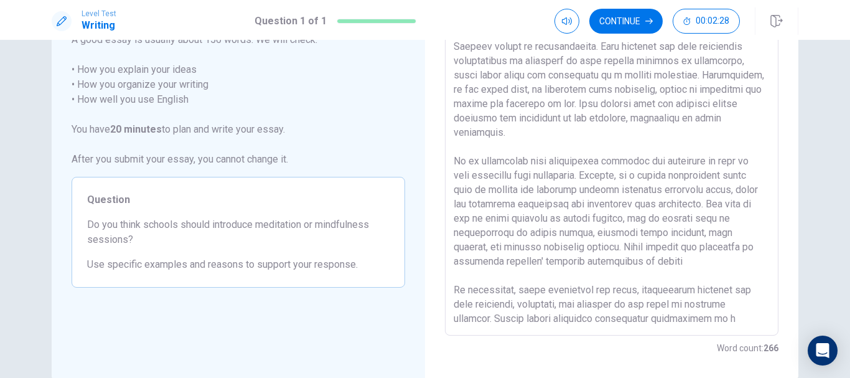
click at [724, 249] on textarea at bounding box center [612, 164] width 316 height 324
click at [594, 233] on textarea at bounding box center [612, 164] width 316 height 324
click at [749, 235] on textarea at bounding box center [612, 164] width 316 height 324
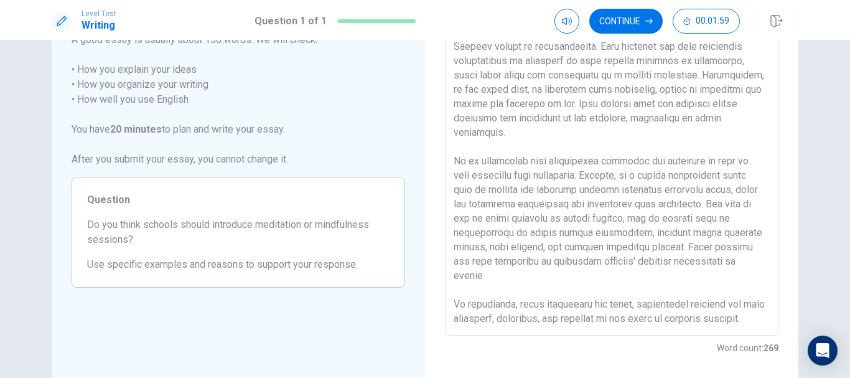
click at [482, 250] on textarea at bounding box center [612, 164] width 316 height 324
click at [495, 250] on textarea at bounding box center [612, 164] width 316 height 324
click at [534, 251] on textarea at bounding box center [612, 164] width 316 height 324
click at [596, 250] on textarea at bounding box center [612, 164] width 316 height 324
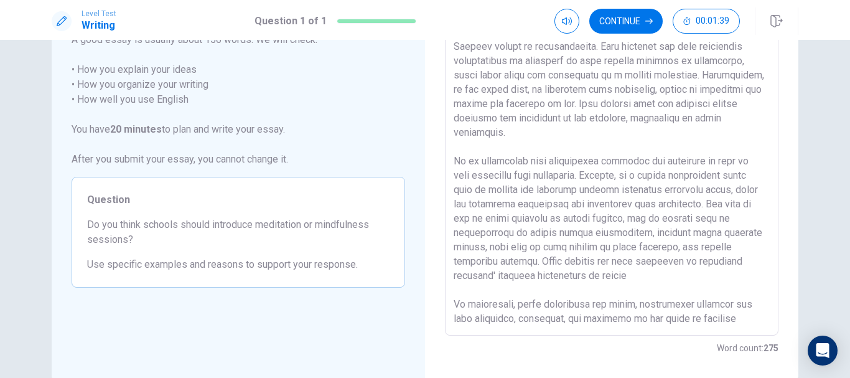
click at [531, 248] on textarea at bounding box center [612, 164] width 316 height 324
click at [668, 278] on textarea at bounding box center [612, 164] width 316 height 324
drag, startPoint x: 647, startPoint y: 278, endPoint x: 626, endPoint y: 281, distance: 20.7
click at [605, 278] on textarea at bounding box center [612, 164] width 316 height 324
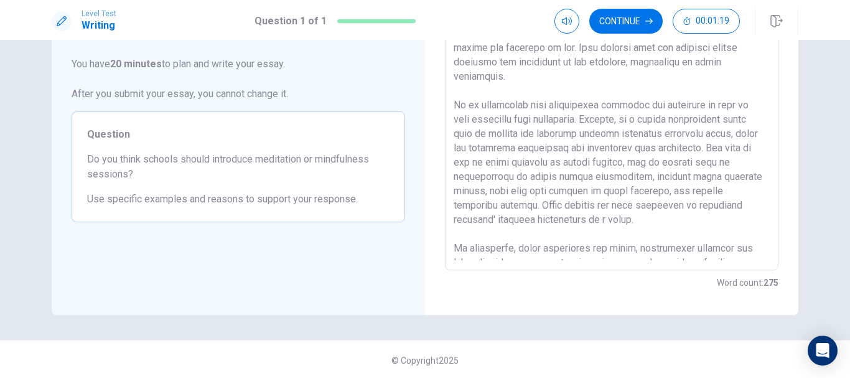
scroll to position [177, 0]
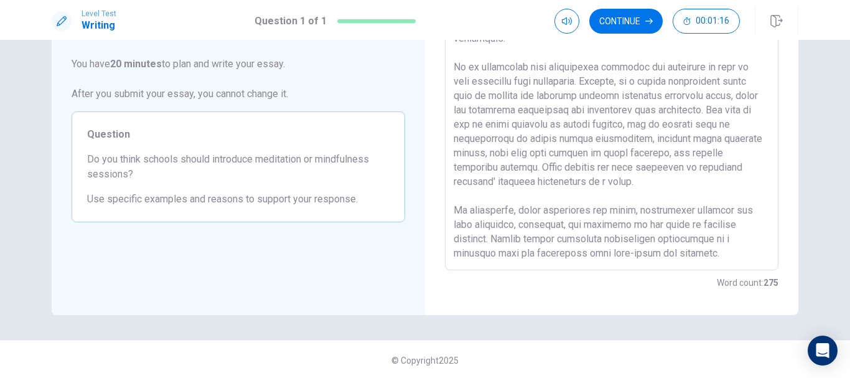
click at [498, 257] on textarea at bounding box center [612, 99] width 316 height 324
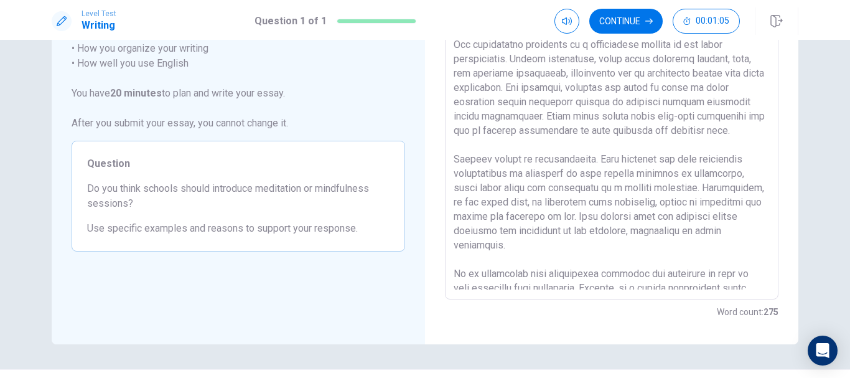
scroll to position [184, 0]
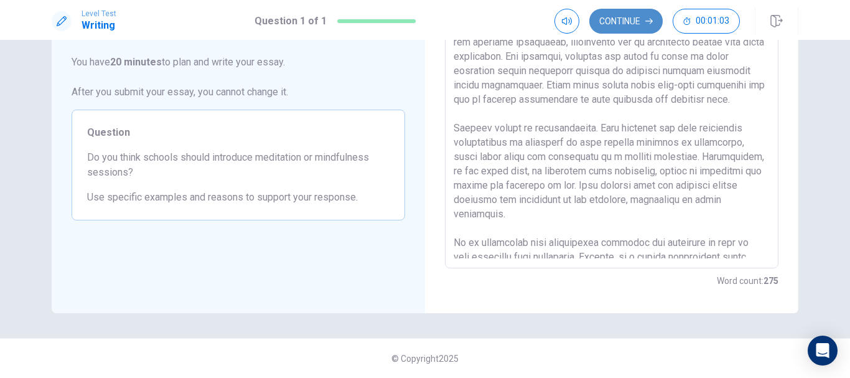
click at [640, 26] on button "Continue" at bounding box center [625, 21] width 73 height 25
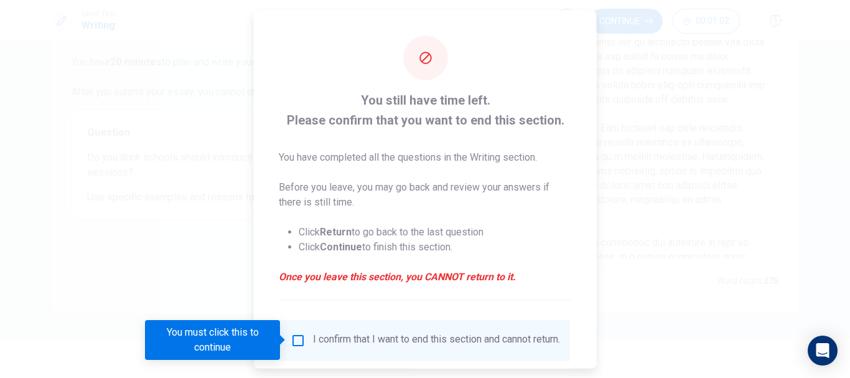
click at [292, 342] on input "You must click this to continue" at bounding box center [298, 339] width 15 height 15
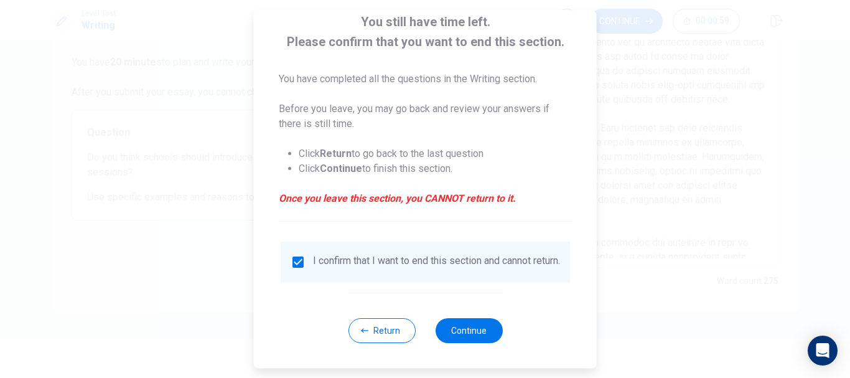
scroll to position [86, 0]
click at [485, 327] on button "Continue" at bounding box center [468, 330] width 67 height 25
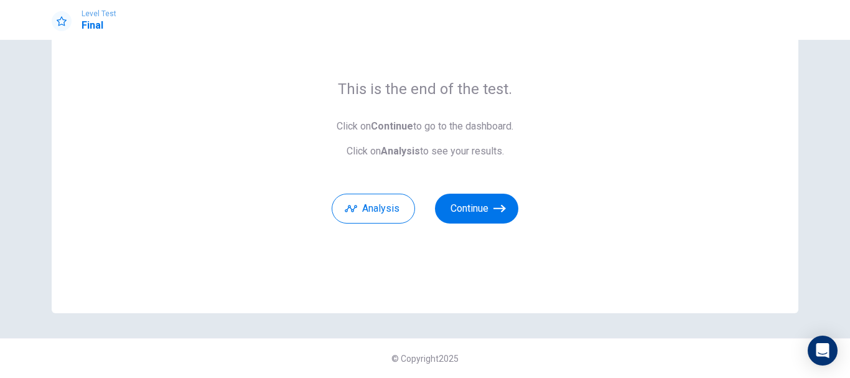
scroll to position [75, 0]
click at [487, 212] on button "Continue" at bounding box center [476, 209] width 83 height 30
